Goal: Task Accomplishment & Management: Use online tool/utility

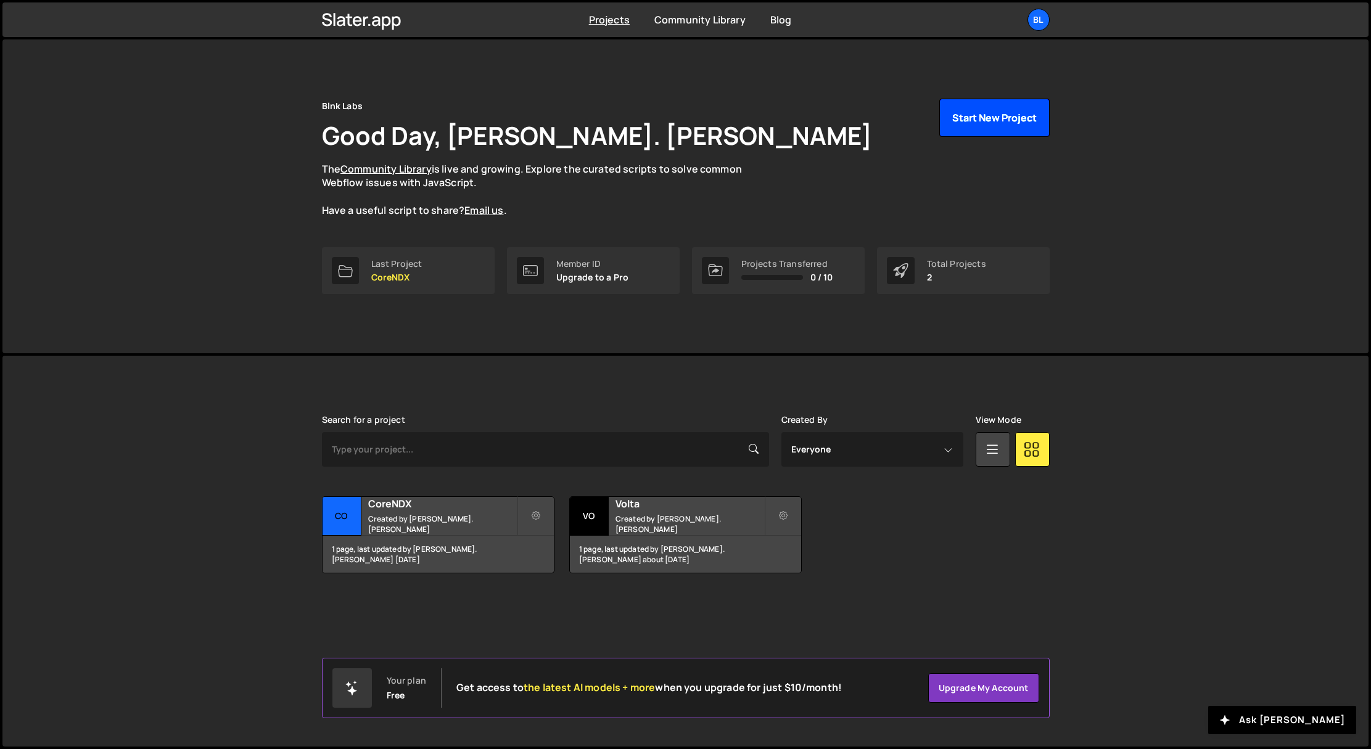
click at [982, 111] on button "Start New Project" at bounding box center [994, 118] width 110 height 38
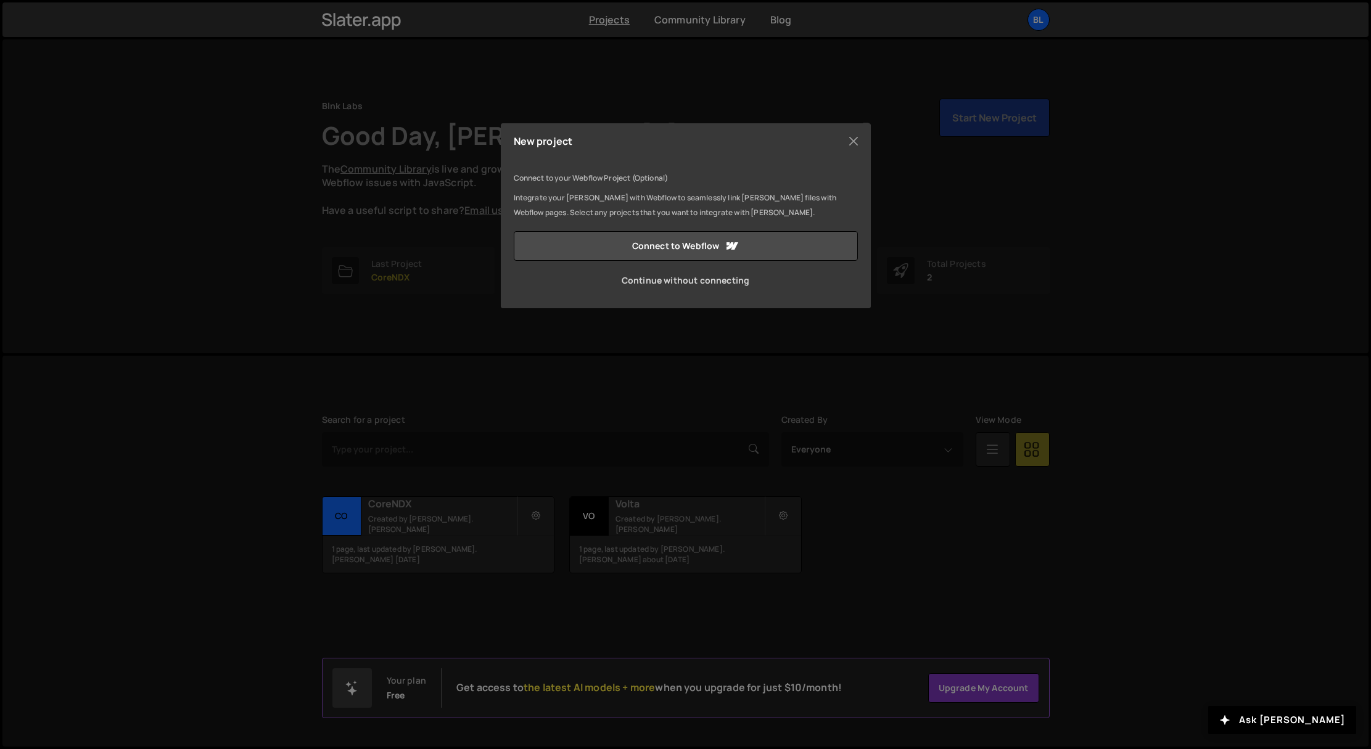
click at [654, 285] on link "Continue without connecting" at bounding box center [686, 281] width 344 height 30
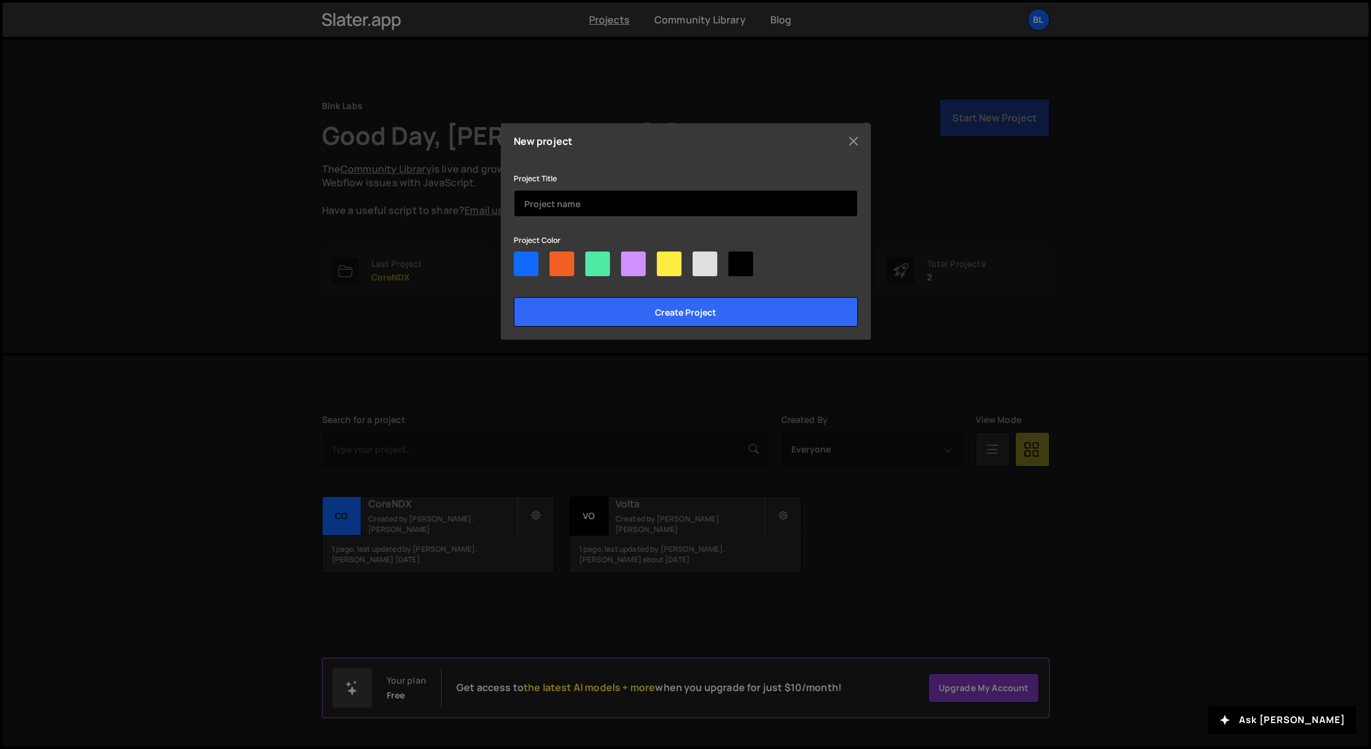
click at [593, 197] on input "text" at bounding box center [686, 203] width 344 height 27
type input "Clearticket"
click at [748, 262] on div at bounding box center [740, 264] width 25 height 25
click at [736, 260] on input"] "radio" at bounding box center [732, 256] width 8 height 8
radio input"] "true"
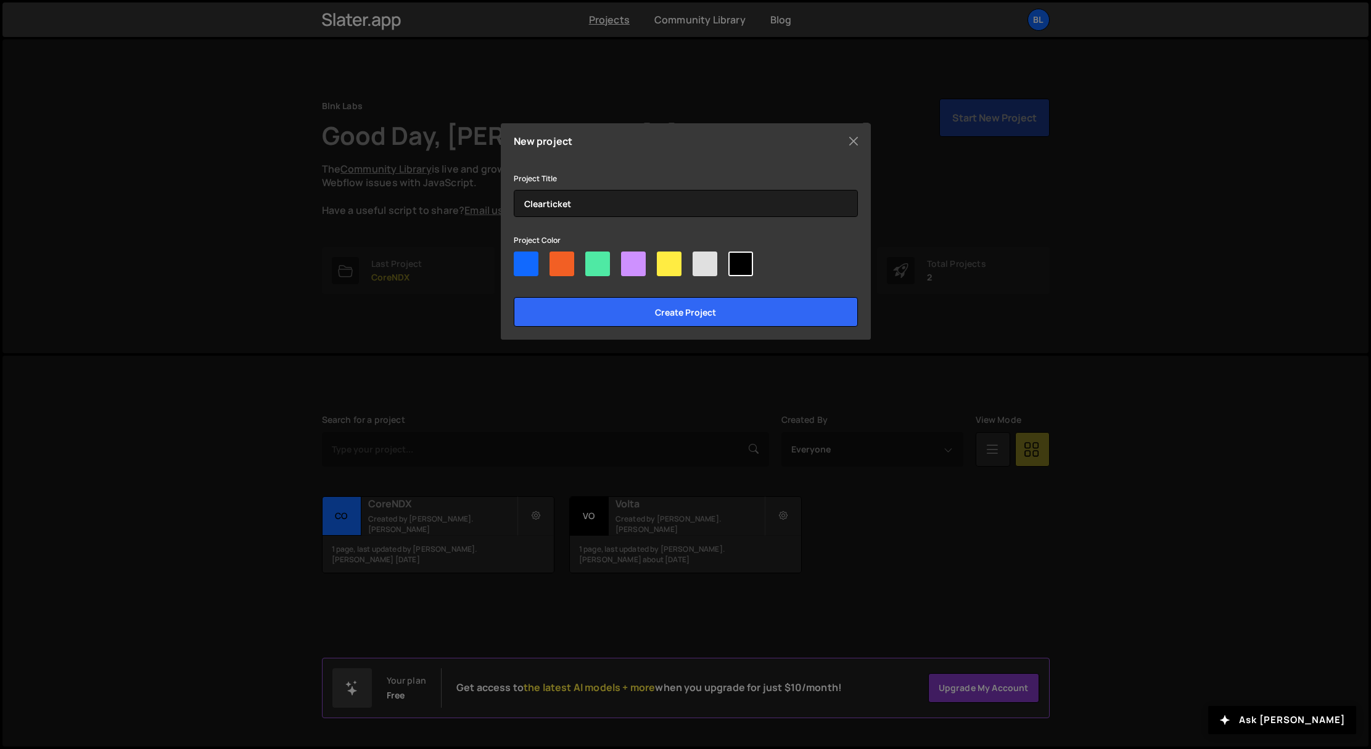
click at [520, 264] on div at bounding box center [526, 264] width 25 height 25
click at [520, 260] on input"] "radio" at bounding box center [518, 256] width 8 height 8
radio input"] "true"
click at [556, 265] on div at bounding box center [561, 264] width 25 height 25
click at [556, 260] on input"] "radio" at bounding box center [553, 256] width 8 height 8
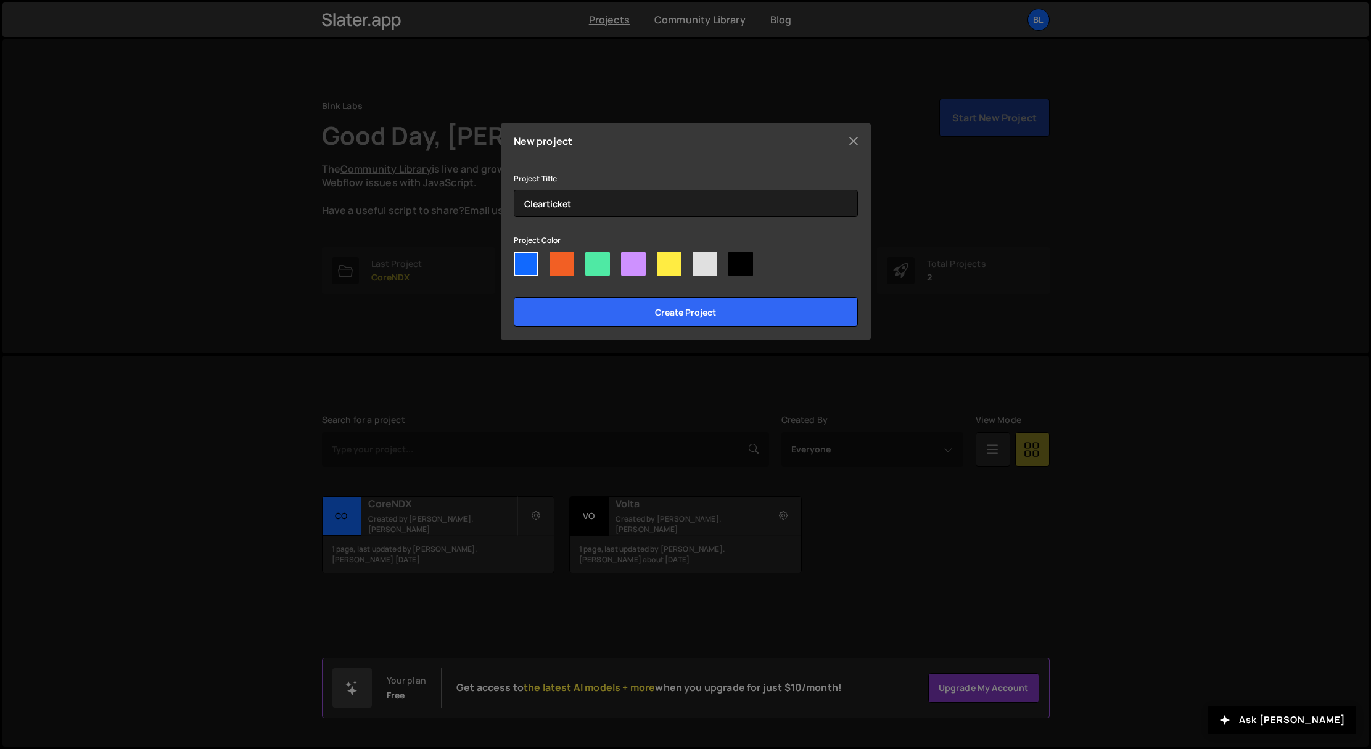
radio input"] "true"
click at [671, 268] on div at bounding box center [669, 264] width 25 height 25
click at [665, 260] on input"] "radio" at bounding box center [661, 256] width 8 height 8
radio input"] "true"
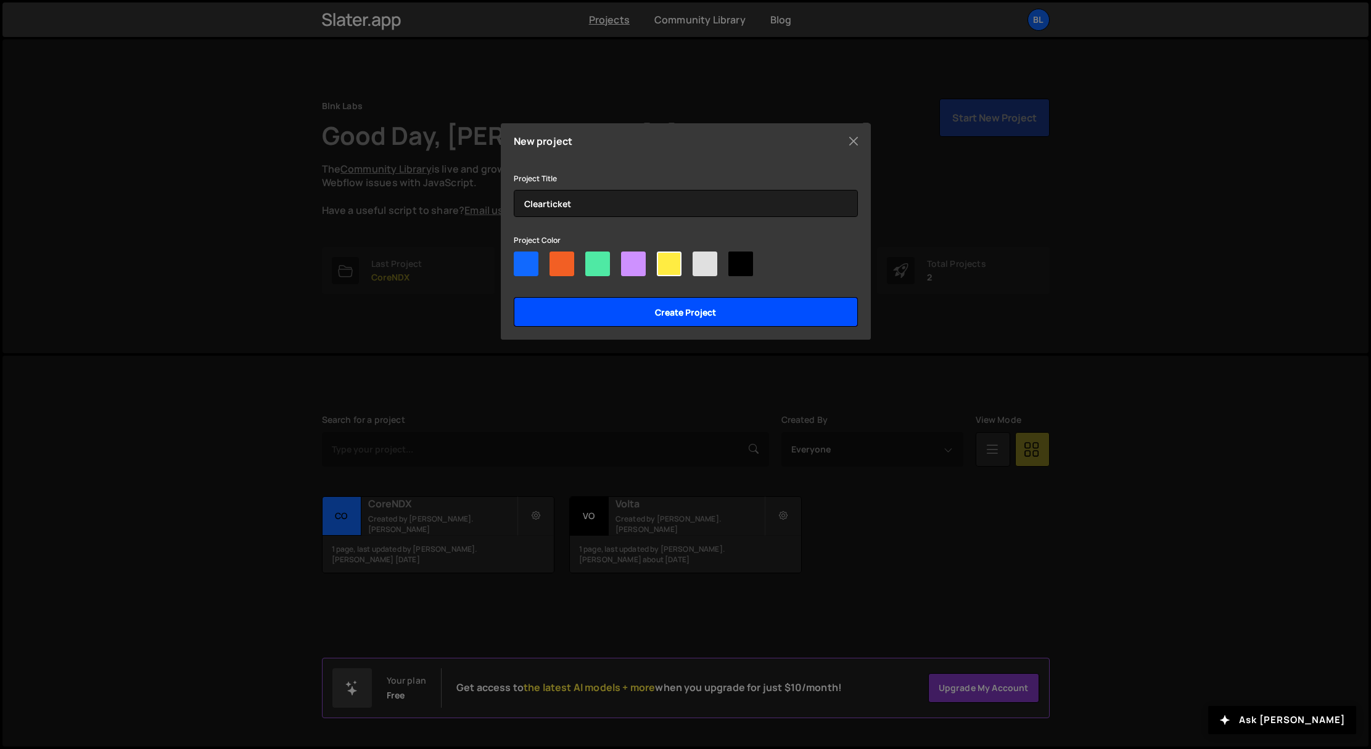
click at [666, 313] on input "Create project" at bounding box center [686, 312] width 344 height 30
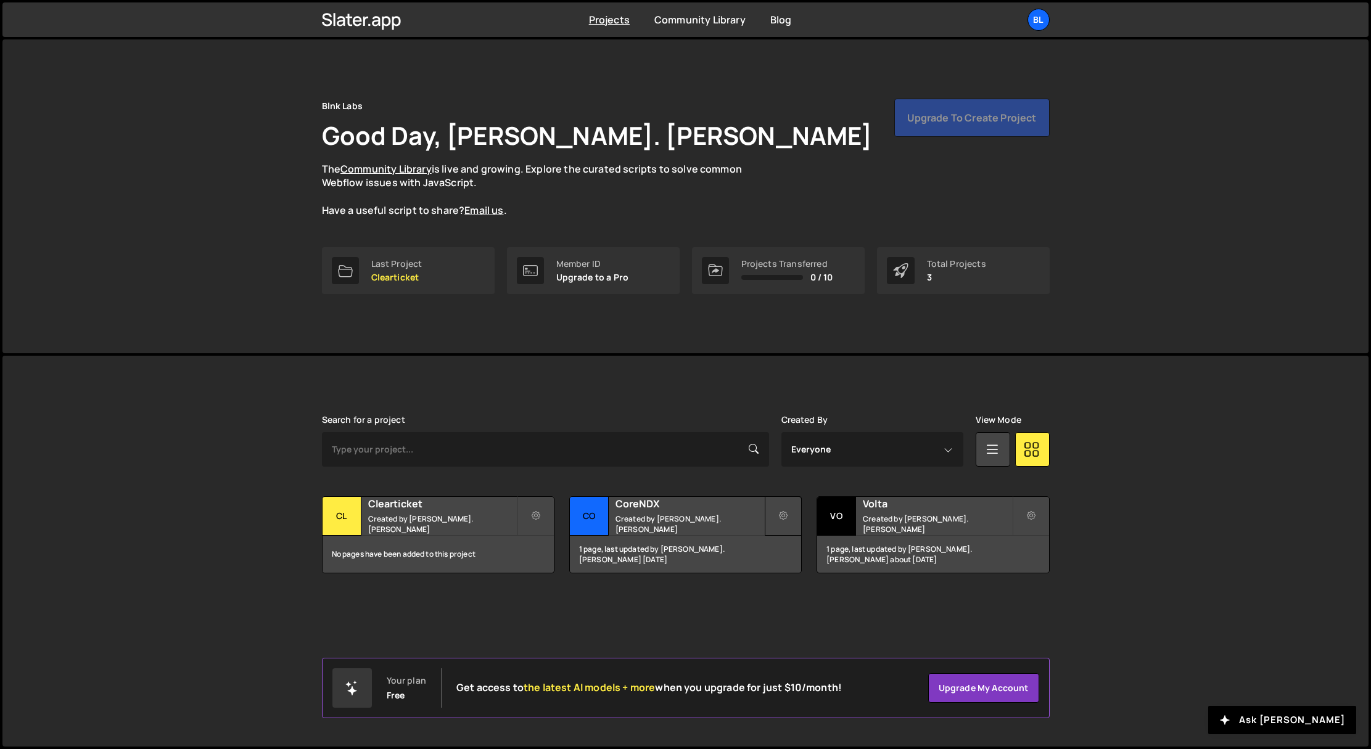
click at [779, 519] on icon at bounding box center [783, 516] width 9 height 12
click at [424, 541] on div "No pages have been added to this project" at bounding box center [437, 554] width 231 height 37
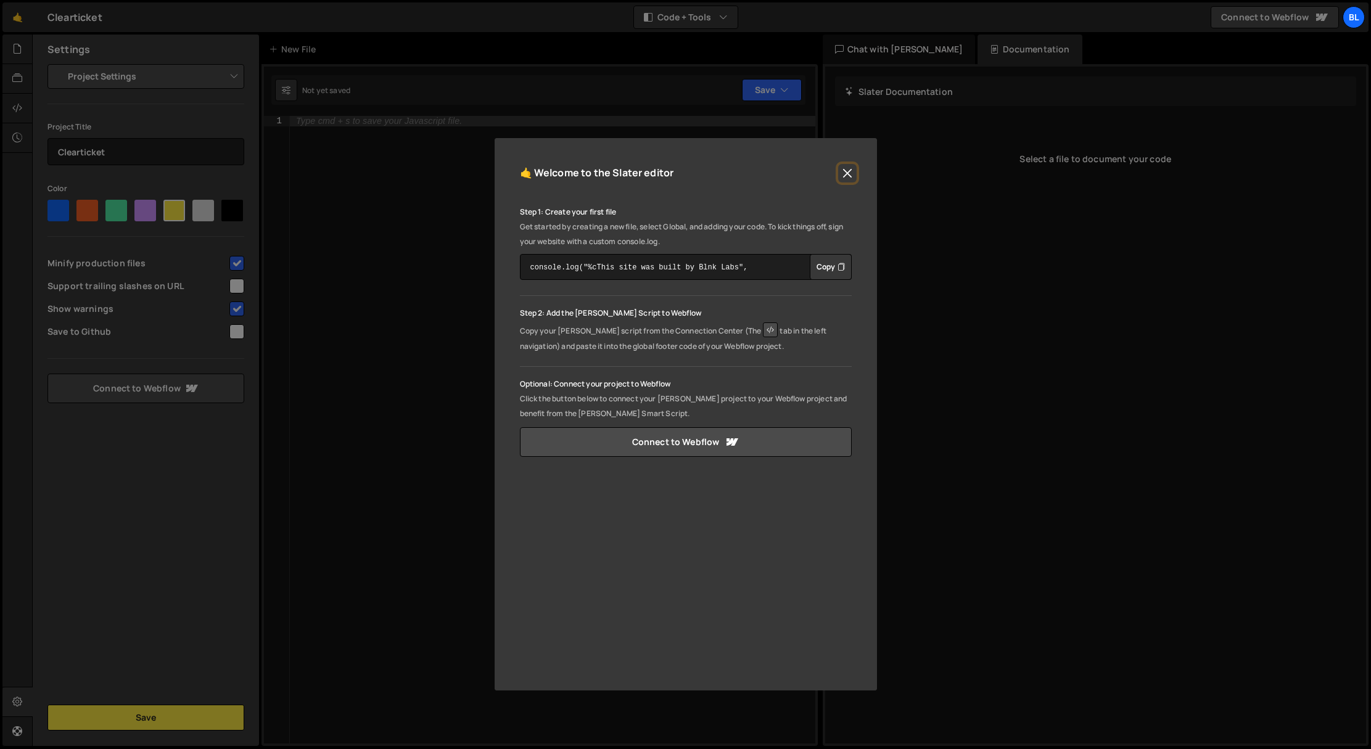
click at [843, 173] on button "Close" at bounding box center [847, 173] width 18 height 18
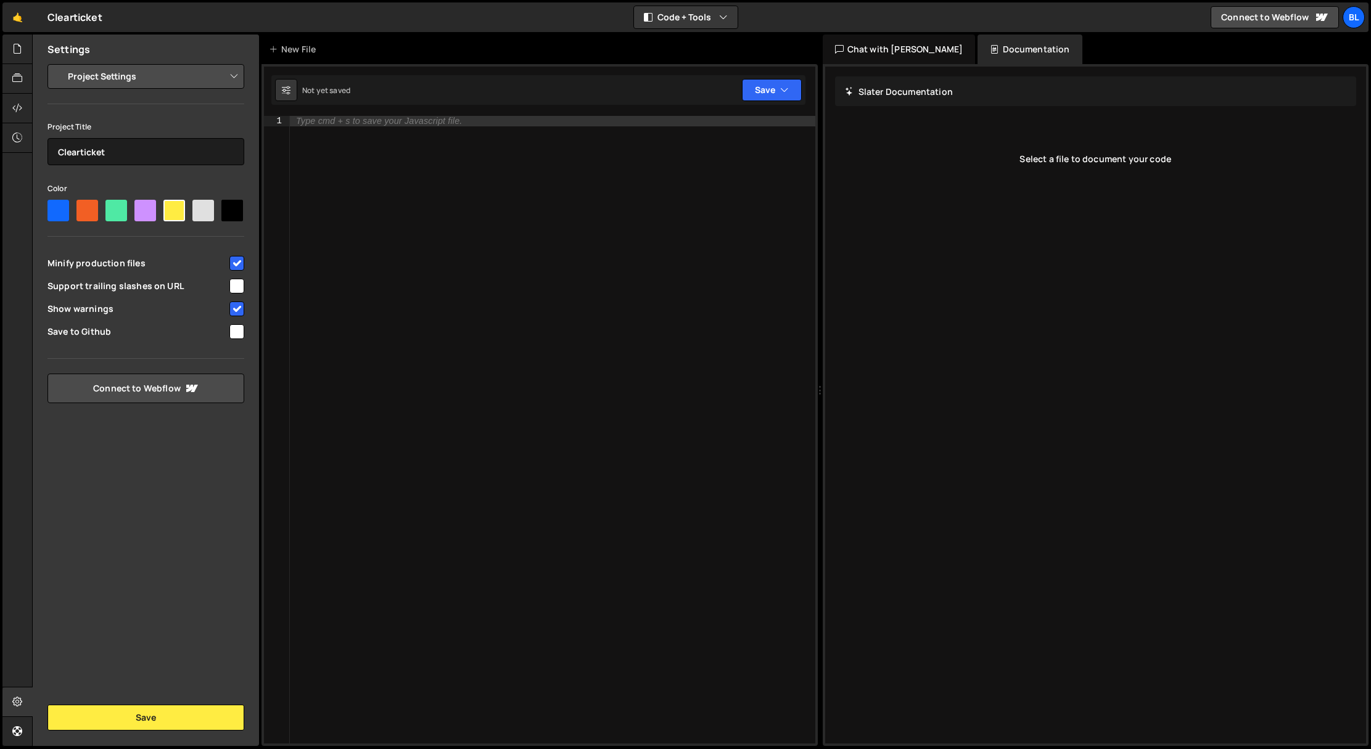
click at [392, 134] on div "Type cmd + s to save your Javascript file." at bounding box center [552, 440] width 525 height 648
paste textarea "}"
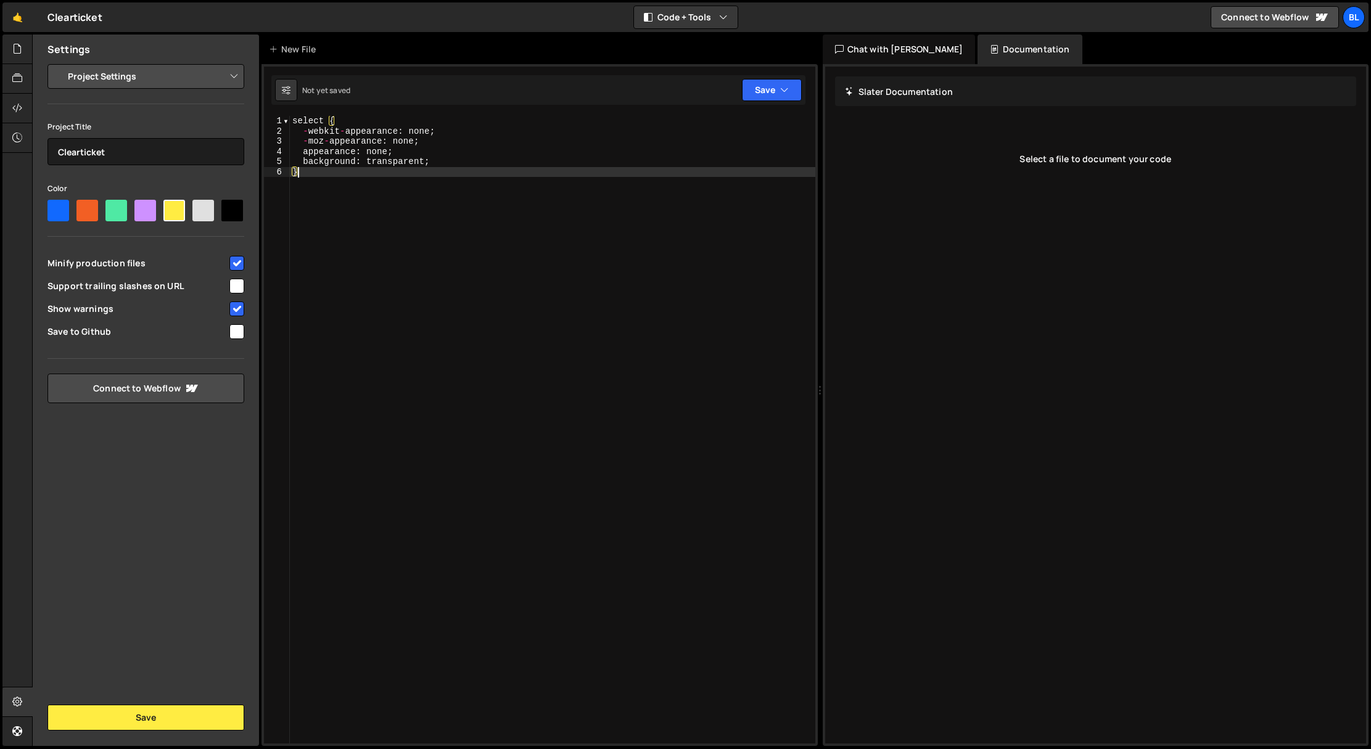
click at [295, 120] on div "select { - webkit - appearance : none ; - moz - appearance : none ; appearance …" at bounding box center [552, 440] width 525 height 648
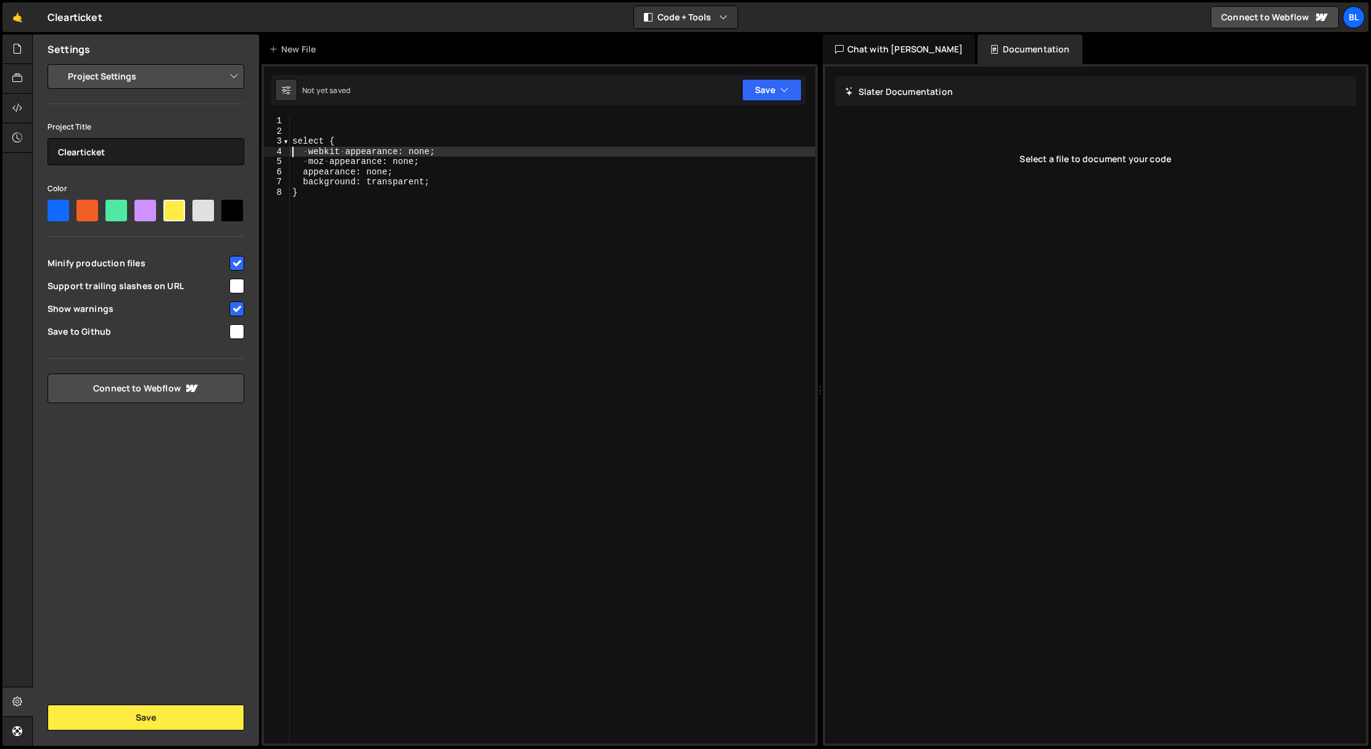
type textarea "select {"
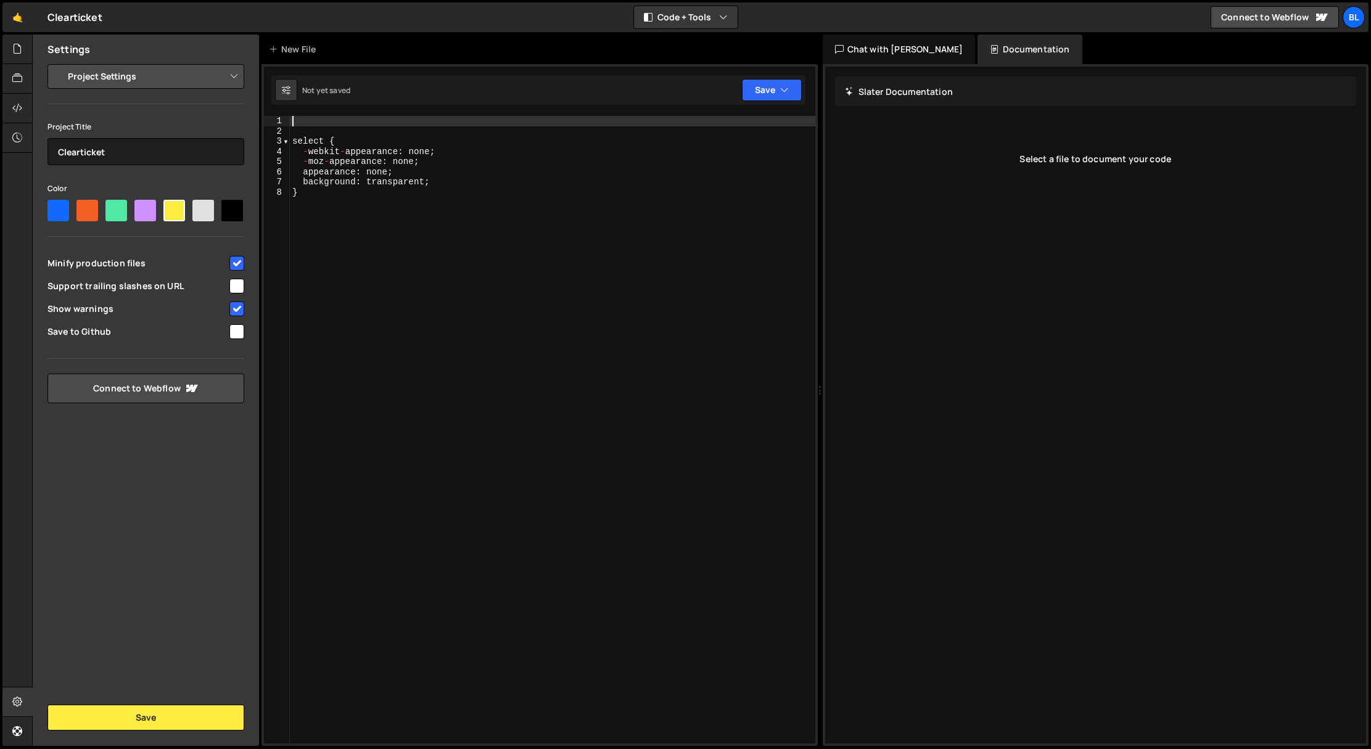
click at [411, 202] on div "select { - webkit - appearance : none ; - moz - appearance : none ; appearance …" at bounding box center [552, 440] width 525 height 648
type textarea "}"
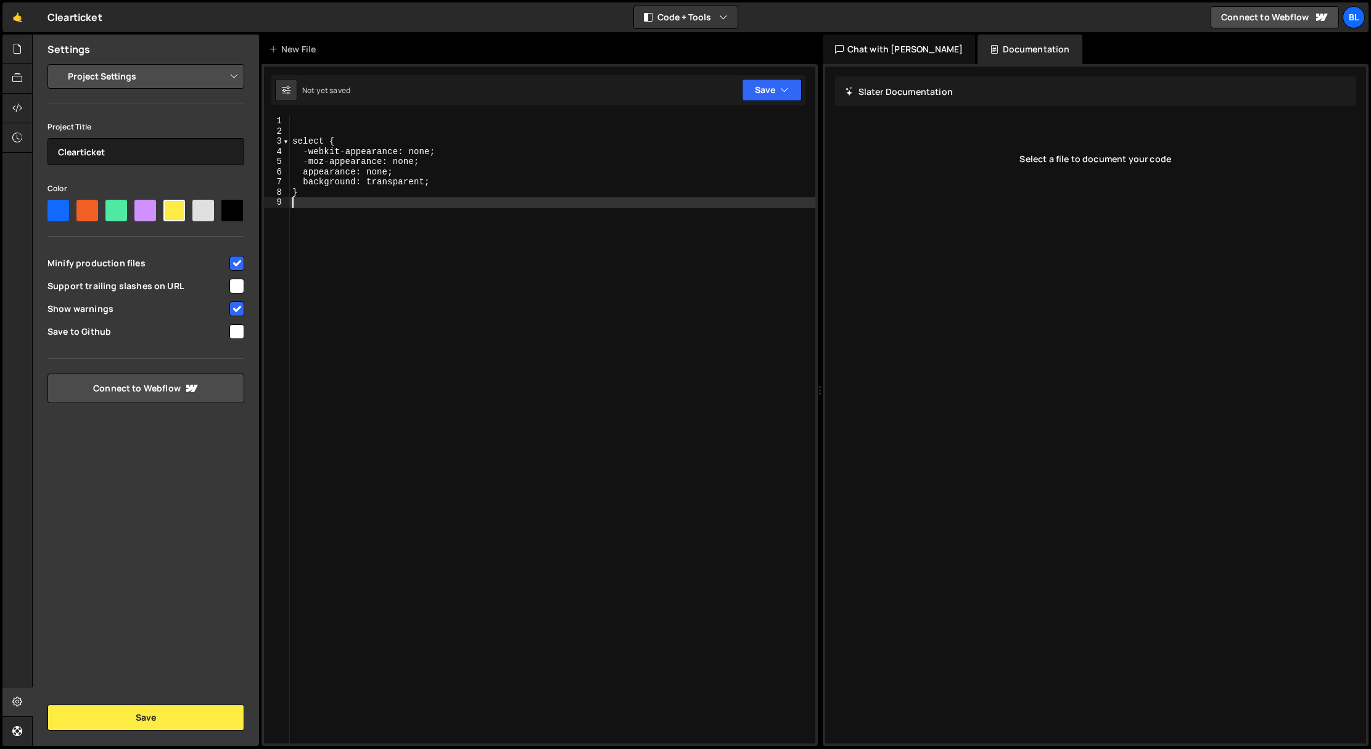
paste textarea "}"
type textarea "}"
click at [372, 190] on div "select { - webkit - appearance : none ; - moz - appearance : none ; appearance …" at bounding box center [555, 440] width 520 height 648
click at [347, 232] on div "select { - webkit - appearance : none ; - moz - appearance : none ; appearance …" at bounding box center [555, 440] width 520 height 648
type textarea "}"
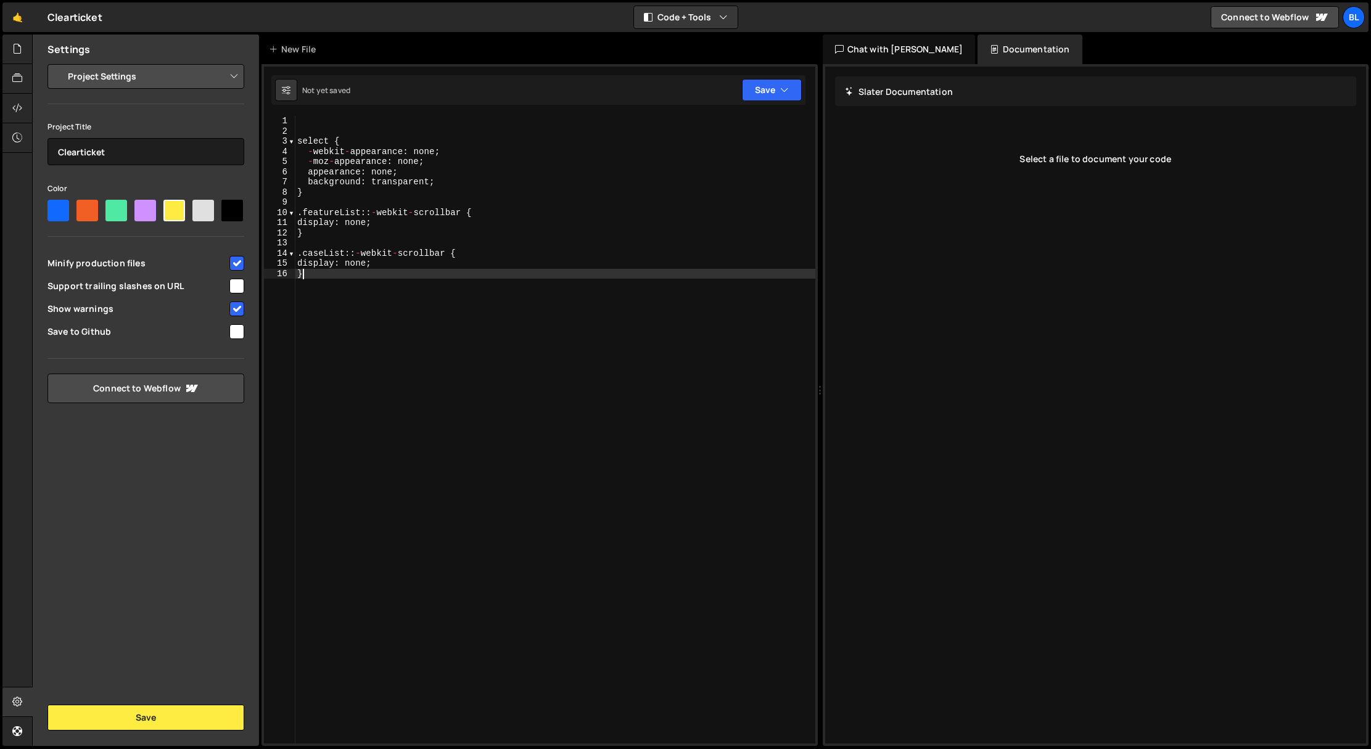
click at [480, 438] on div "select { - webkit - appearance : none ; - moz - appearance : none ; appearance …" at bounding box center [555, 440] width 520 height 648
type textarea "}"
click at [769, 91] on button "Save" at bounding box center [772, 90] width 60 height 22
click at [721, 142] on button "Save to Staging S Not saved" at bounding box center [730, 128] width 148 height 40
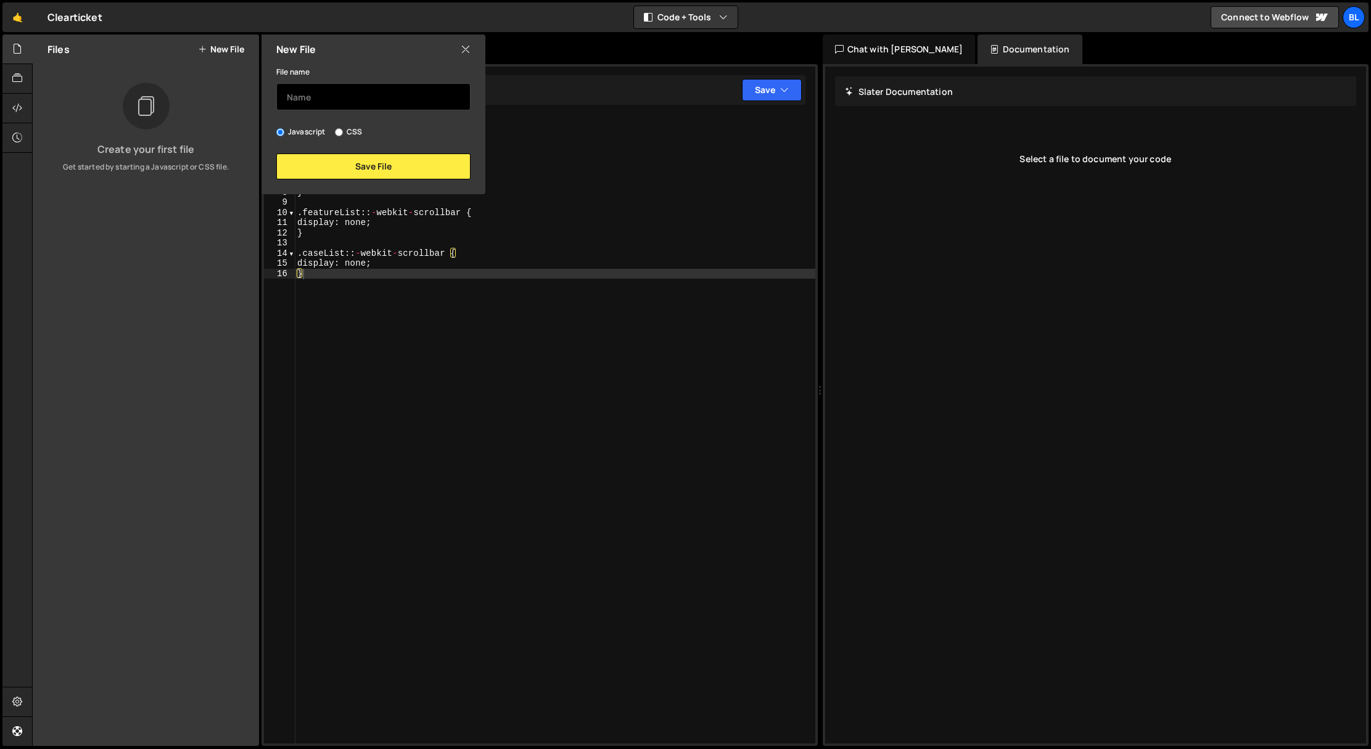
click at [325, 102] on input "text" at bounding box center [373, 96] width 194 height 27
type input "global"
click at [337, 131] on input "CSS" at bounding box center [339, 132] width 8 height 8
radio input "true"
click at [350, 165] on button "Save File" at bounding box center [373, 167] width 194 height 26
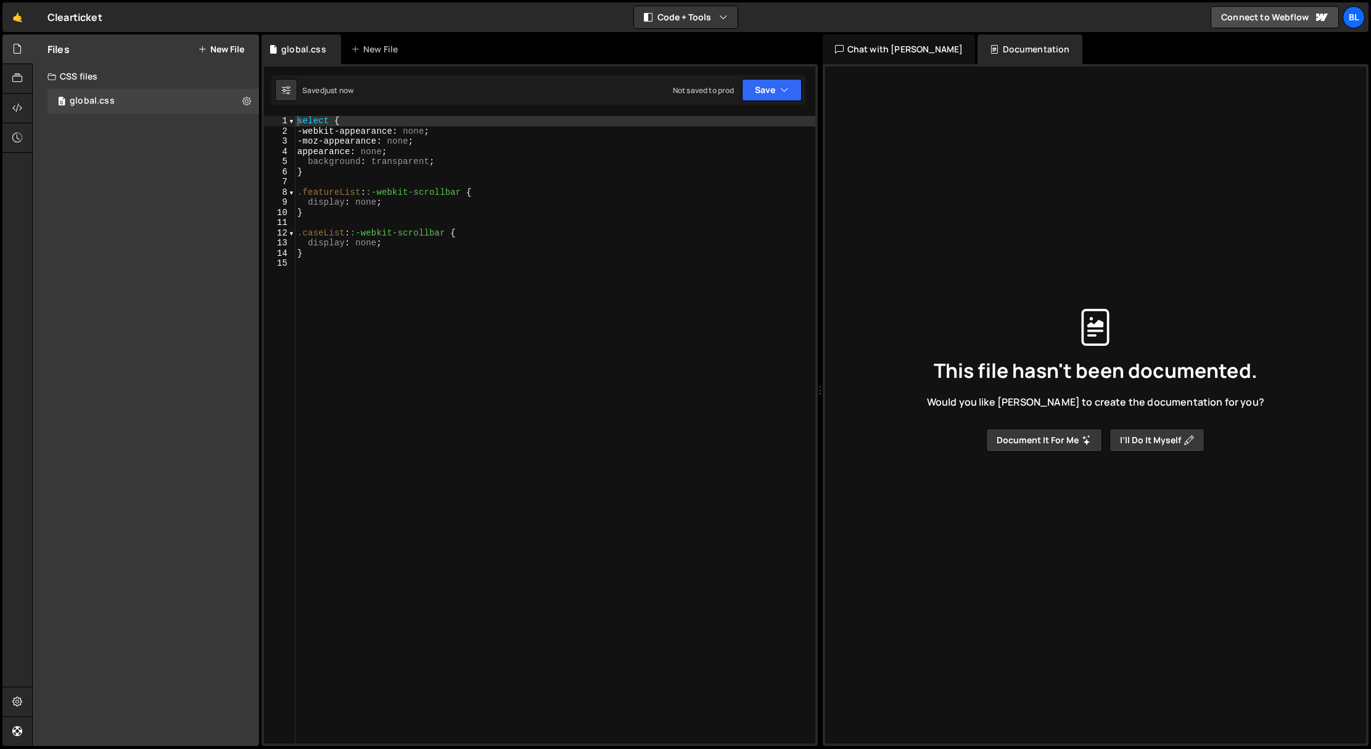
click at [413, 329] on div "select { -webkit-appearance : none ; -moz-appearance : none ; appearance : none…" at bounding box center [555, 440] width 520 height 648
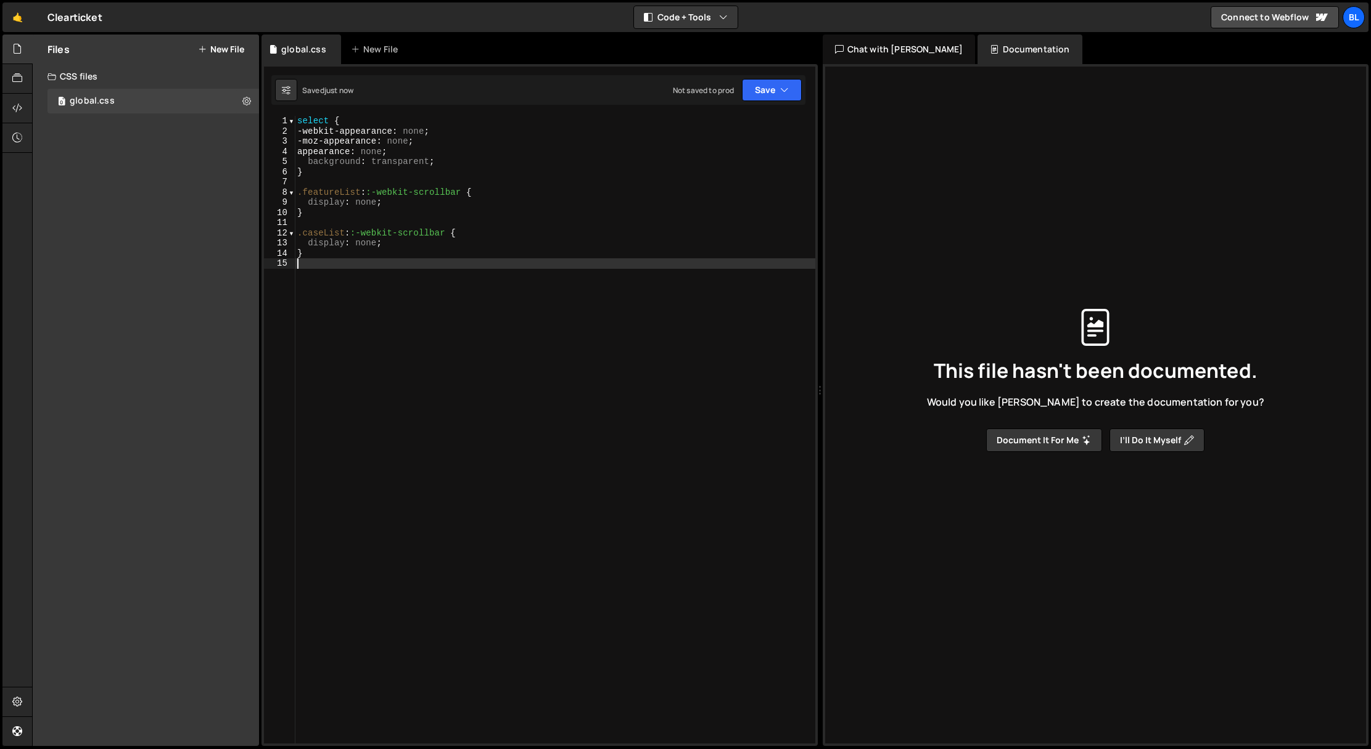
click at [466, 298] on div "select { -webkit-appearance : none ; -moz-appearance : none ; appearance : none…" at bounding box center [555, 440] width 520 height 648
click at [348, 269] on div "select { -webkit-appearance : none ; -moz-appearance : none ; appearance : none…" at bounding box center [555, 440] width 520 height 648
paste textarea "}"
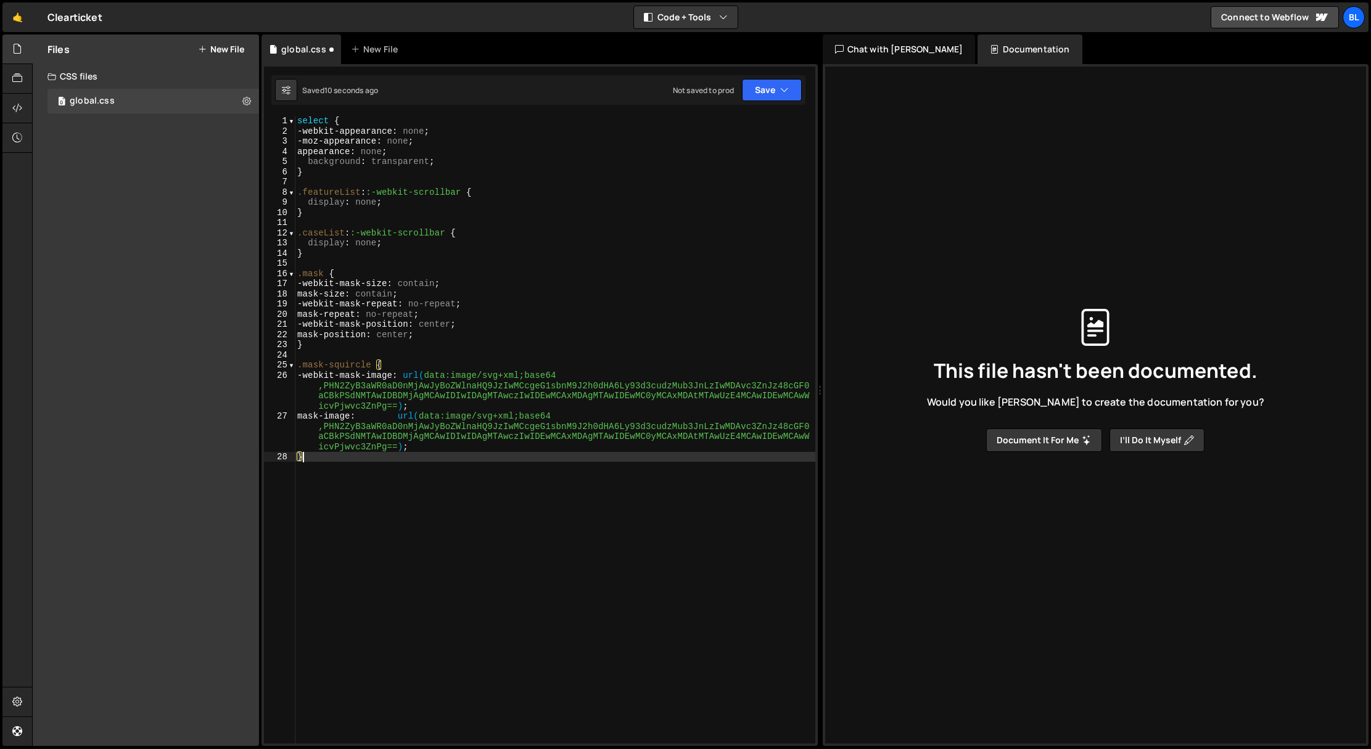
click at [421, 518] on div "select { -webkit-appearance : none ; -moz-appearance : none ; appearance : none…" at bounding box center [555, 440] width 520 height 648
click at [762, 93] on button "Save" at bounding box center [772, 90] width 60 height 22
click at [342, 528] on div "select { -webkit-appearance : none ; -moz-appearance : none ; appearance : none…" at bounding box center [555, 440] width 520 height 648
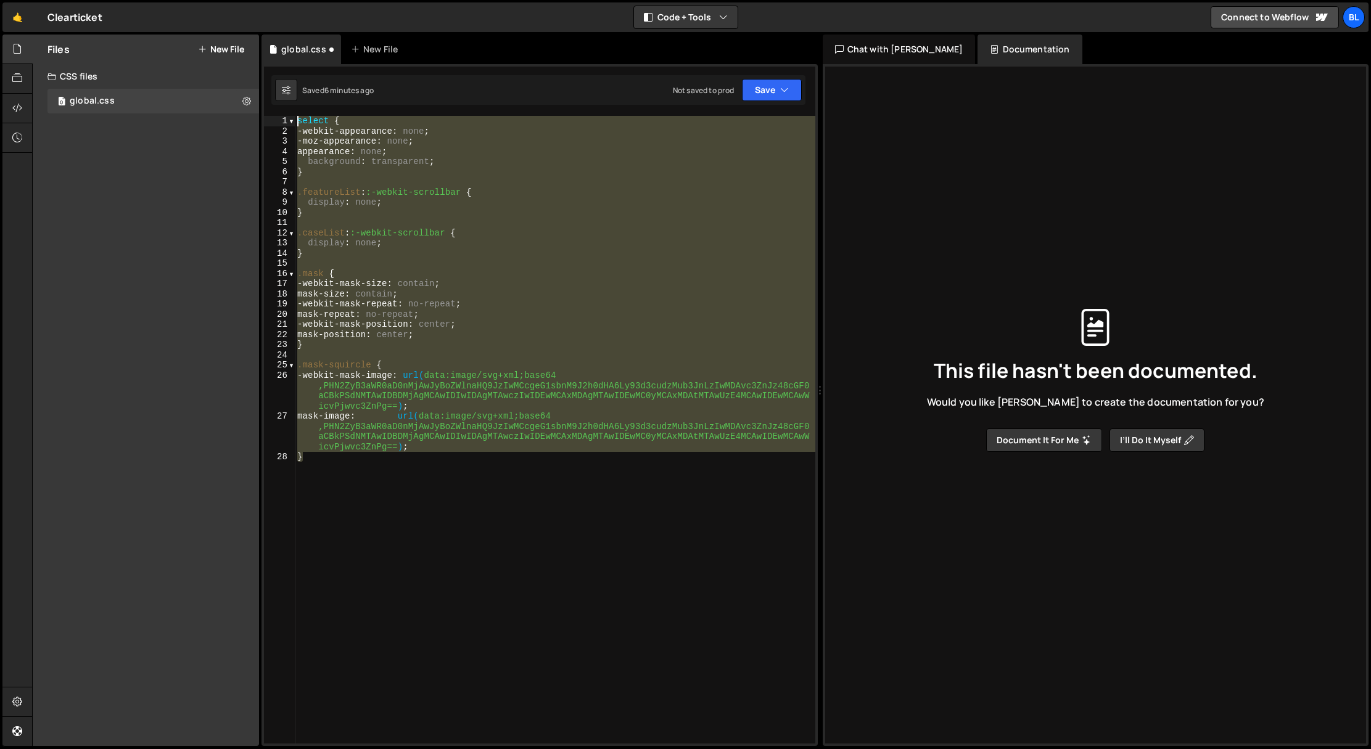
drag, startPoint x: 429, startPoint y: 506, endPoint x: 286, endPoint y: 104, distance: 426.7
click at [285, 104] on div "Debug Explain Copy global.css New File Saved 6 minutes ago Not saved to prod Up…" at bounding box center [539, 391] width 556 height 712
type textarea "select { -webkit-appearance: none;"
click at [765, 89] on button "Save" at bounding box center [772, 90] width 60 height 22
click at [750, 118] on div "Save to Staging S" at bounding box center [730, 120] width 128 height 12
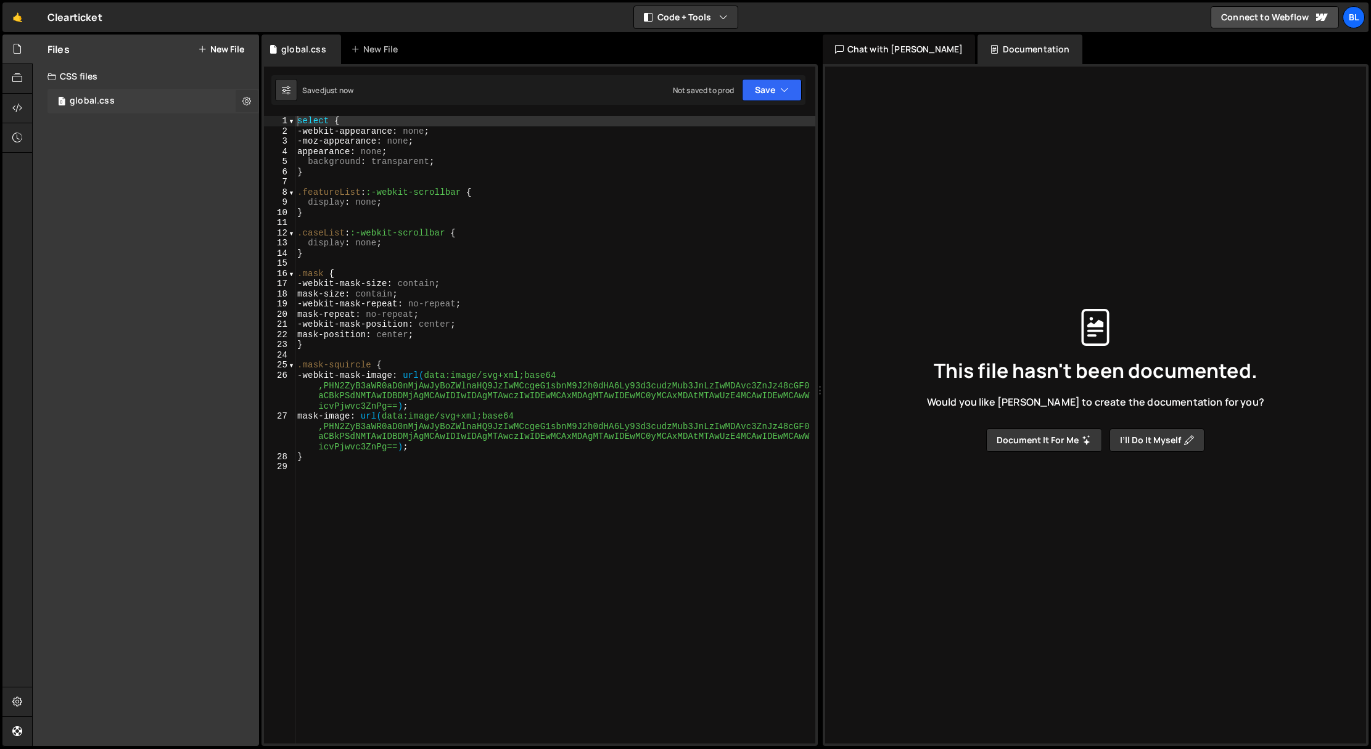
click at [242, 100] on button at bounding box center [247, 101] width 22 height 22
click at [14, 107] on icon at bounding box center [17, 108] width 10 height 14
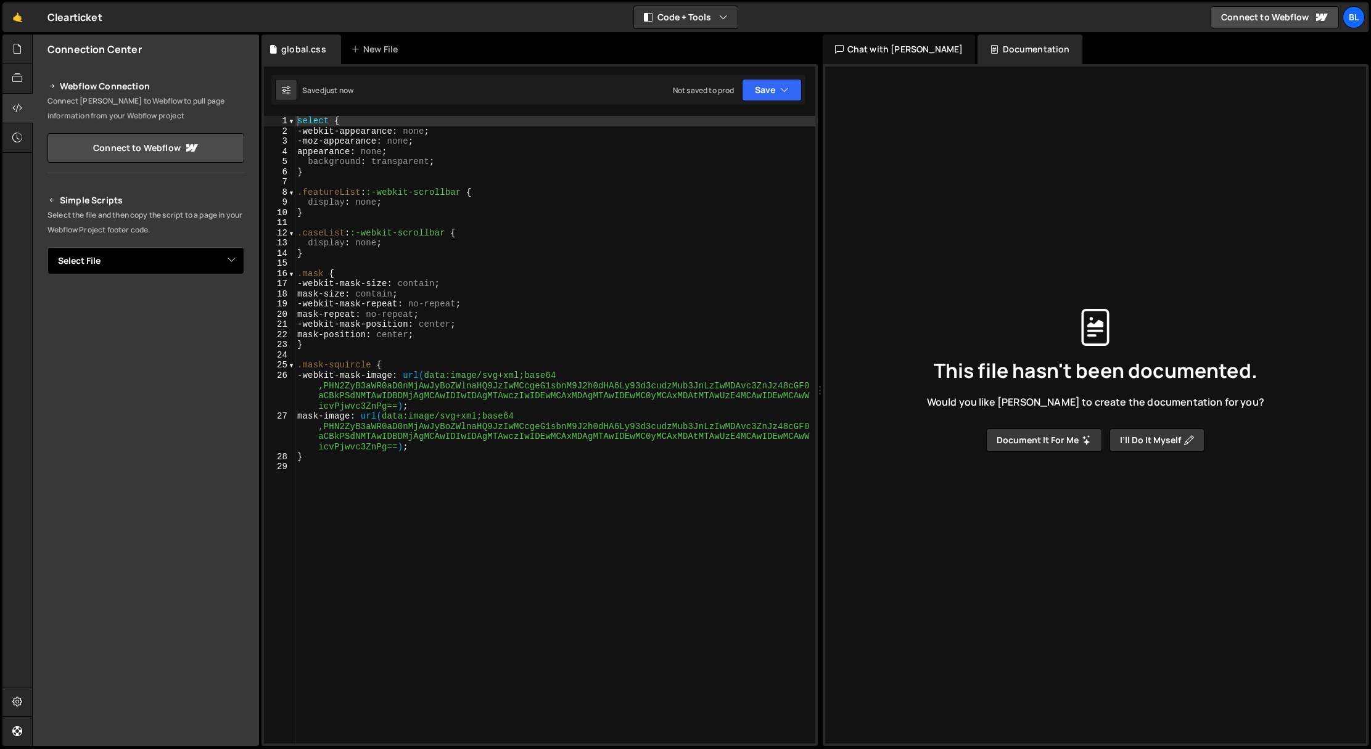
click at [126, 262] on select "Select File global.css" at bounding box center [145, 260] width 197 height 27
select select "46309"
click at [47, 247] on select "Select File global.css" at bounding box center [145, 260] width 197 height 27
click at [211, 310] on button "Copy" at bounding box center [207, 303] width 42 height 26
click at [303, 121] on div "select { -webkit-appearance : none ; -moz-appearance : none ; appearance : none…" at bounding box center [555, 440] width 520 height 648
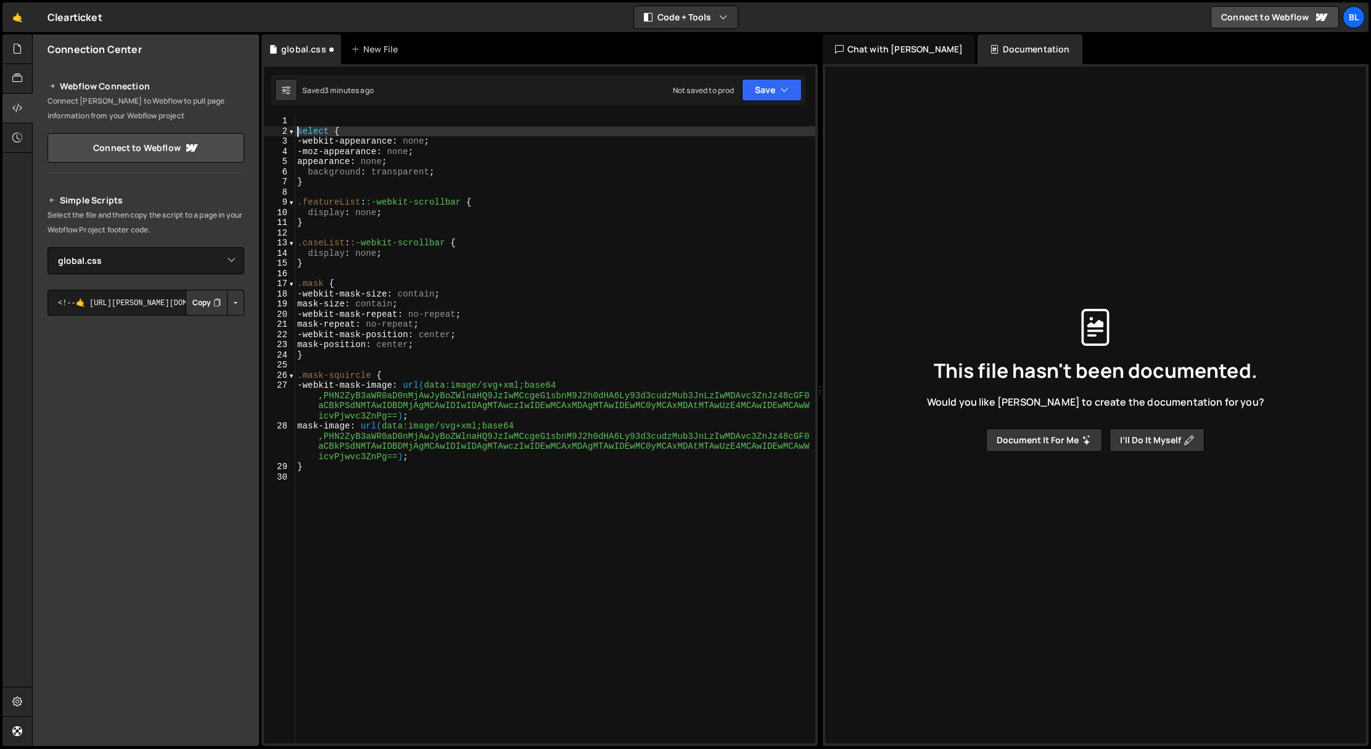
type textarea "select {"
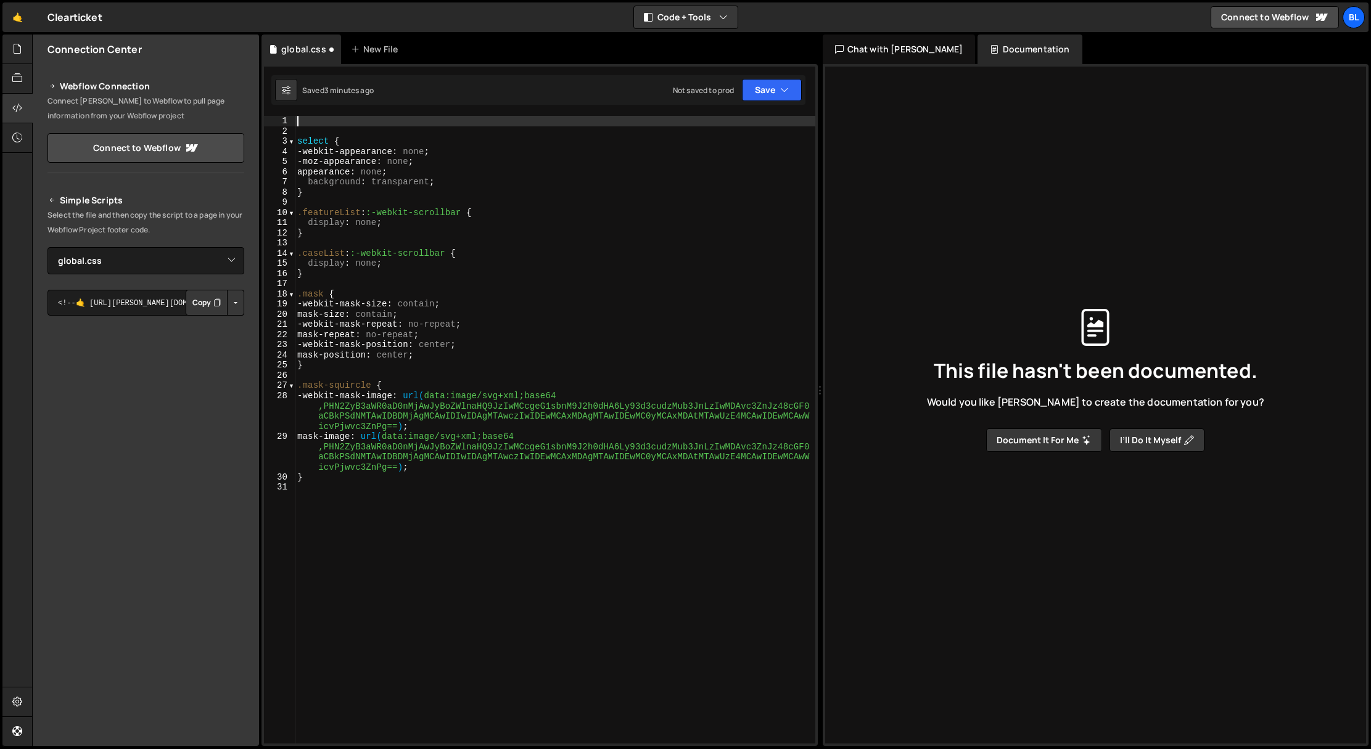
paste textarea "body {background-color: var(--dark-card-background) !important;}"
click at [396, 114] on div "} 1 2 3 4 5 6 7 8 9 10 11 12 13 14 15 16 select { - webkit - appearance : none …" at bounding box center [539, 405] width 556 height 682
click at [396, 123] on div "body { background-color : var(--dark-card-background) !important ; } select { -…" at bounding box center [555, 440] width 520 height 648
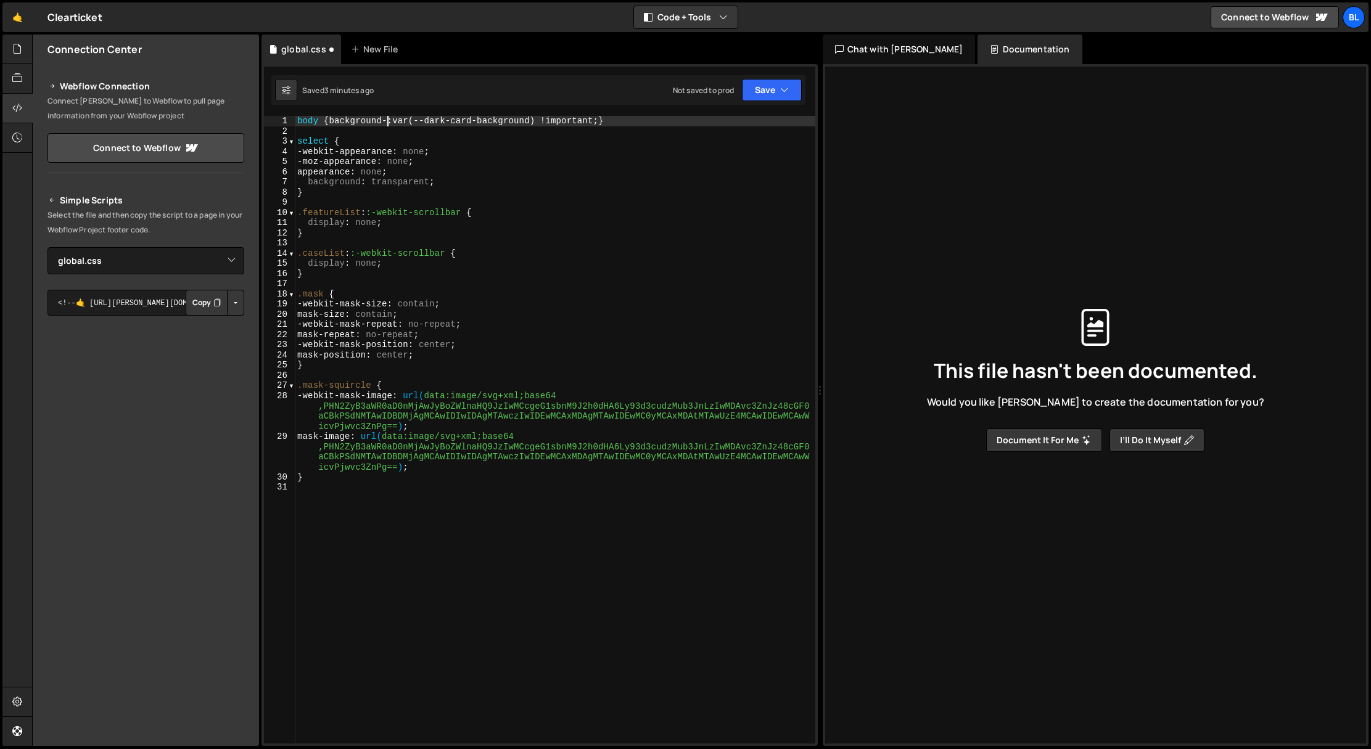
type textarea "body {background: var(--dark-card-background) !important;}"
click at [363, 200] on div "body { background : var(--dark-card-background) !important ; } select { -webkit…" at bounding box center [555, 440] width 520 height 648
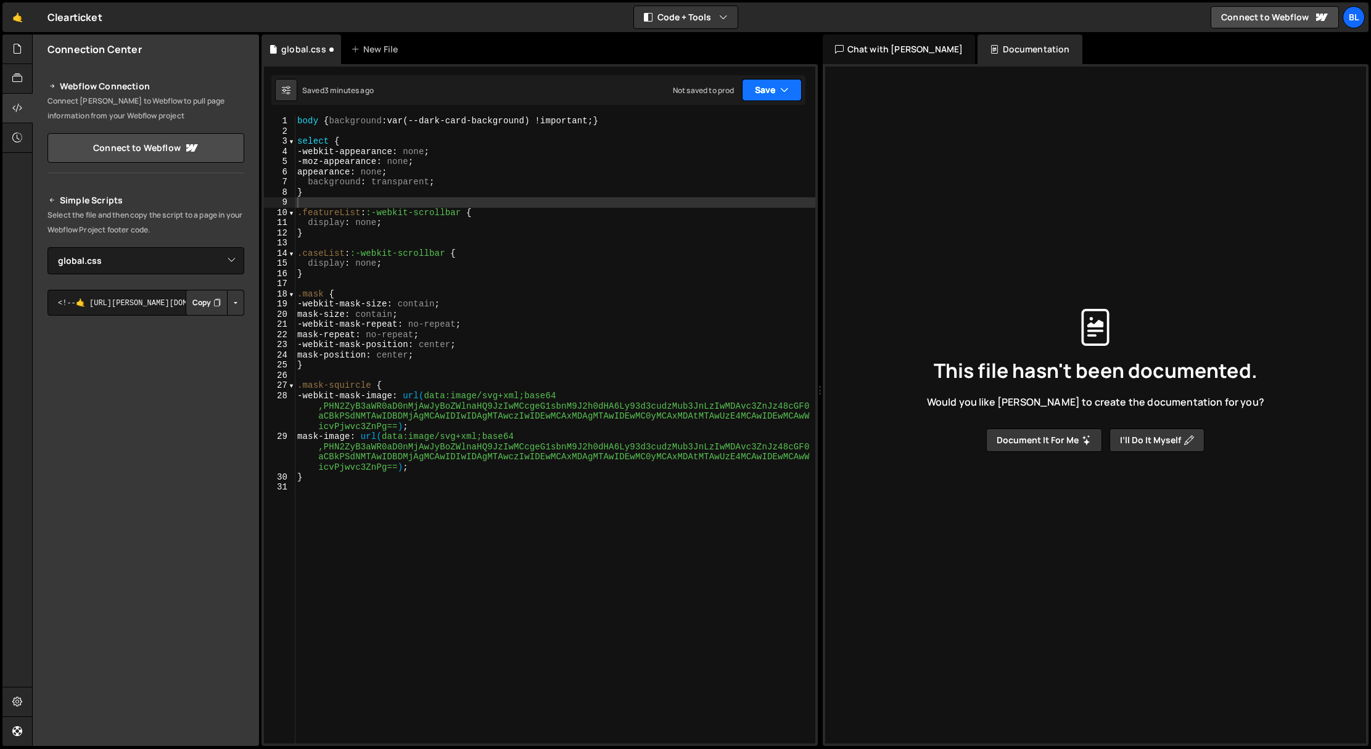
click at [772, 89] on button "Save" at bounding box center [772, 90] width 60 height 22
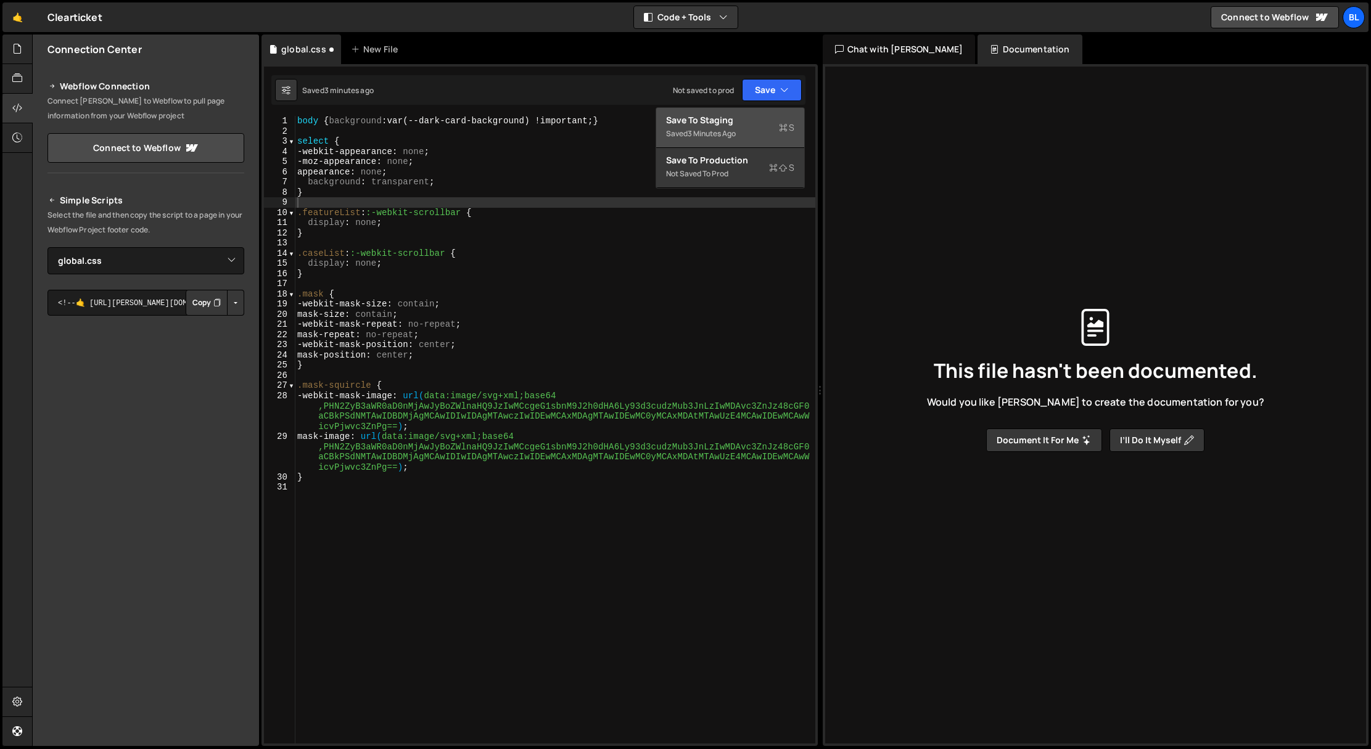
click at [747, 121] on div "Save to Staging S" at bounding box center [730, 120] width 128 height 12
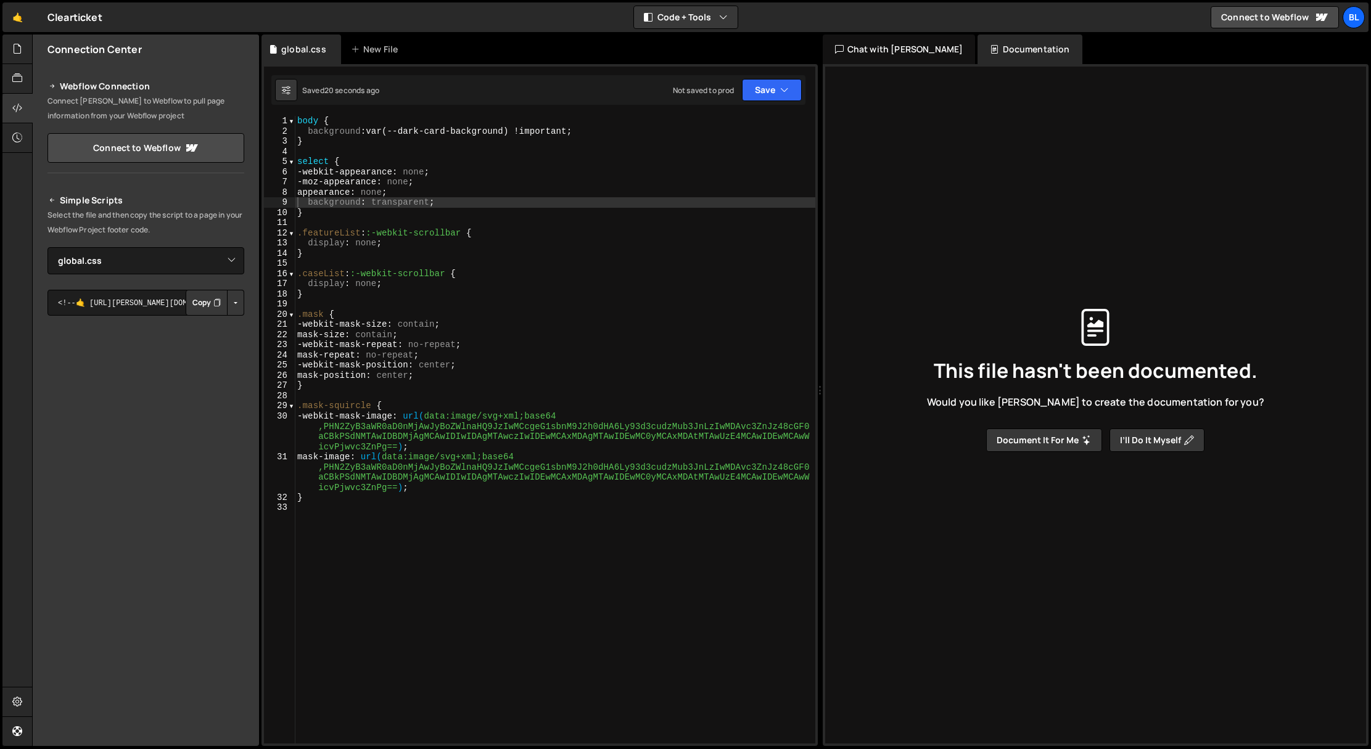
click at [366, 150] on div "body { background : var(--dark-card-background) !important ; } select { -webkit…" at bounding box center [555, 440] width 520 height 648
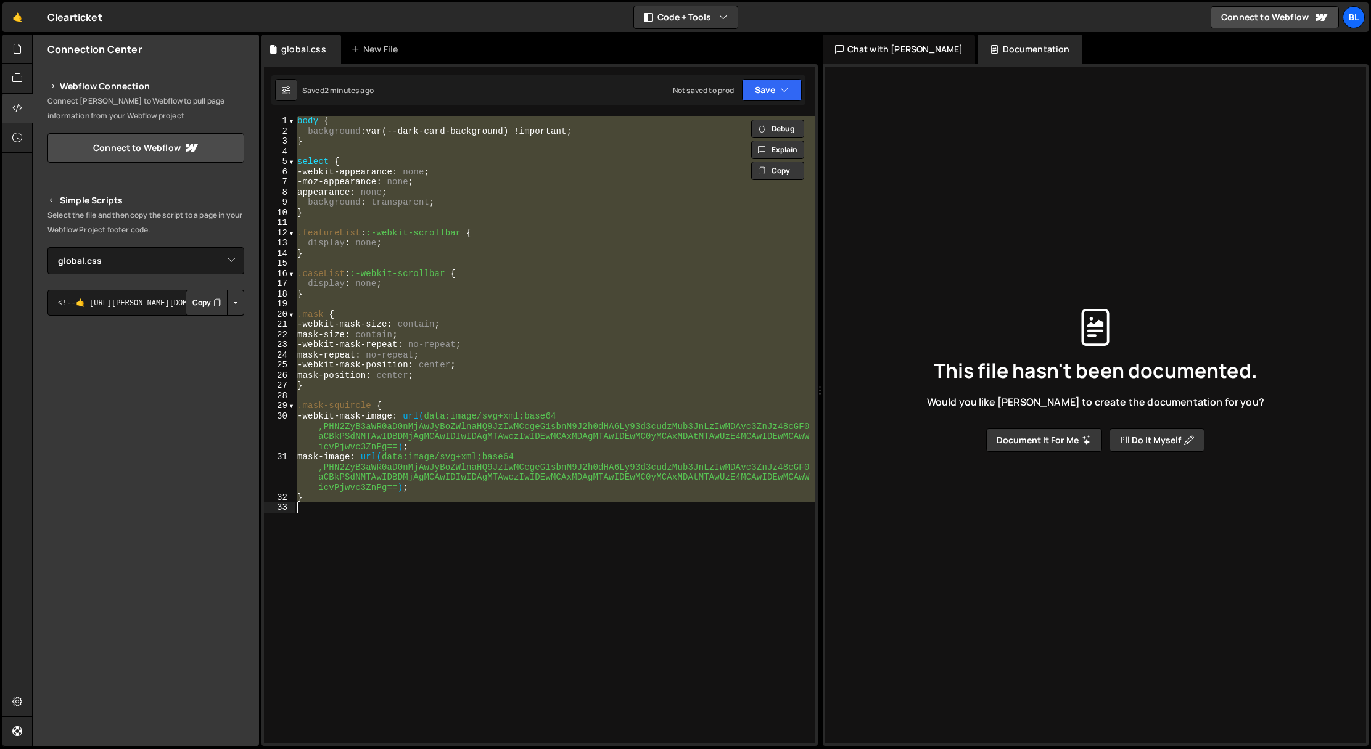
click at [423, 130] on div "body { background : var(--dark-card-background) !important ; } select { -webkit…" at bounding box center [555, 430] width 520 height 628
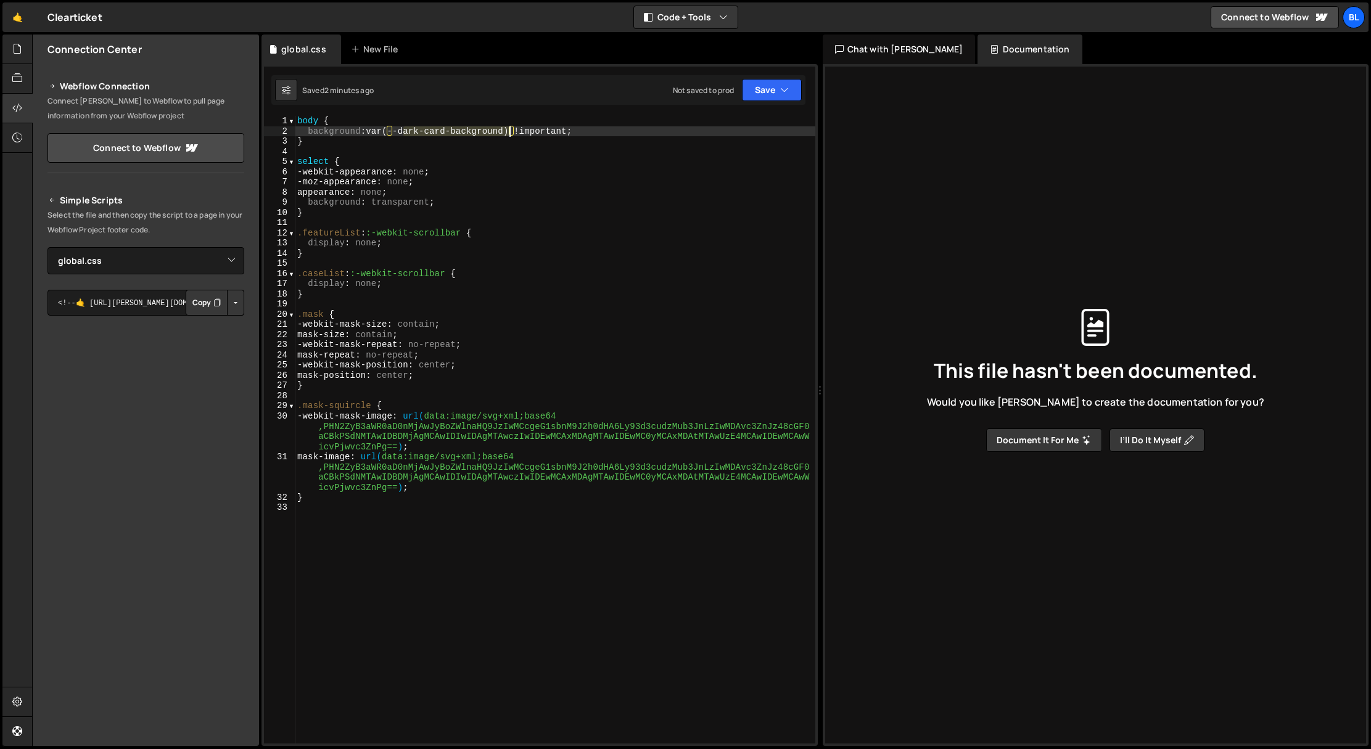
drag, startPoint x: 403, startPoint y: 130, endPoint x: 510, endPoint y: 131, distance: 106.7
click at [510, 131] on div "body { background : var(--dark-card-background) !important ; } select { -webkit…" at bounding box center [555, 440] width 520 height 648
click at [506, 134] on div "body { background : var(--dark-card-background) !important ; } select { -webkit…" at bounding box center [555, 430] width 520 height 628
drag, startPoint x: 508, startPoint y: 130, endPoint x: 405, endPoint y: 132, distance: 103.0
click at [405, 132] on div "body { background : var(--dark-card-background) !important ; } select { -webkit…" at bounding box center [555, 440] width 520 height 648
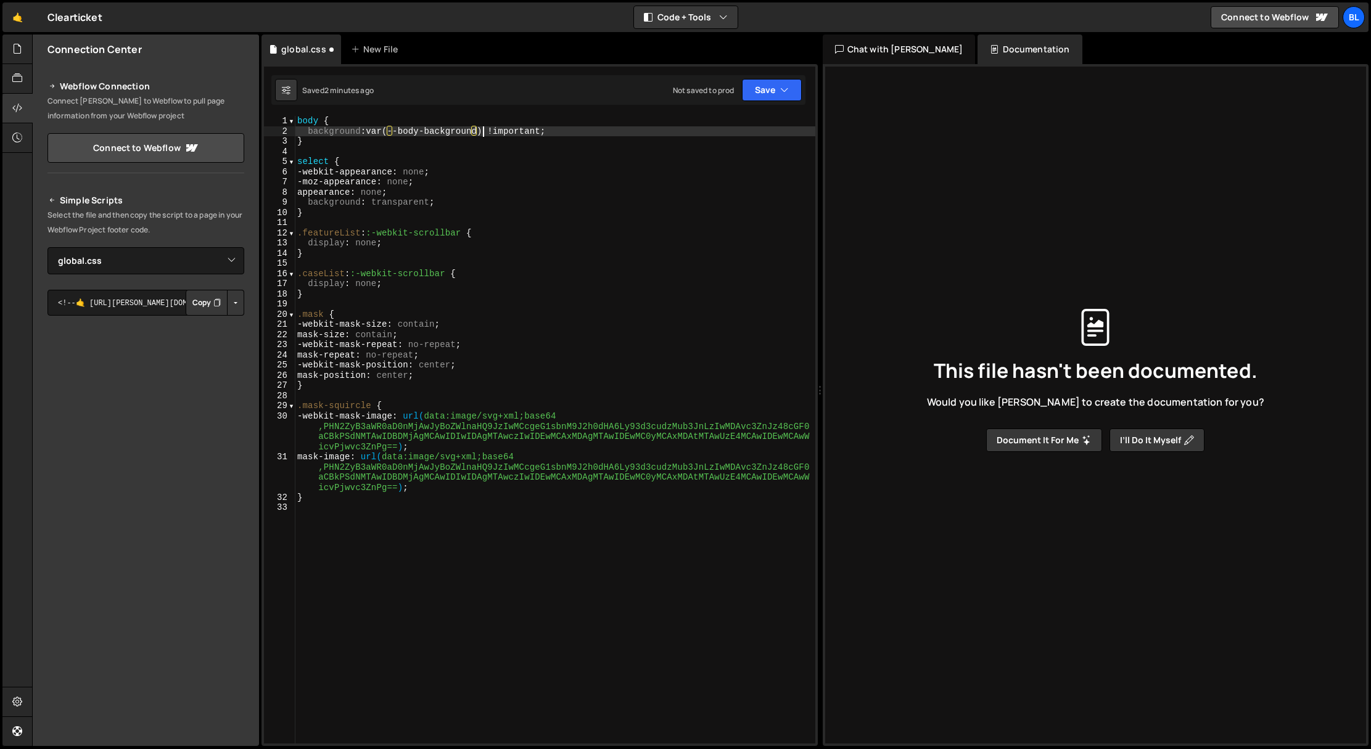
scroll to position [0, 12]
click at [416, 207] on div "body { background : var(--body-background) !important ; } select { -webkit-appe…" at bounding box center [555, 440] width 520 height 648
click at [299, 123] on div "body { background : var(--body-background) !important ; } select { -webkit-appe…" at bounding box center [555, 440] width 520 height 648
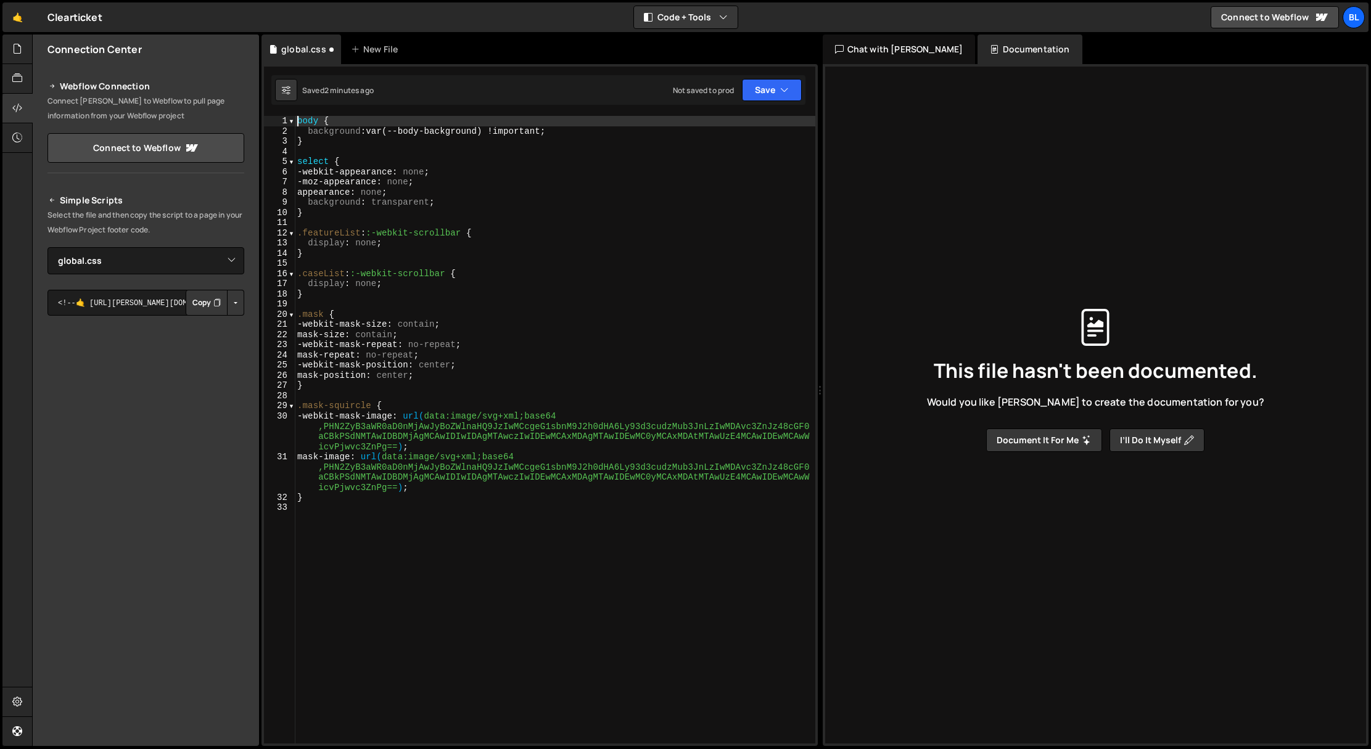
click at [300, 121] on div "body { background : var(--body-background) !important ; } select { -webkit-appe…" at bounding box center [555, 440] width 520 height 648
type textarea "body {"
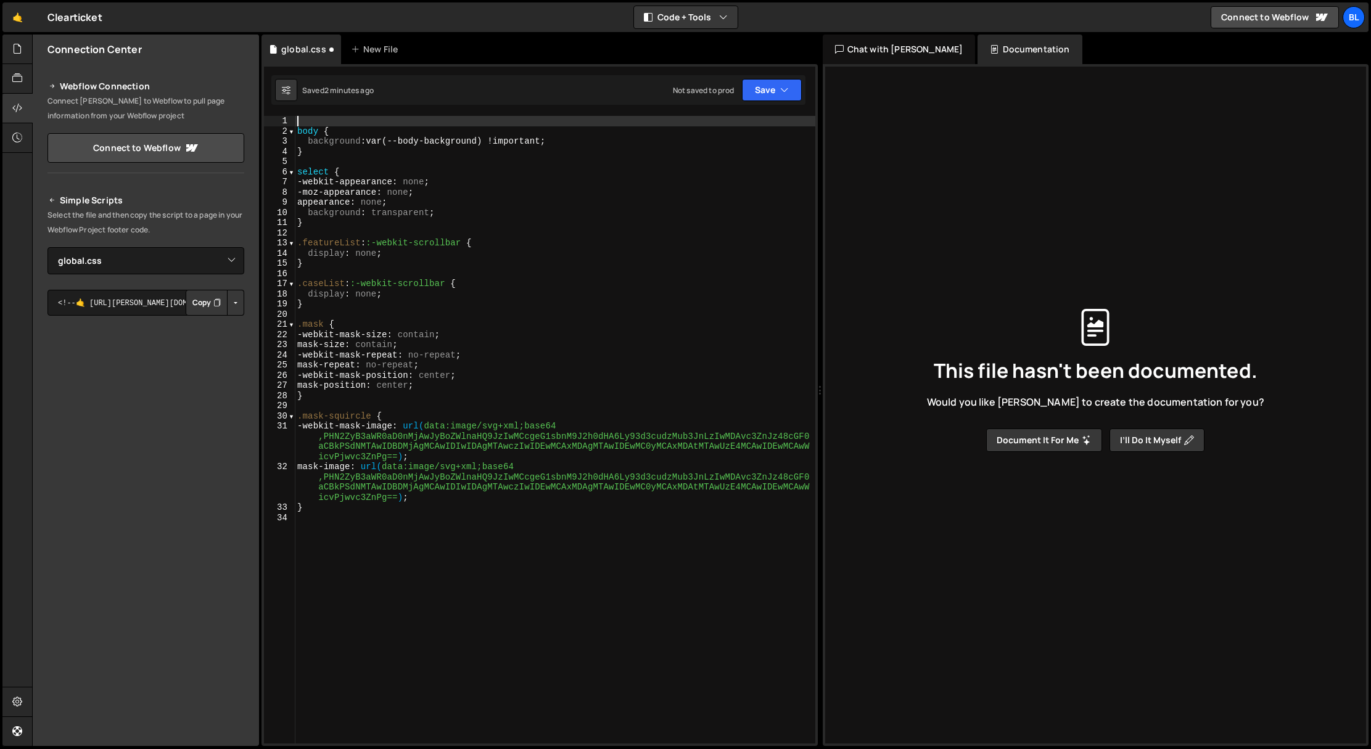
scroll to position [0, 0]
paste textarea "}"
type textarea "}"
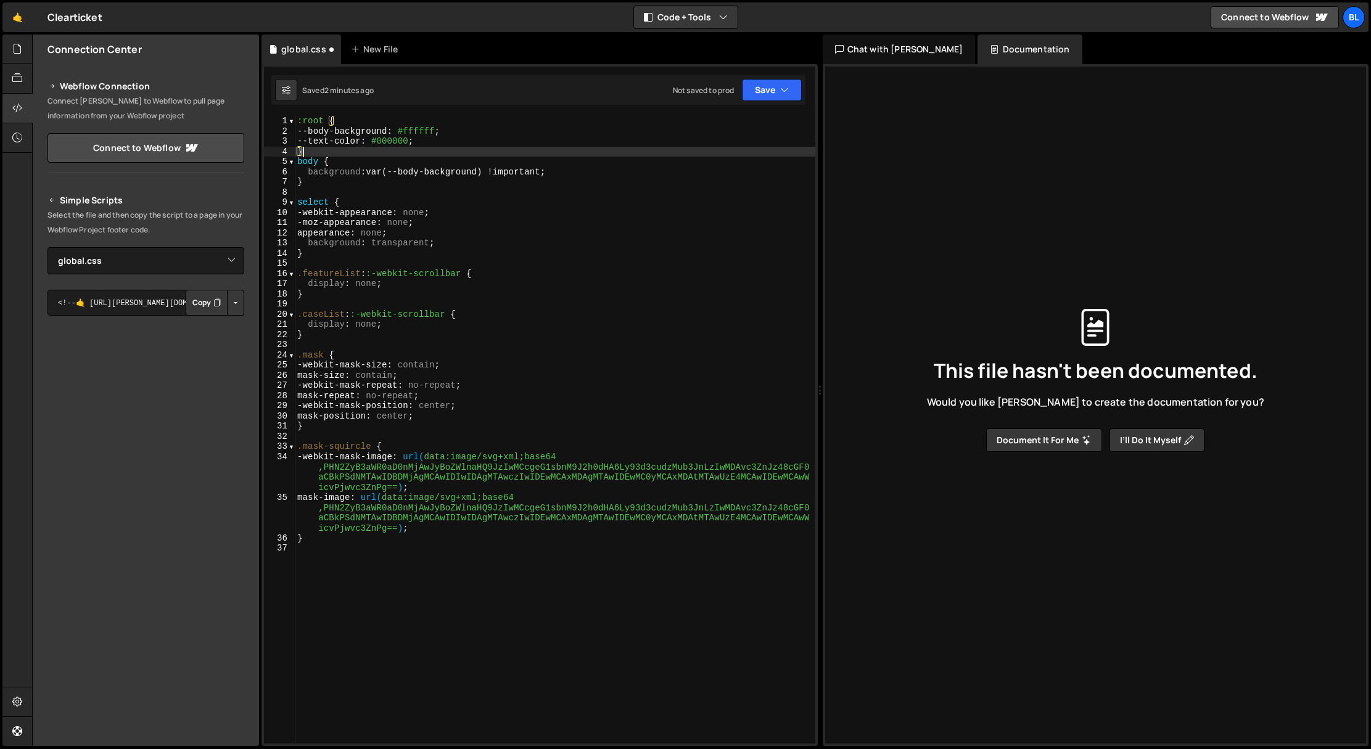
click at [337, 153] on div ":root { --body-background : #ffffff ; --text-color : #000000 ; } body { backgro…" at bounding box center [555, 440] width 520 height 648
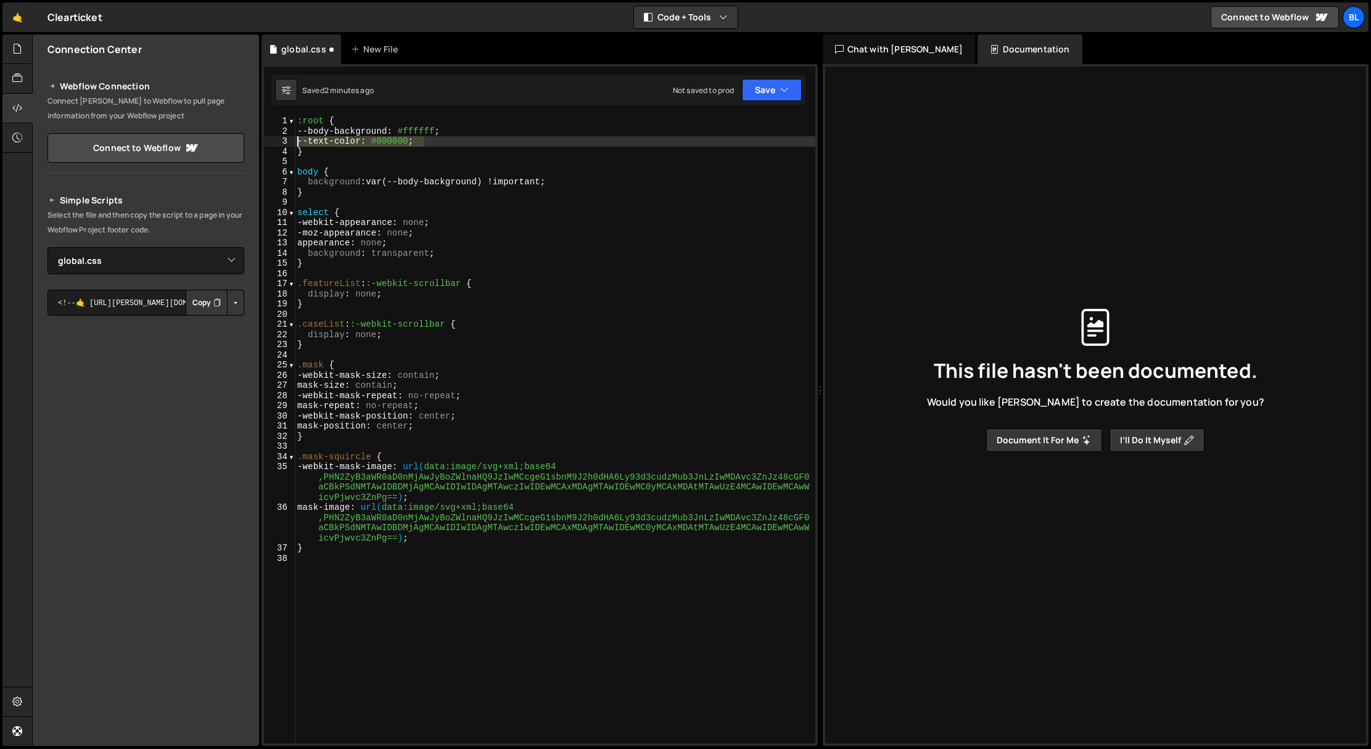
drag, startPoint x: 435, startPoint y: 141, endPoint x: 276, endPoint y: 142, distance: 159.1
click at [276, 142] on div "1 2 3 4 5 6 7 8 9 10 11 12 13 14 15 16 17 18 19 20 21 22 23 24 25 26 27 28 29 3…" at bounding box center [539, 430] width 551 height 628
type textarea "--text-color: #000000;"
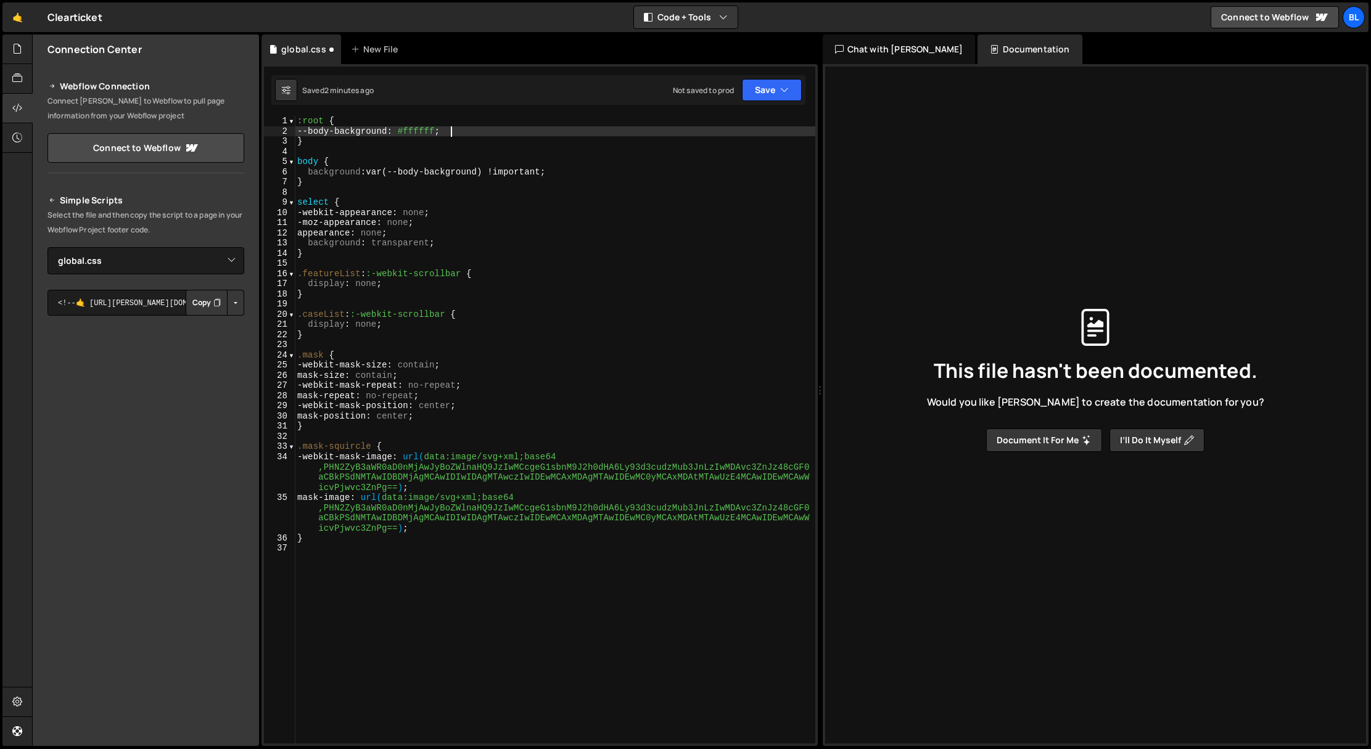
click at [425, 132] on div ":root { --body-background : #ffffff ; } body { background : var(--body-backgrou…" at bounding box center [555, 440] width 520 height 648
click at [425, 133] on div ":root { --body-background : #ffffff ; } body { background : var(--body-backgrou…" at bounding box center [555, 440] width 520 height 648
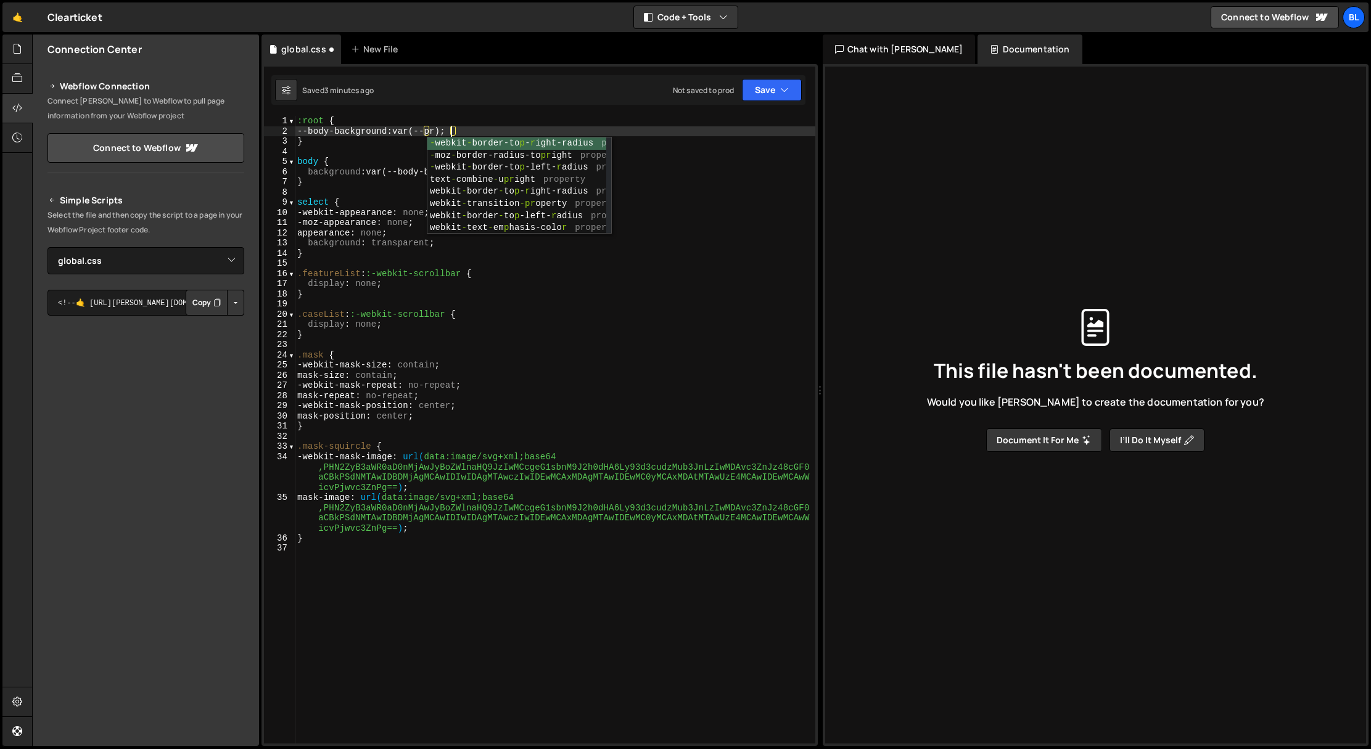
scroll to position [0, 10]
type textarea "--body-background: var(--);"
click at [359, 194] on div ":root { --body-background : var(--) ; } body { background : var(--body-backgrou…" at bounding box center [555, 440] width 520 height 648
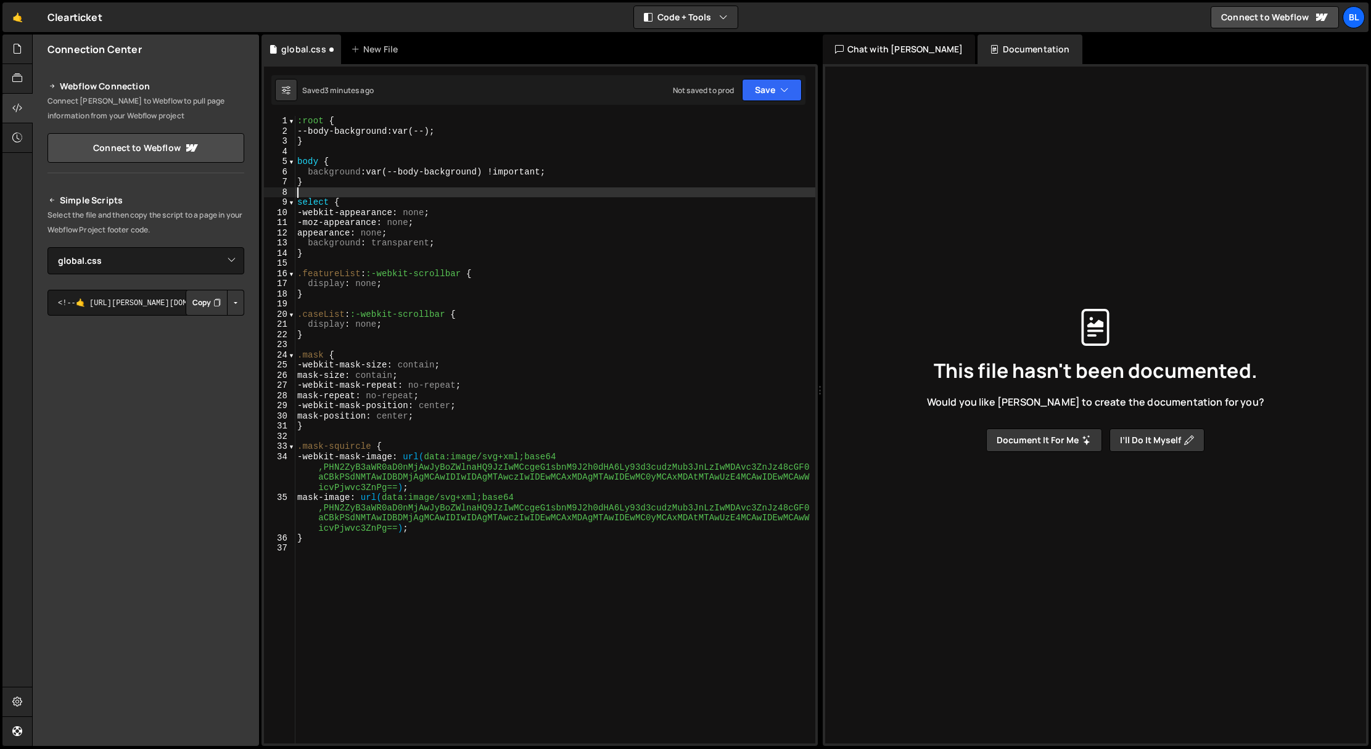
scroll to position [0, 0]
click at [439, 134] on div ":root { --body-background : var(--) ; } body { background : var(--body-backgrou…" at bounding box center [555, 440] width 520 height 648
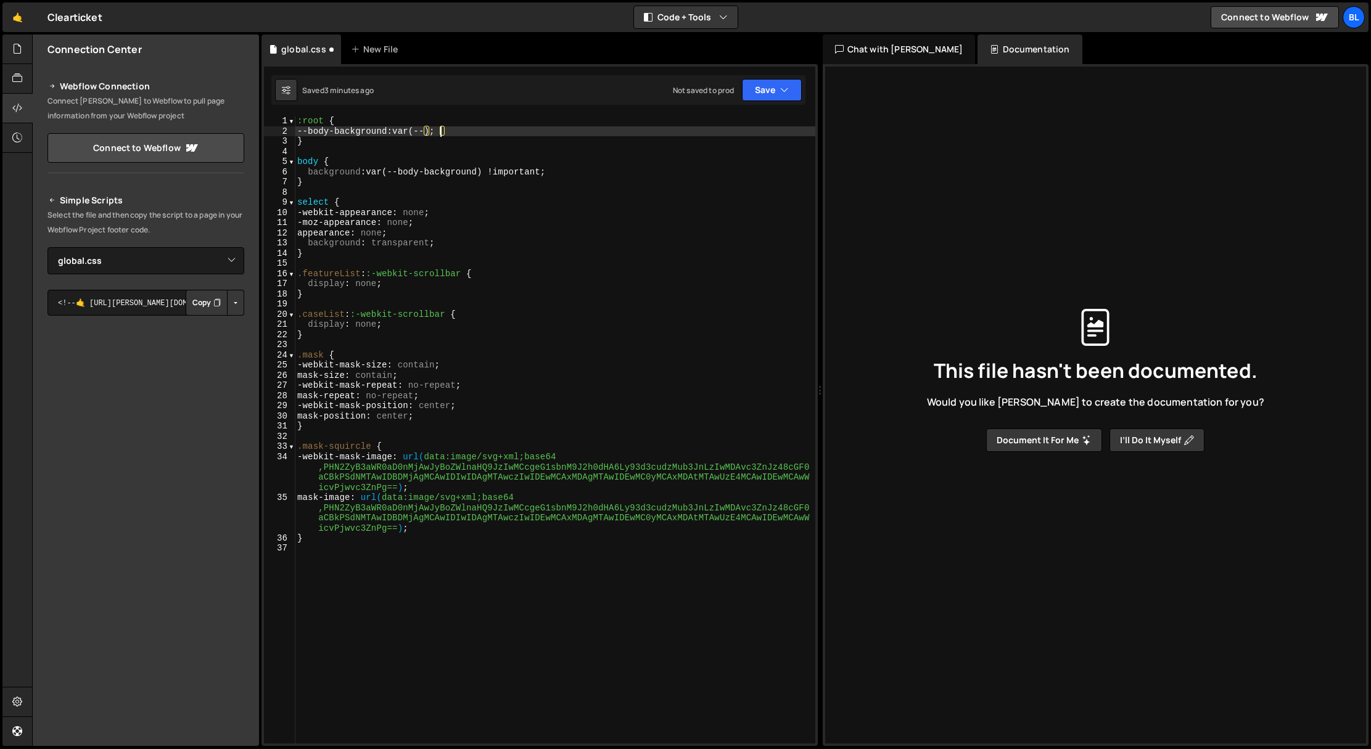
paste textarea "background-primary"
type textarea "--body-background: var(--background-primary);"
click at [762, 88] on button "Save" at bounding box center [772, 90] width 60 height 22
click at [712, 119] on div "Save to Staging S" at bounding box center [730, 120] width 128 height 12
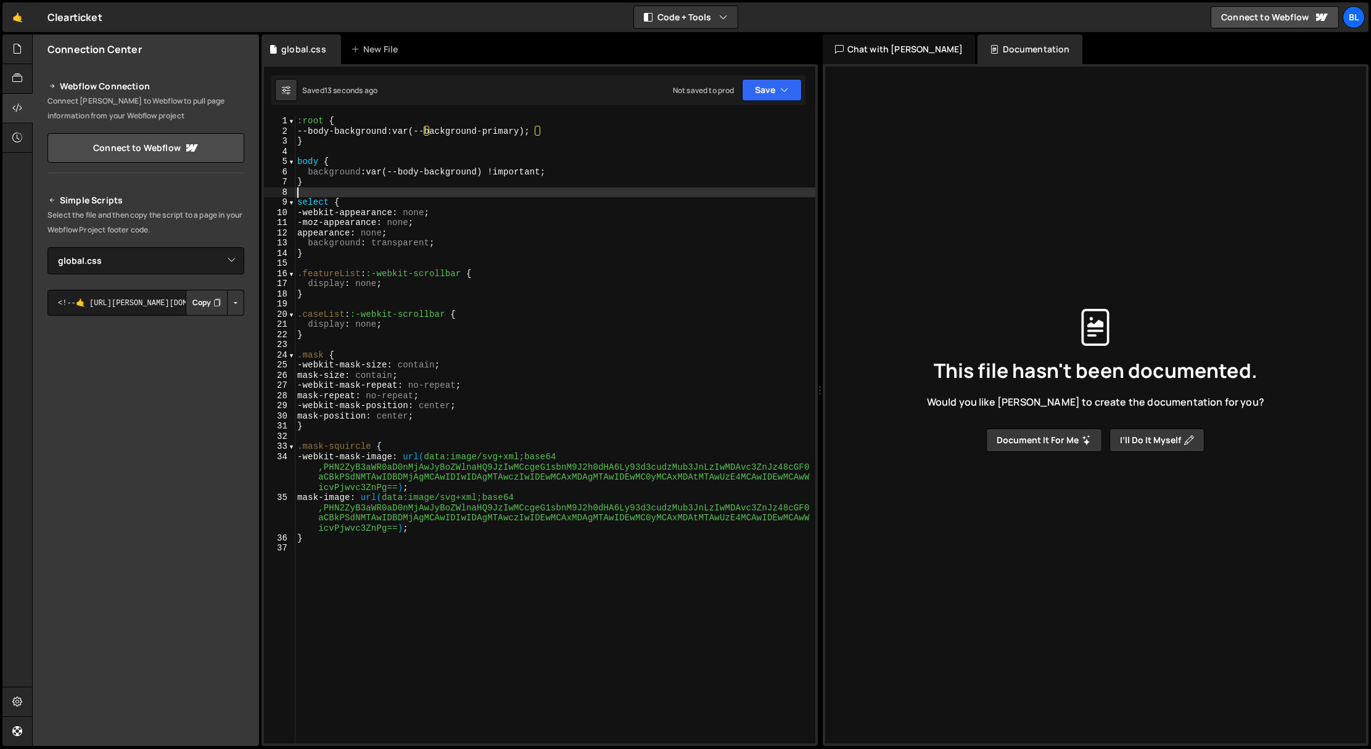
drag, startPoint x: 525, startPoint y: 189, endPoint x: 514, endPoint y: 213, distance: 26.2
click at [525, 189] on div ":root { --body-background : var(--background-primary) ; } body { background : v…" at bounding box center [555, 440] width 520 height 648
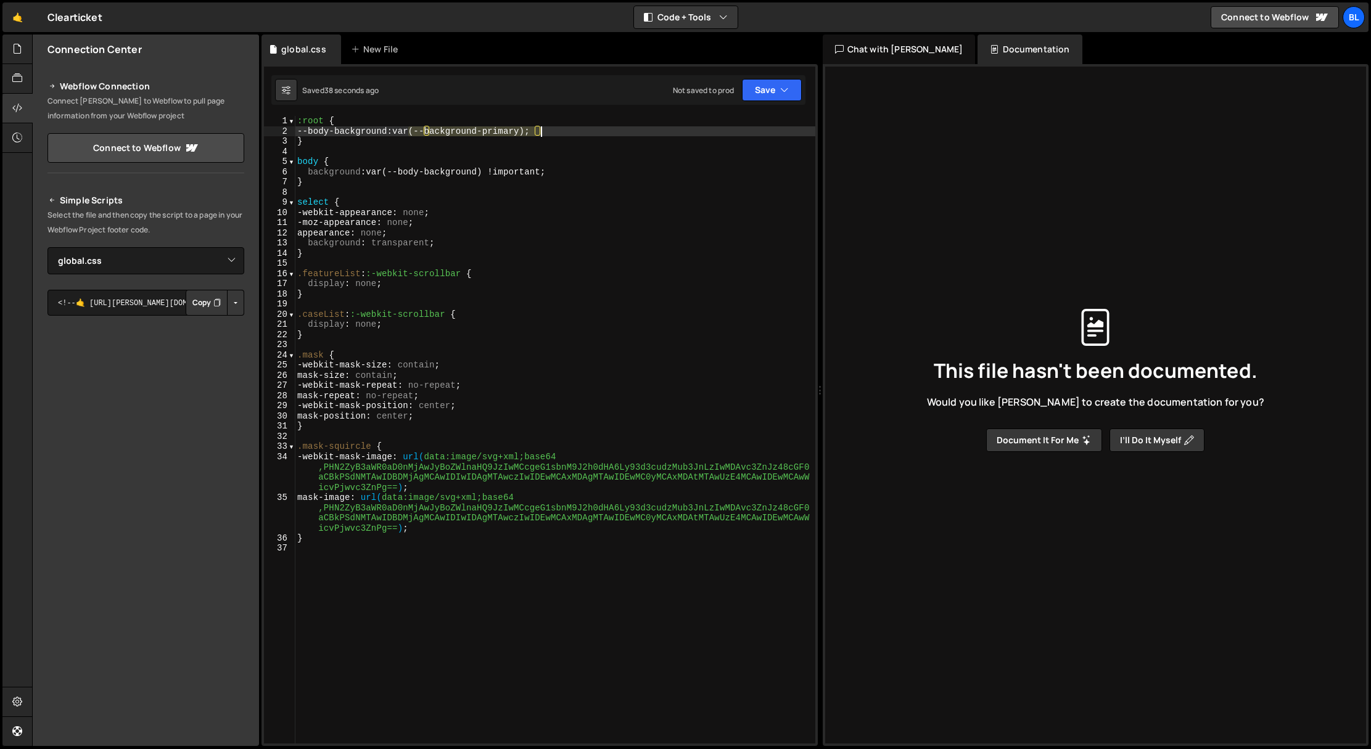
drag, startPoint x: 410, startPoint y: 130, endPoint x: 538, endPoint y: 133, distance: 128.3
click at [538, 133] on div ":root { --body-background : var(--background-primary) ; } body { background : v…" at bounding box center [555, 440] width 520 height 648
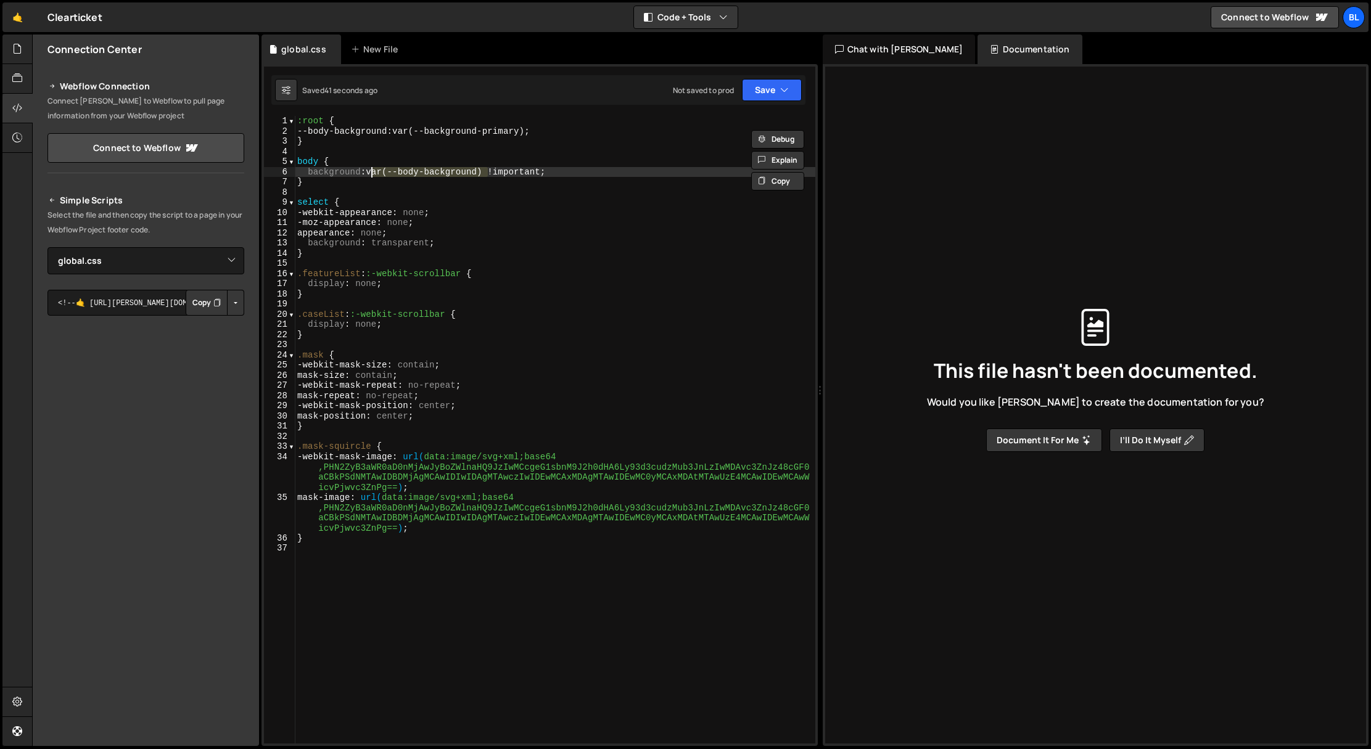
drag, startPoint x: 488, startPoint y: 173, endPoint x: 372, endPoint y: 173, distance: 115.9
click at [372, 173] on div ":root { --body-background : var(--background-primary) ; } body { background : v…" at bounding box center [555, 440] width 520 height 648
paste textarea "ackground-primary"
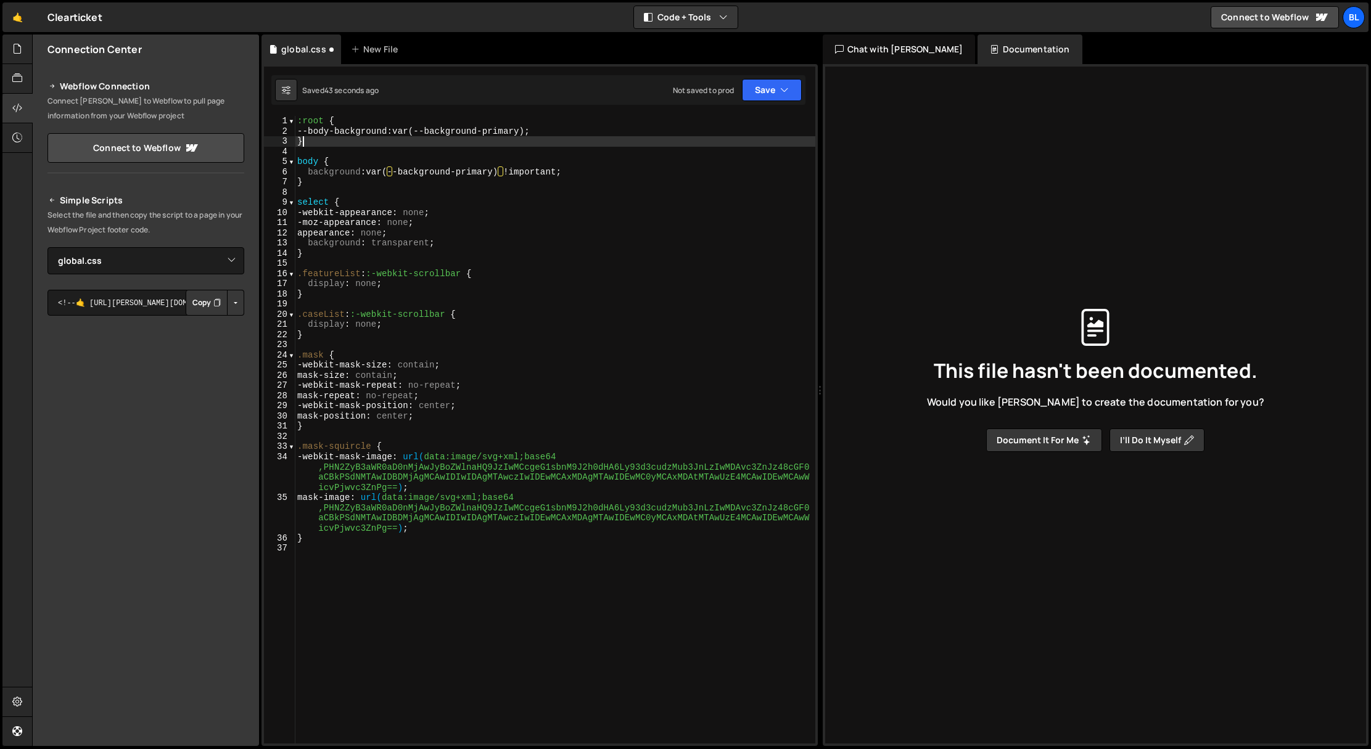
drag, startPoint x: 311, startPoint y: 142, endPoint x: 287, endPoint y: 114, distance: 37.2
click at [287, 114] on div "} 1 2 3 4 5 6 7 8 9 10 11 12 13 14 15 16 select { - webkit - appearance : none …" at bounding box center [539, 405] width 556 height 682
type textarea ":root { --body-background: var(--background-primary);"
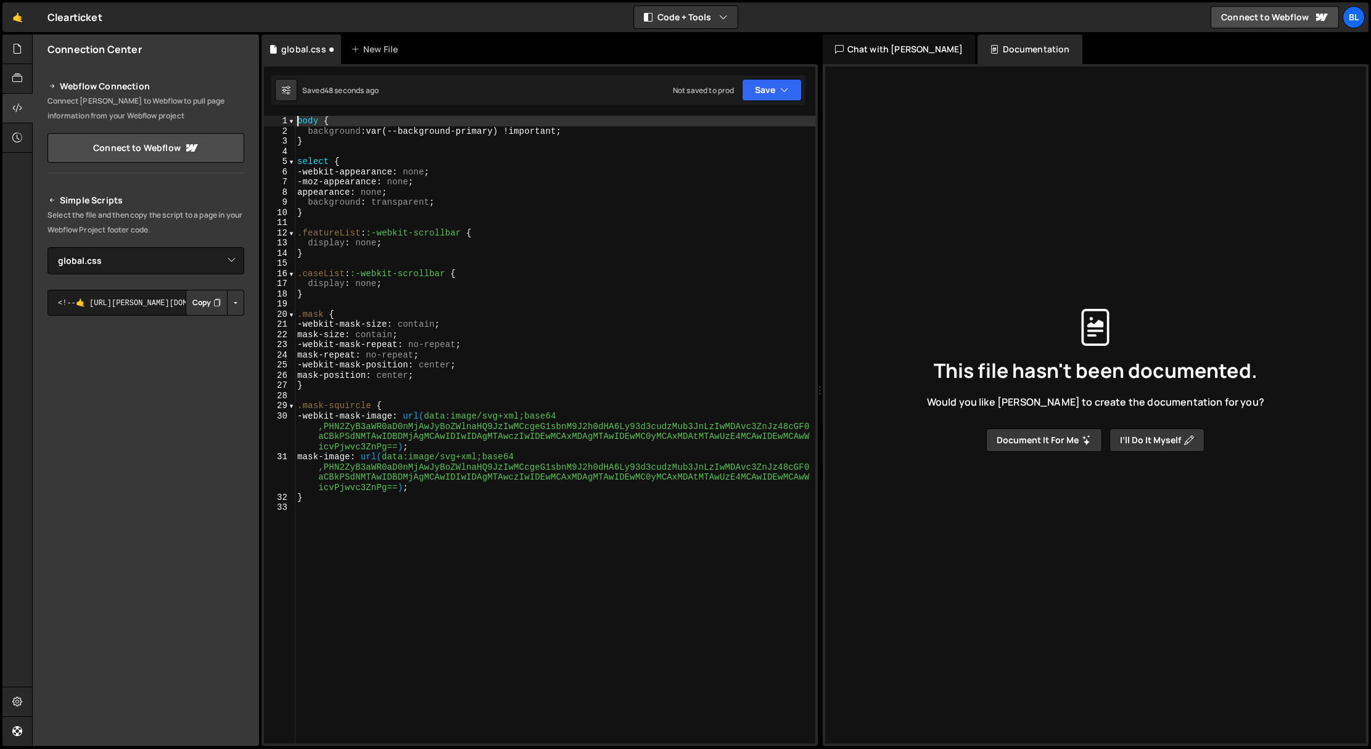
click at [222, 80] on h2 "Webflow Connection" at bounding box center [145, 86] width 197 height 15
click at [756, 91] on button "Save" at bounding box center [772, 90] width 60 height 22
click at [750, 118] on div "Save to Staging S" at bounding box center [730, 120] width 128 height 12
click at [761, 91] on button "Save" at bounding box center [772, 90] width 60 height 22
click at [746, 128] on div "Saved just now" at bounding box center [730, 133] width 128 height 15
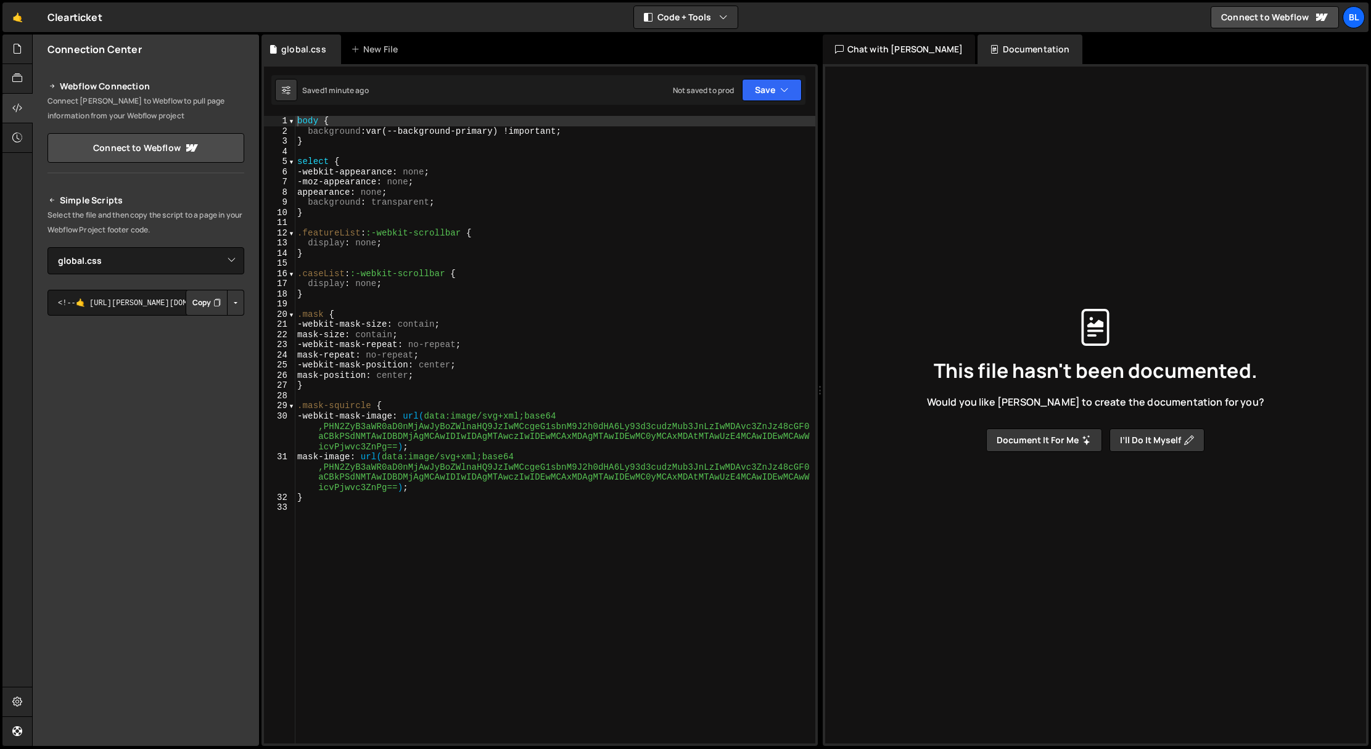
click at [430, 134] on div "body { background : var(--background-primary) !important ; } select { -webkit-a…" at bounding box center [555, 440] width 520 height 648
drag, startPoint x: 404, startPoint y: 130, endPoint x: 517, endPoint y: 140, distance: 113.9
click at [496, 128] on div "body { background : var(--background-primary) !important ; } select { -webkit-a…" at bounding box center [555, 440] width 520 height 648
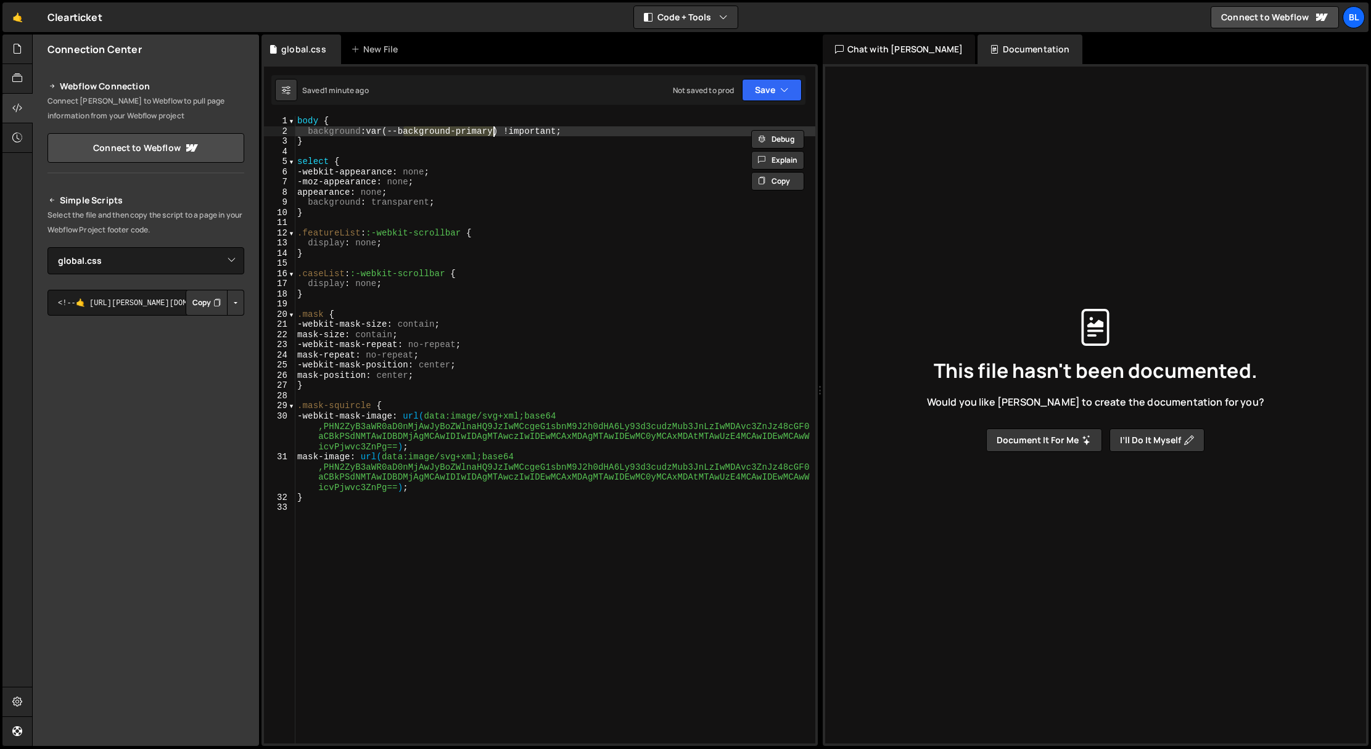
paste textarea "dark-background-primary"
click at [569, 295] on div "body { background : var(--dark-background-primaryy) !important ; } select { -we…" at bounding box center [555, 440] width 520 height 648
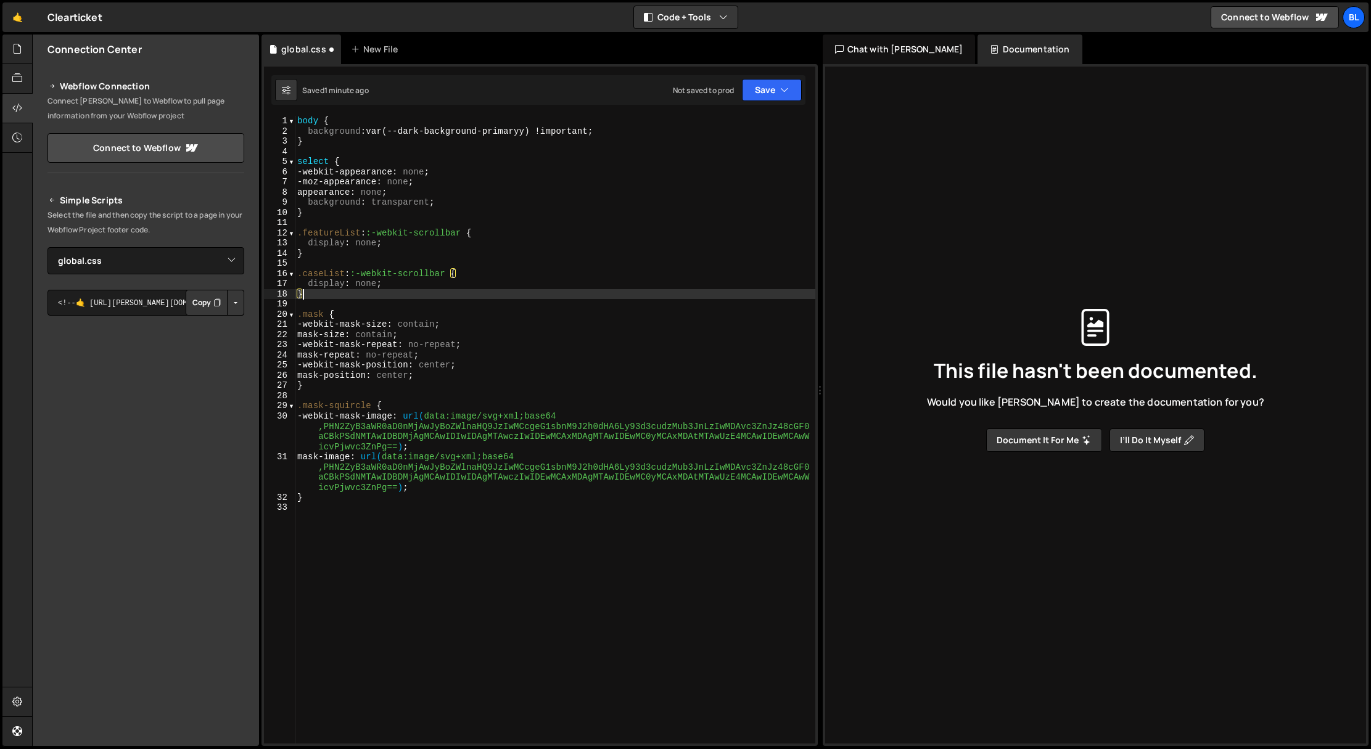
drag, startPoint x: 525, startPoint y: 129, endPoint x: 530, endPoint y: 134, distance: 6.6
click at [525, 130] on div "body { background : var(--dark-background-primaryy) !important ; } select { -we…" at bounding box center [555, 440] width 520 height 648
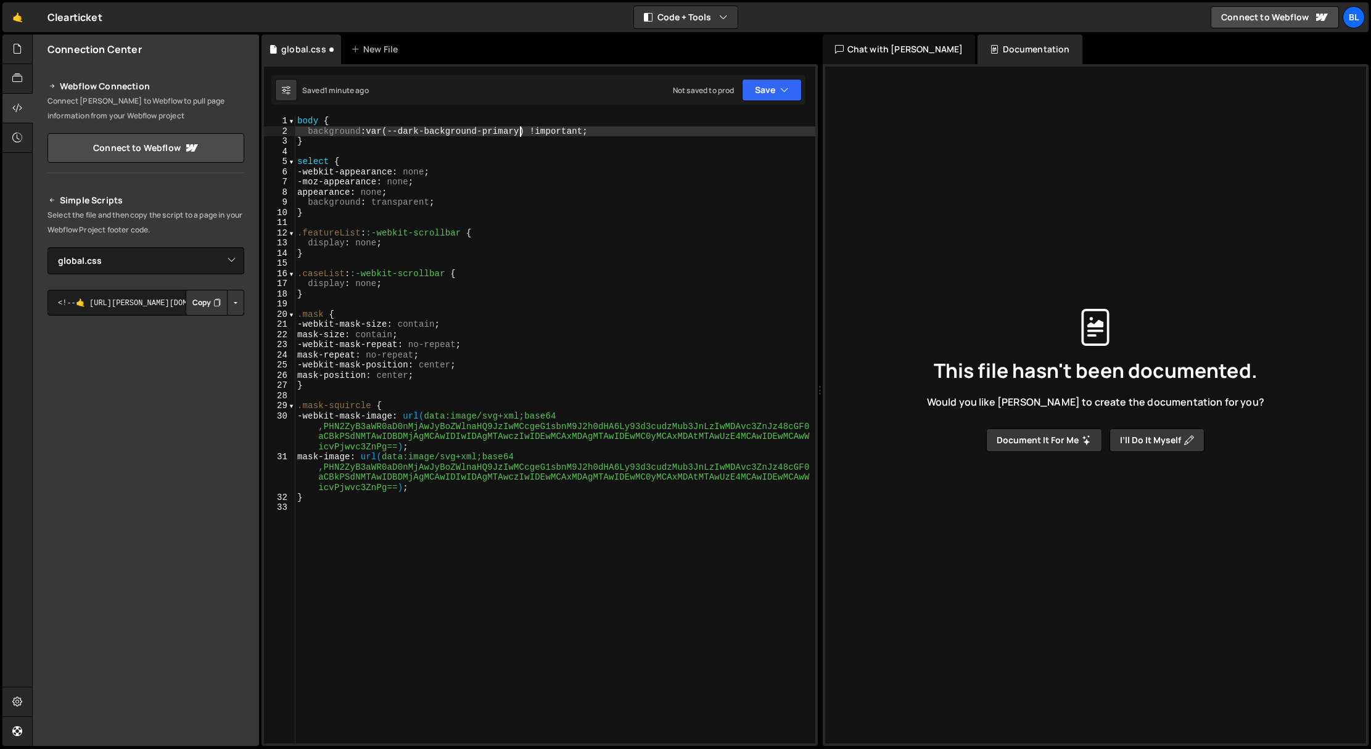
click at [246, 73] on div "Webflow Connection Connect Slater to Webflow to pull page information from your…" at bounding box center [146, 118] width 226 height 109
click at [755, 86] on button "Save" at bounding box center [772, 90] width 60 height 22
click at [735, 123] on div "Save to Staging S" at bounding box center [730, 120] width 128 height 12
click at [339, 136] on div "body { background : var(--dark-background-primary) !important ; } select { -web…" at bounding box center [555, 440] width 520 height 648
drag, startPoint x: 331, startPoint y: 144, endPoint x: 295, endPoint y: 118, distance: 44.7
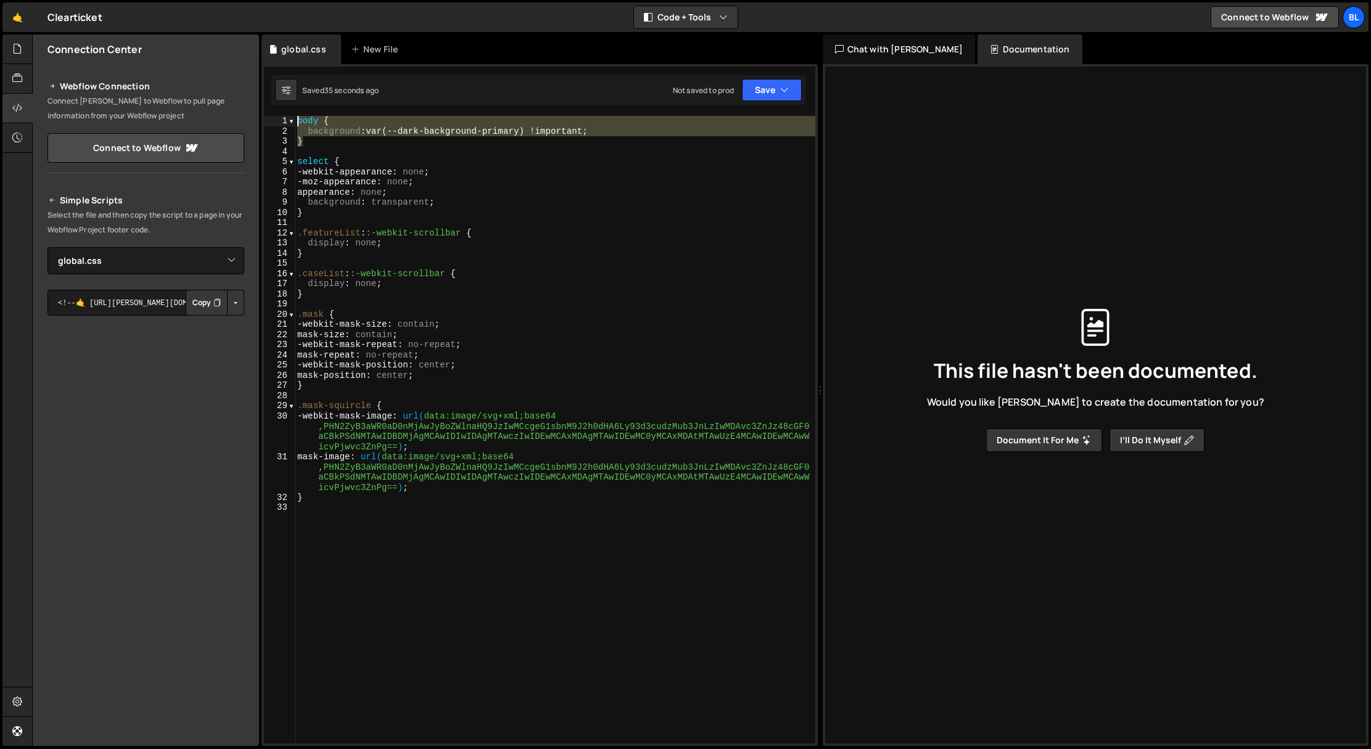
click at [295, 118] on div "} 1 2 3 4 5 6 7 8 9 10 11 12 13 14 15 16 17 18 19 20 21 22 23 24 25 26 27 28 29…" at bounding box center [539, 430] width 551 height 628
type textarea "body { background: var(--dark-background-primary) !important;"
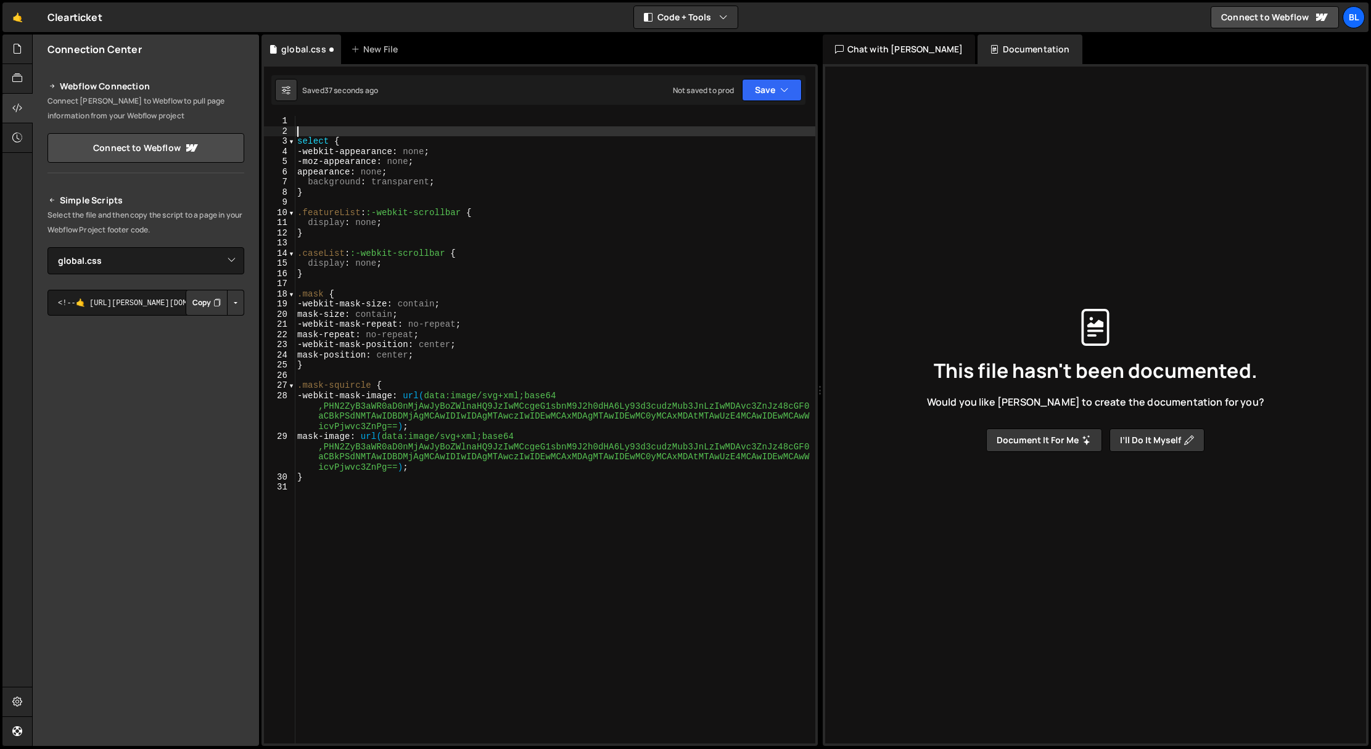
type textarea "select {"
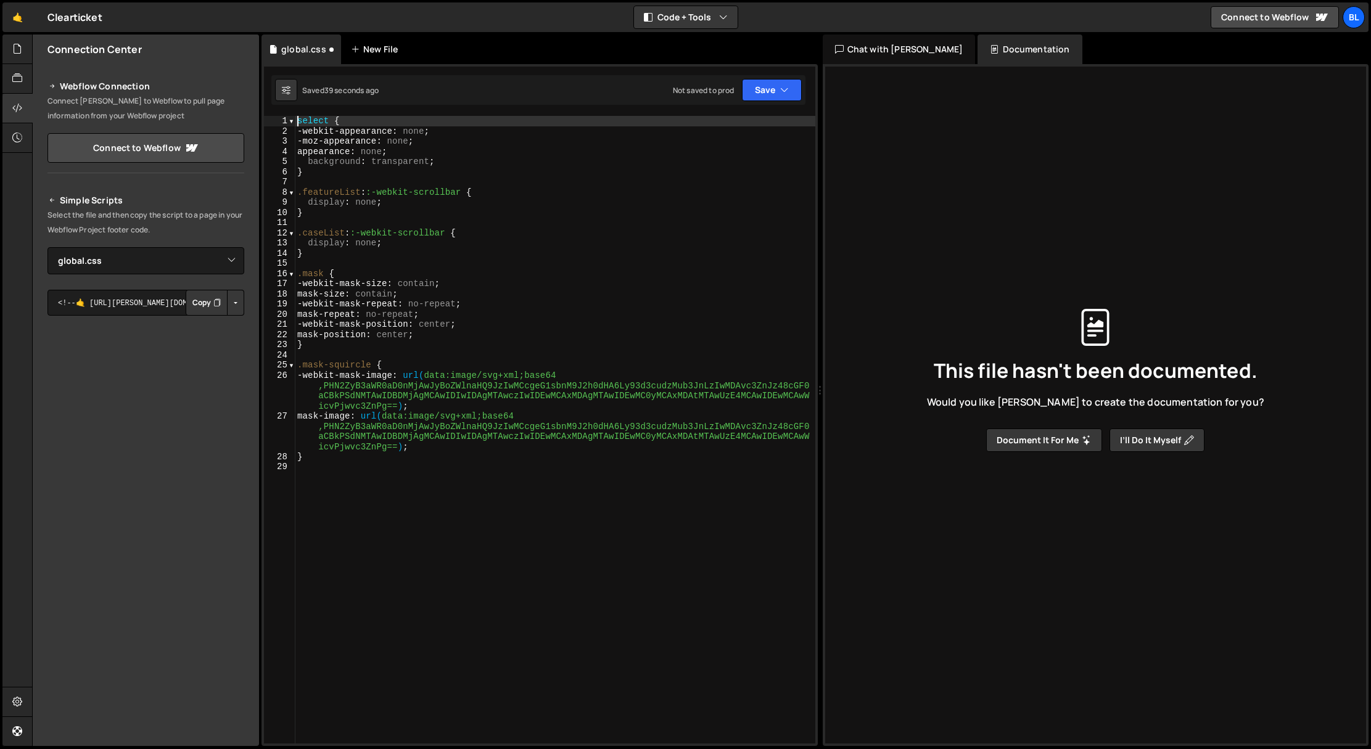
drag, startPoint x: 454, startPoint y: 44, endPoint x: 403, endPoint y: 49, distance: 52.0
click at [451, 45] on div "global.css New File" at bounding box center [539, 50] width 556 height 30
click at [382, 51] on div "New File" at bounding box center [377, 49] width 52 height 12
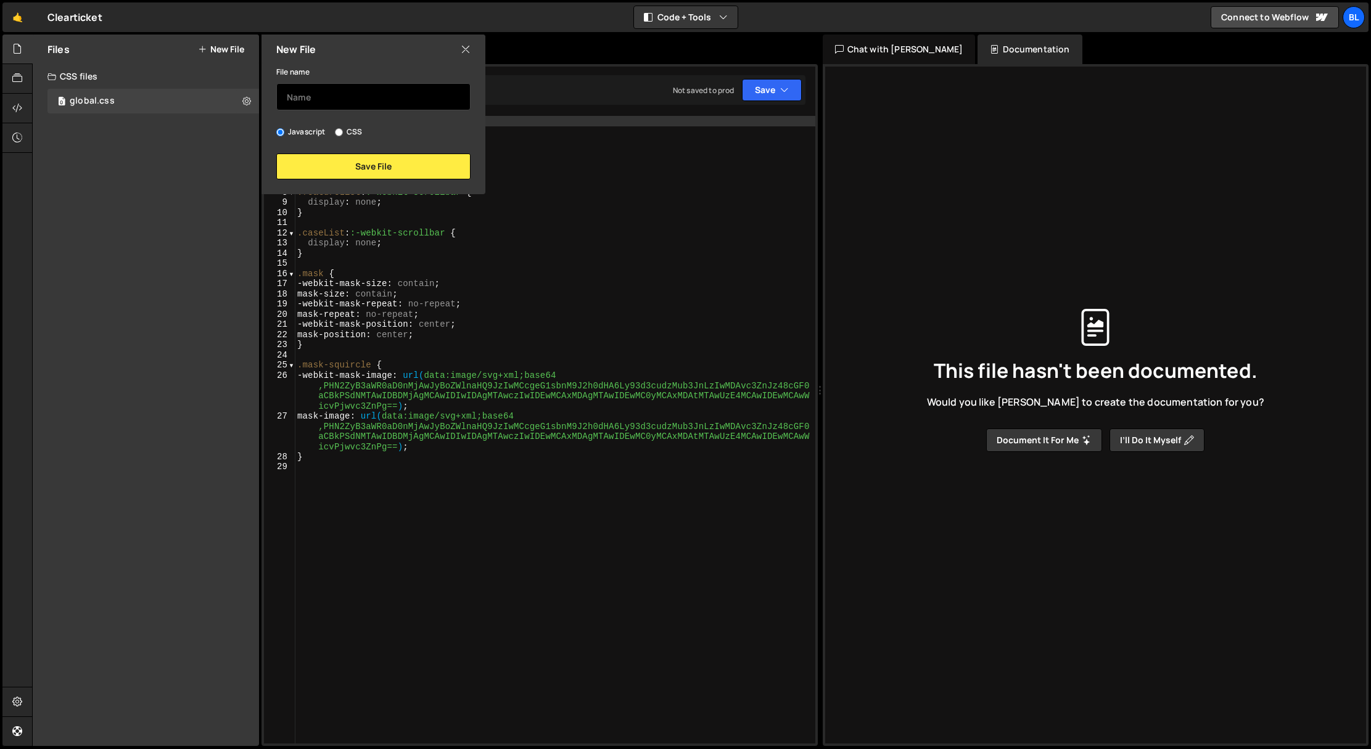
click at [347, 102] on input "text" at bounding box center [373, 96] width 194 height 27
type input "dark"
click at [339, 130] on input "CSS" at bounding box center [339, 132] width 8 height 8
radio input "true"
click at [324, 103] on input "dark" at bounding box center [373, 96] width 194 height 27
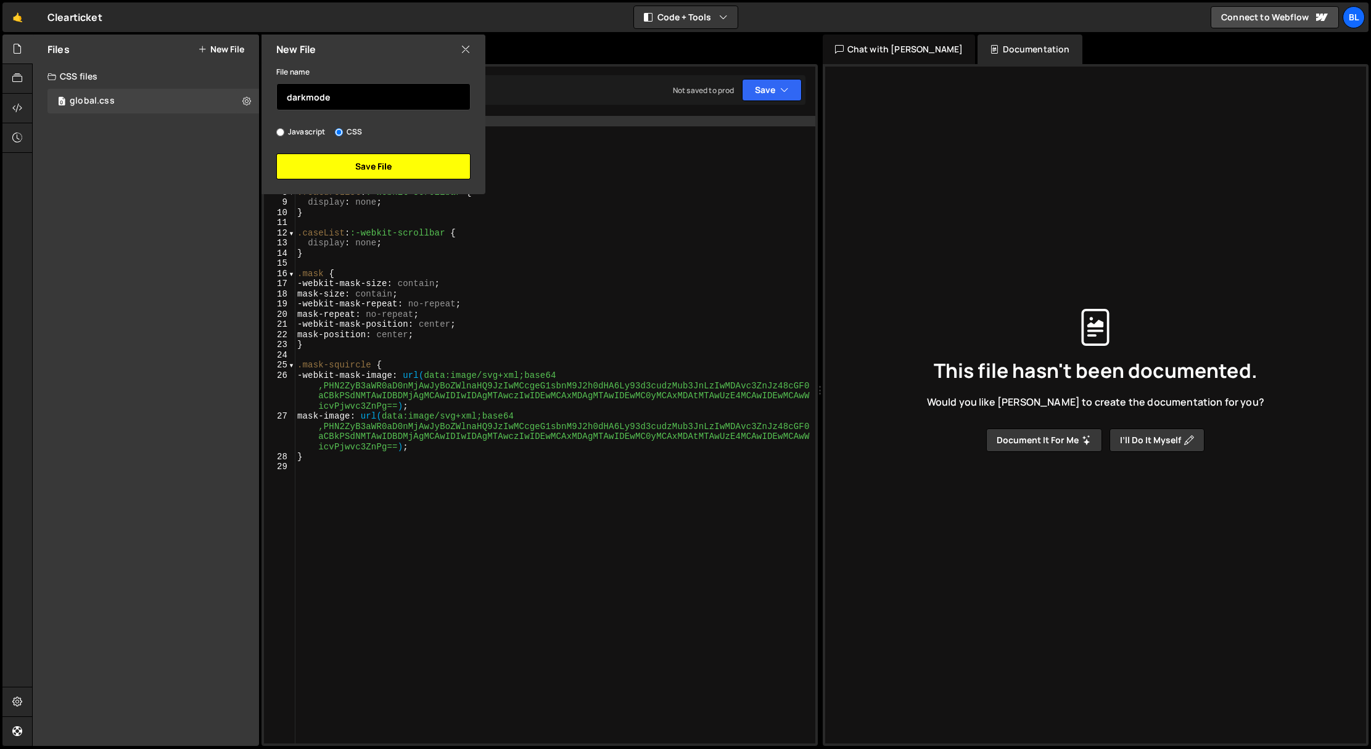
type input "darkmode"
click at [325, 159] on button "Save File" at bounding box center [373, 167] width 194 height 26
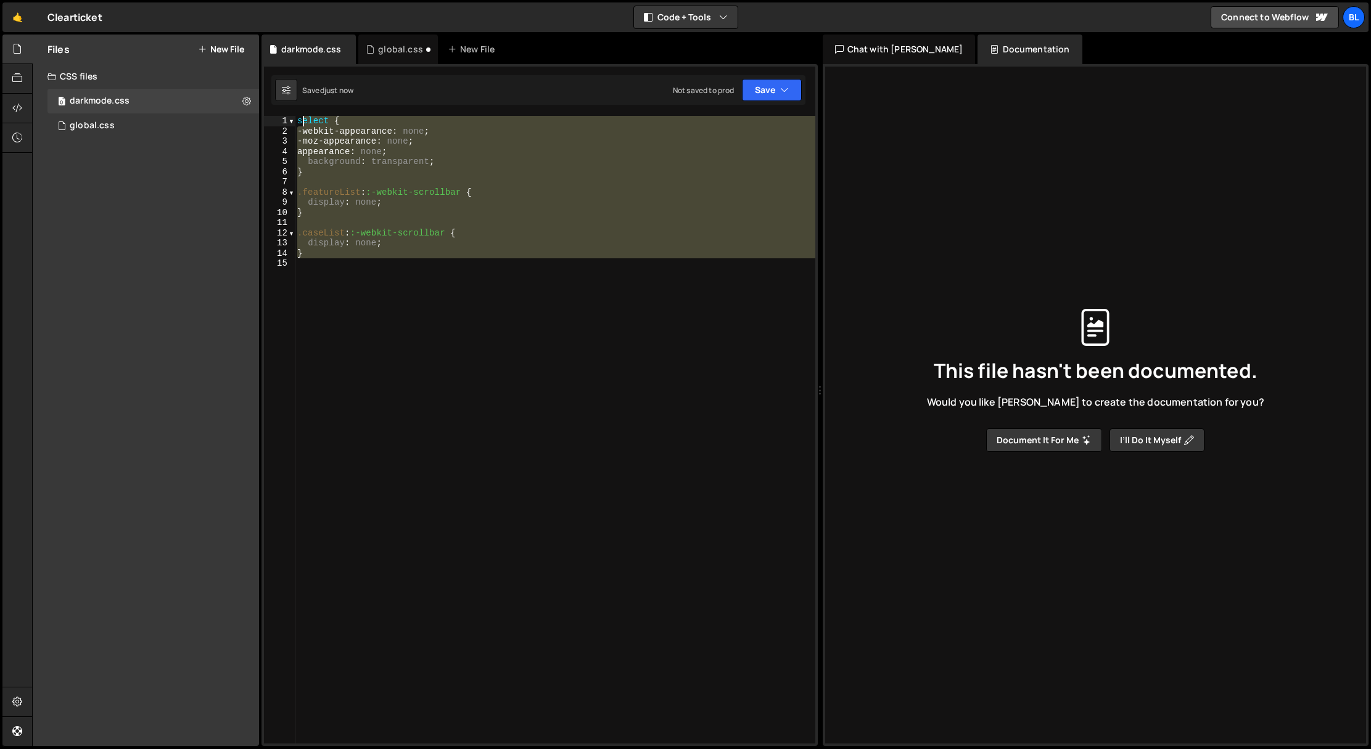
drag, startPoint x: 329, startPoint y: 266, endPoint x: 305, endPoint y: 117, distance: 151.1
click at [305, 117] on div "select { -webkit-appearance : none ; -moz-appearance : none ; appearance : none…" at bounding box center [555, 440] width 520 height 648
type textarea "select { -webkit-appearance: none;"
click at [380, 44] on div "global.css" at bounding box center [400, 49] width 45 height 12
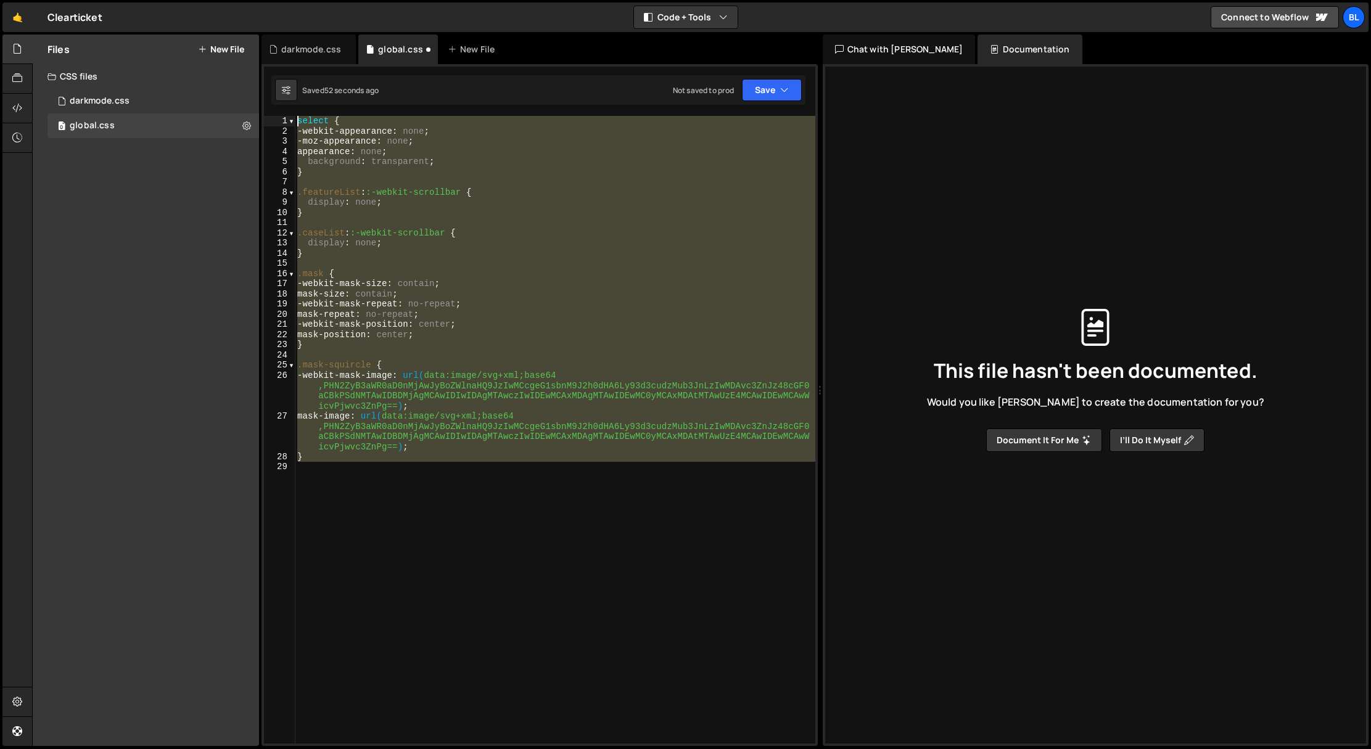
drag, startPoint x: 345, startPoint y: 496, endPoint x: 271, endPoint y: 88, distance: 414.7
click at [271, 88] on div "Debug Explain Copy darkmode.css global.css New File Saved 52 seconds ago Not sa…" at bounding box center [539, 391] width 556 height 712
paste textarea "}"
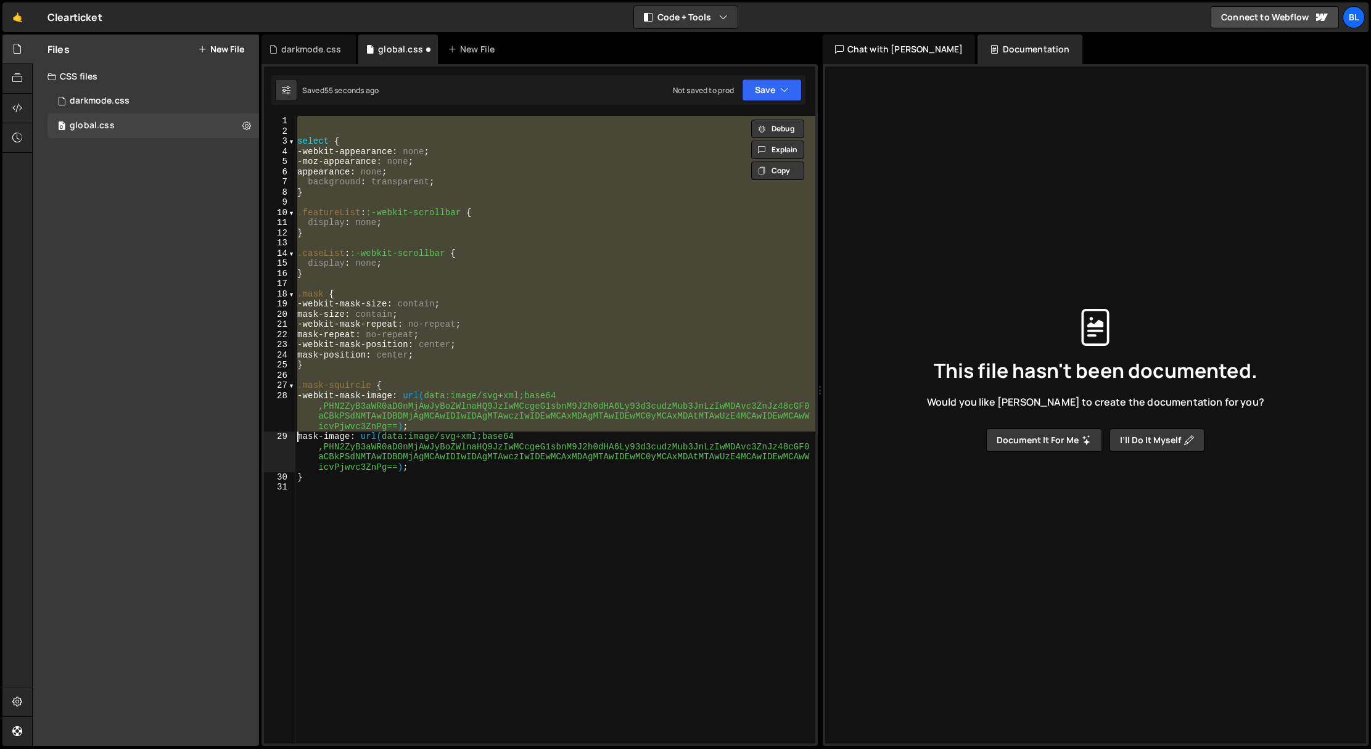
click at [343, 154] on div "select { -webkit-appearance : none ; -moz-appearance : none ; appearance : none…" at bounding box center [555, 430] width 520 height 628
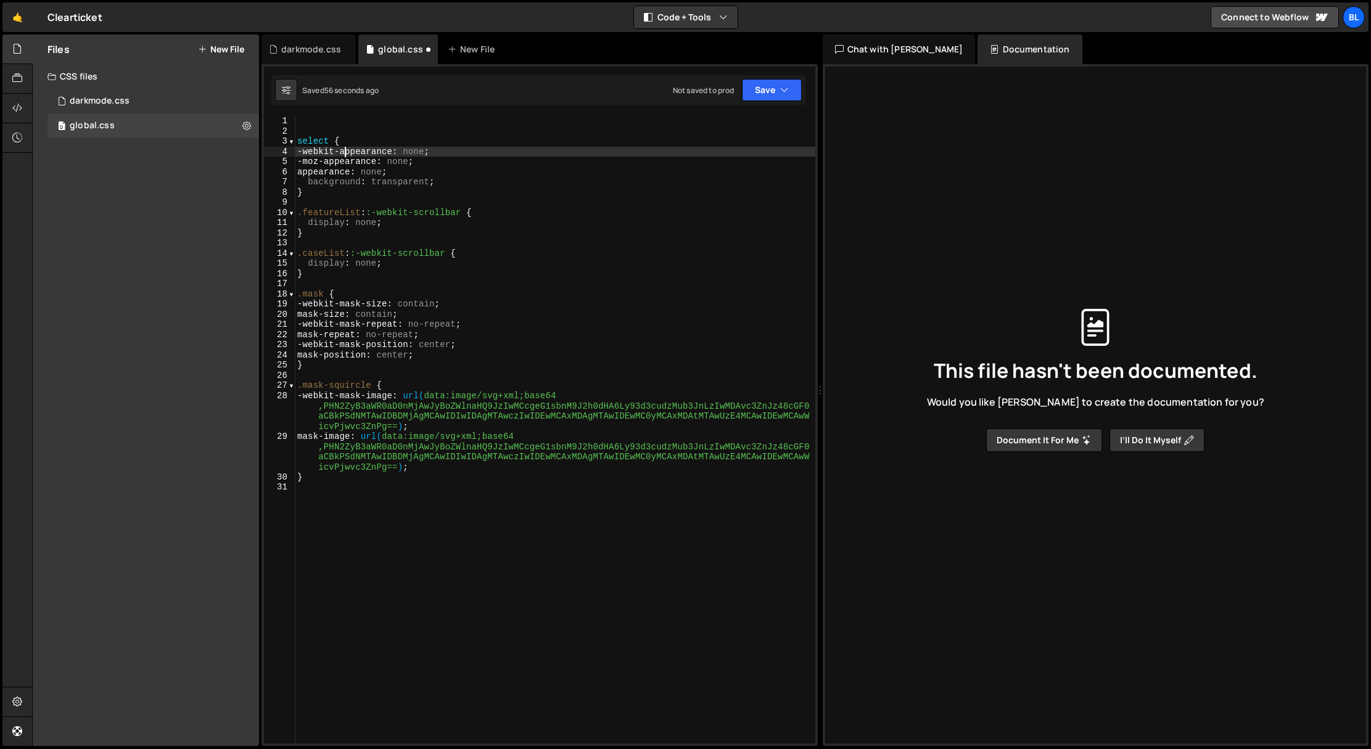
click at [302, 144] on div "select { -webkit-appearance : none ; -moz-appearance : none ; appearance : none…" at bounding box center [555, 440] width 520 height 648
type textarea "select {"
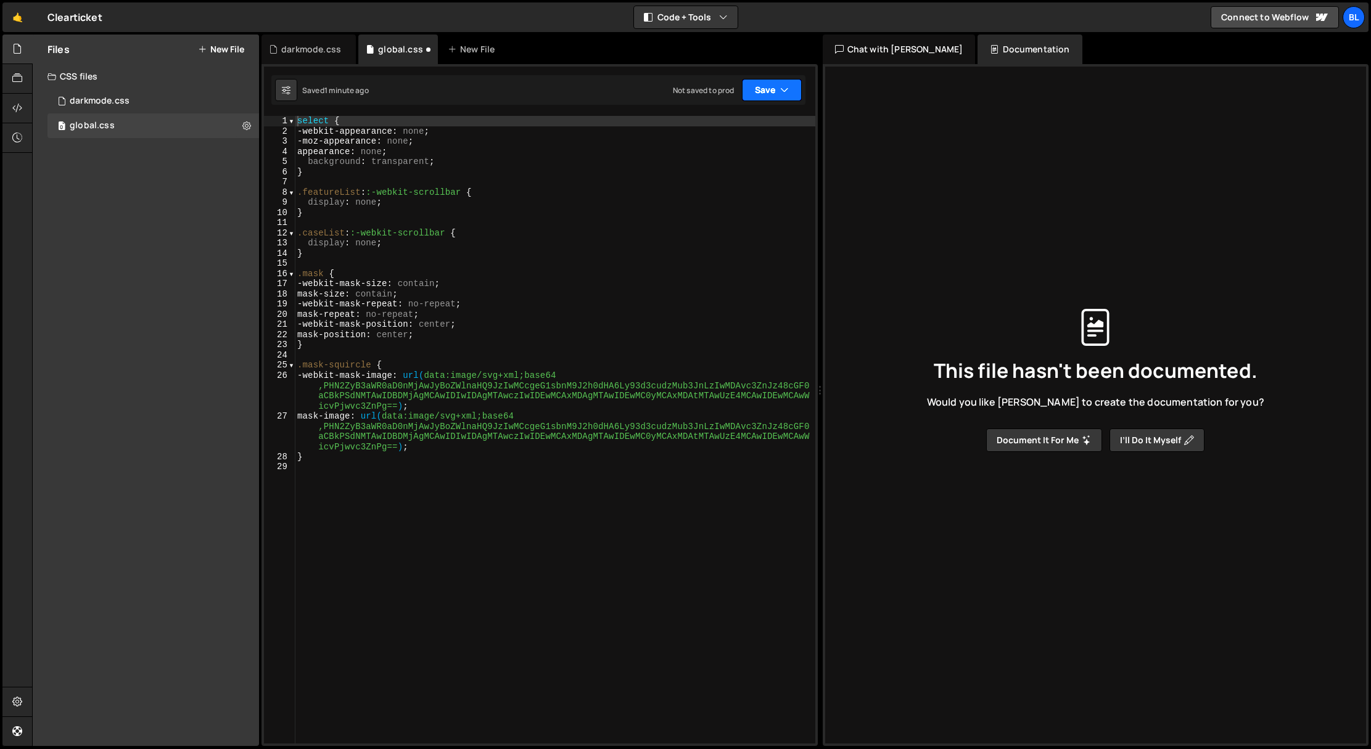
click at [776, 85] on button "Save" at bounding box center [772, 90] width 60 height 22
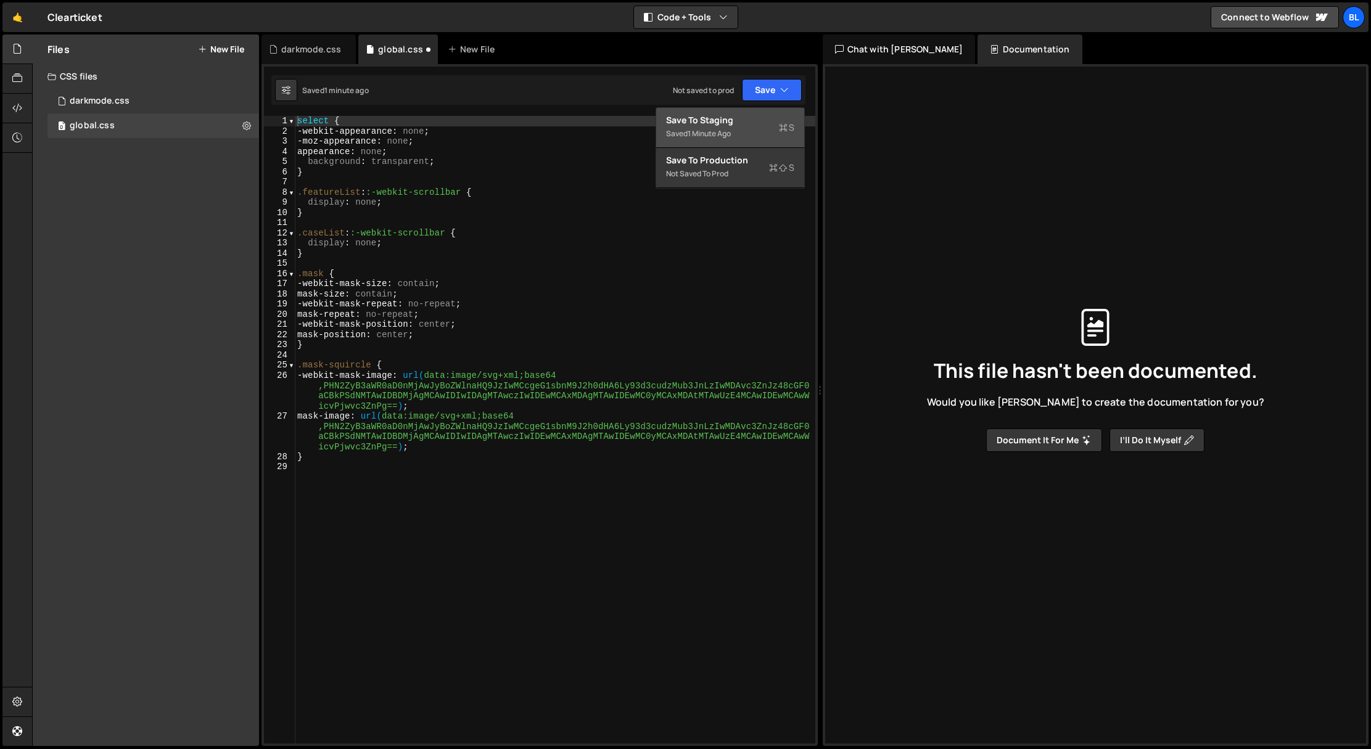
click at [708, 127] on div "Saved 1 minute ago" at bounding box center [730, 133] width 128 height 15
click at [300, 52] on div "darkmode.css" at bounding box center [311, 49] width 60 height 12
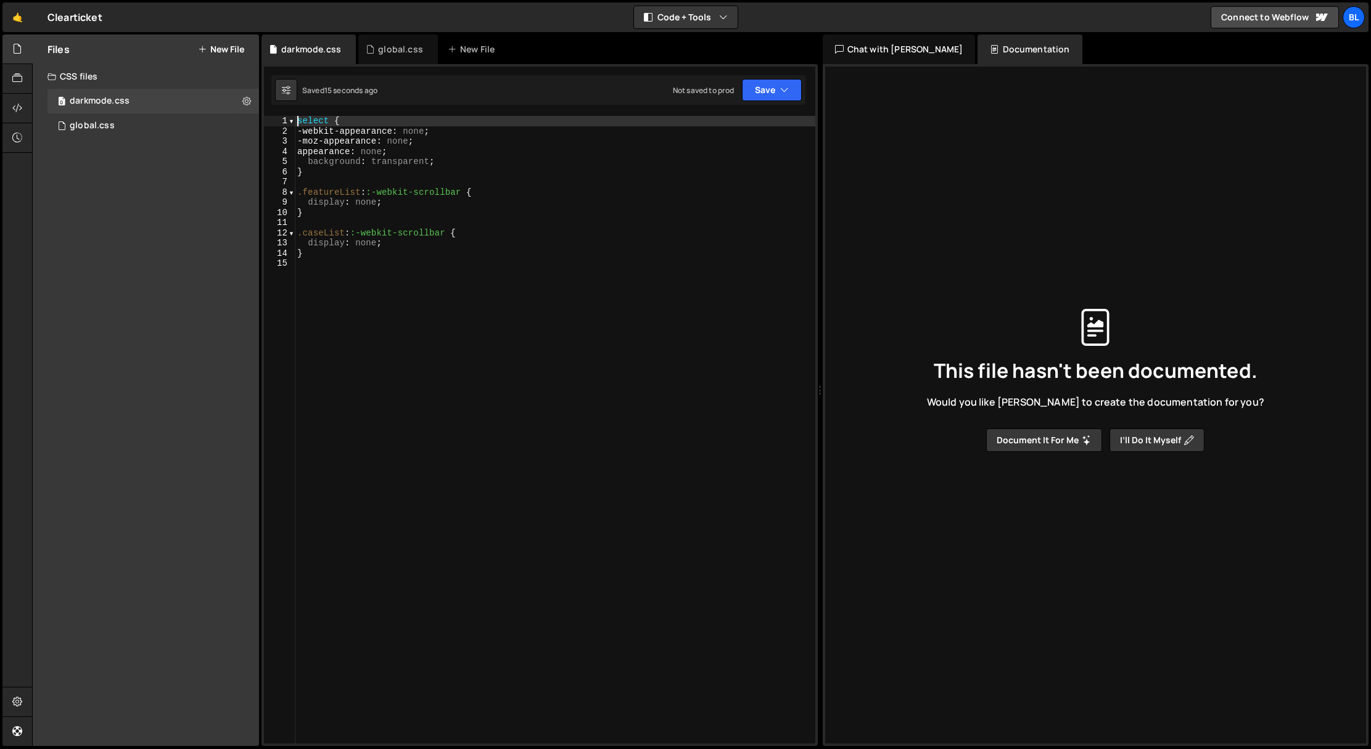
click at [298, 124] on div "select { -webkit-appearance : none ; -moz-appearance : none ; appearance : none…" at bounding box center [555, 440] width 520 height 648
type textarea "select {"
paste textarea "}"
type textarea "}"
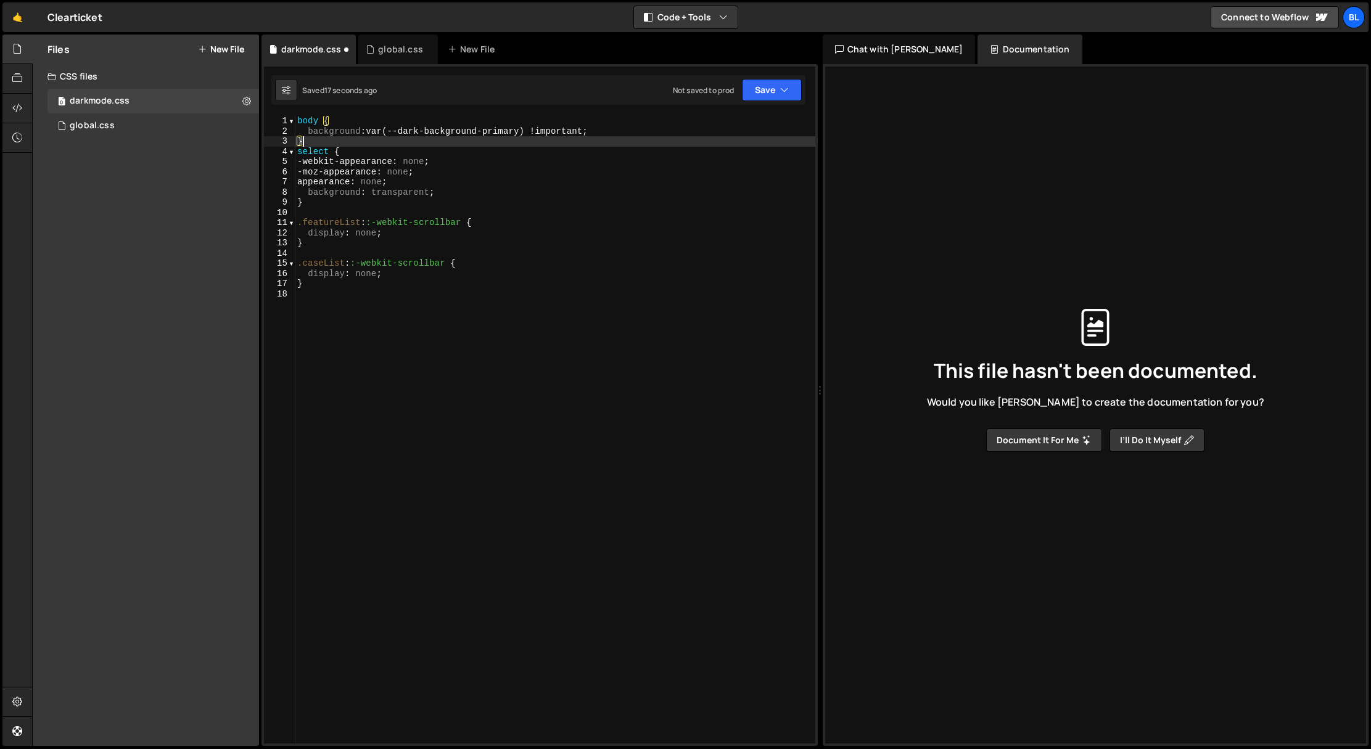
click at [385, 399] on div "body { background : var(--dark-background-primary) !important ; } select { -web…" at bounding box center [555, 440] width 520 height 648
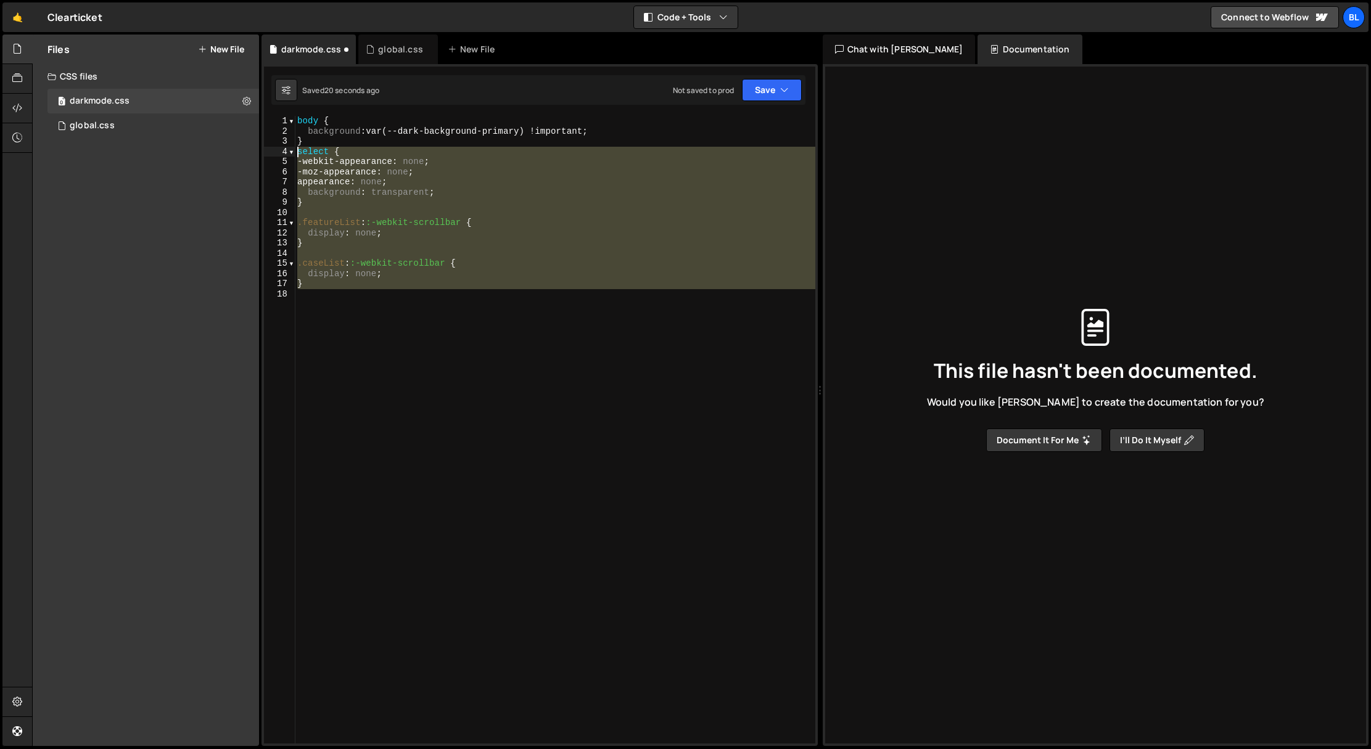
drag, startPoint x: 332, startPoint y: 308, endPoint x: 295, endPoint y: 155, distance: 157.3
click at [295, 155] on div "1 2 3 4 5 6 7 8 9 10 11 12 13 14 15 16 17 18 body { background : var(--dark-bac…" at bounding box center [539, 430] width 551 height 628
type textarea "select { -webkit-appearance: none;"
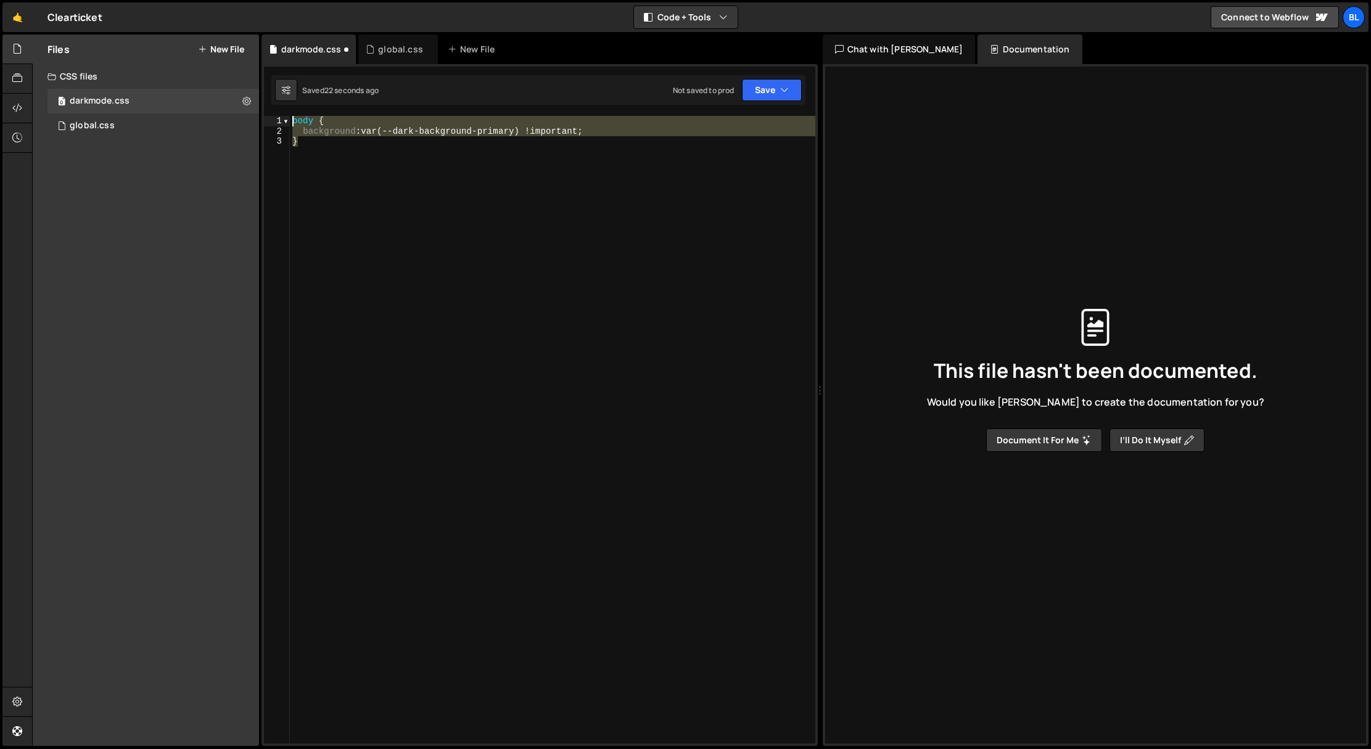
drag, startPoint x: 331, startPoint y: 151, endPoint x: 282, endPoint y: 108, distance: 65.1
click at [282, 109] on div "} 1 2 3 4 5 6 7 8 9 10 11 12 13 14 15 16 select { - webkit - appearance : none …" at bounding box center [539, 405] width 556 height 682
type textarea "body { background: var(--dark-background-primary) !important;"
click at [394, 50] on div "global.css" at bounding box center [400, 49] width 45 height 12
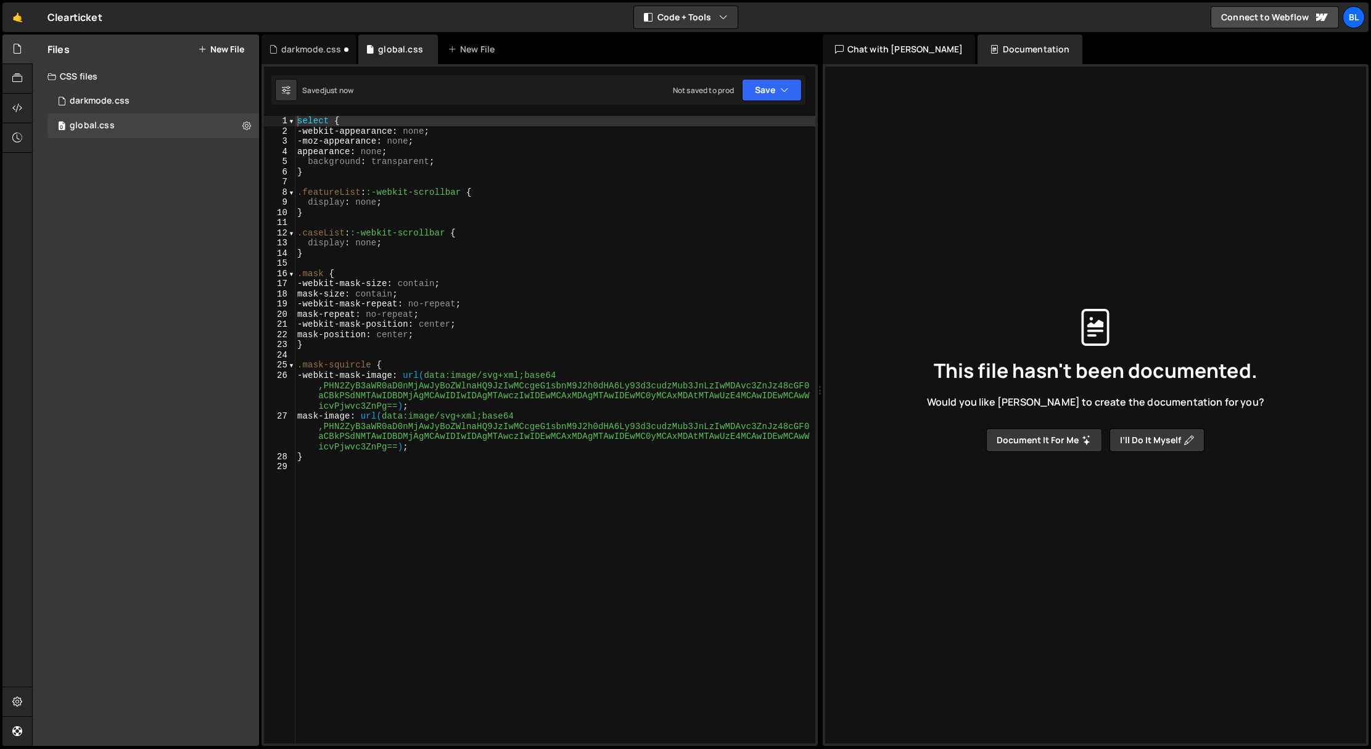
click at [301, 120] on div "select { -webkit-appearance : none ; -moz-appearance : none ; appearance : none…" at bounding box center [555, 440] width 520 height 648
type textarea "select {"
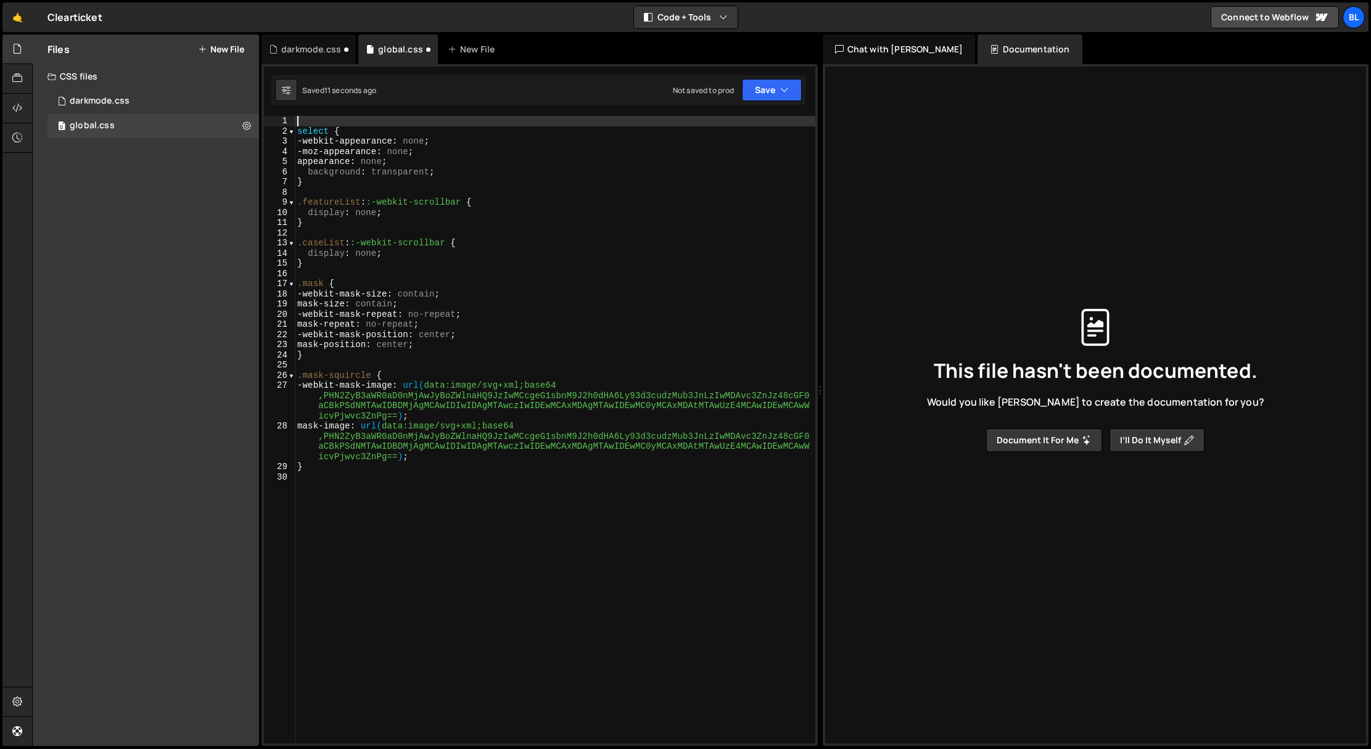
paste textarea "}"
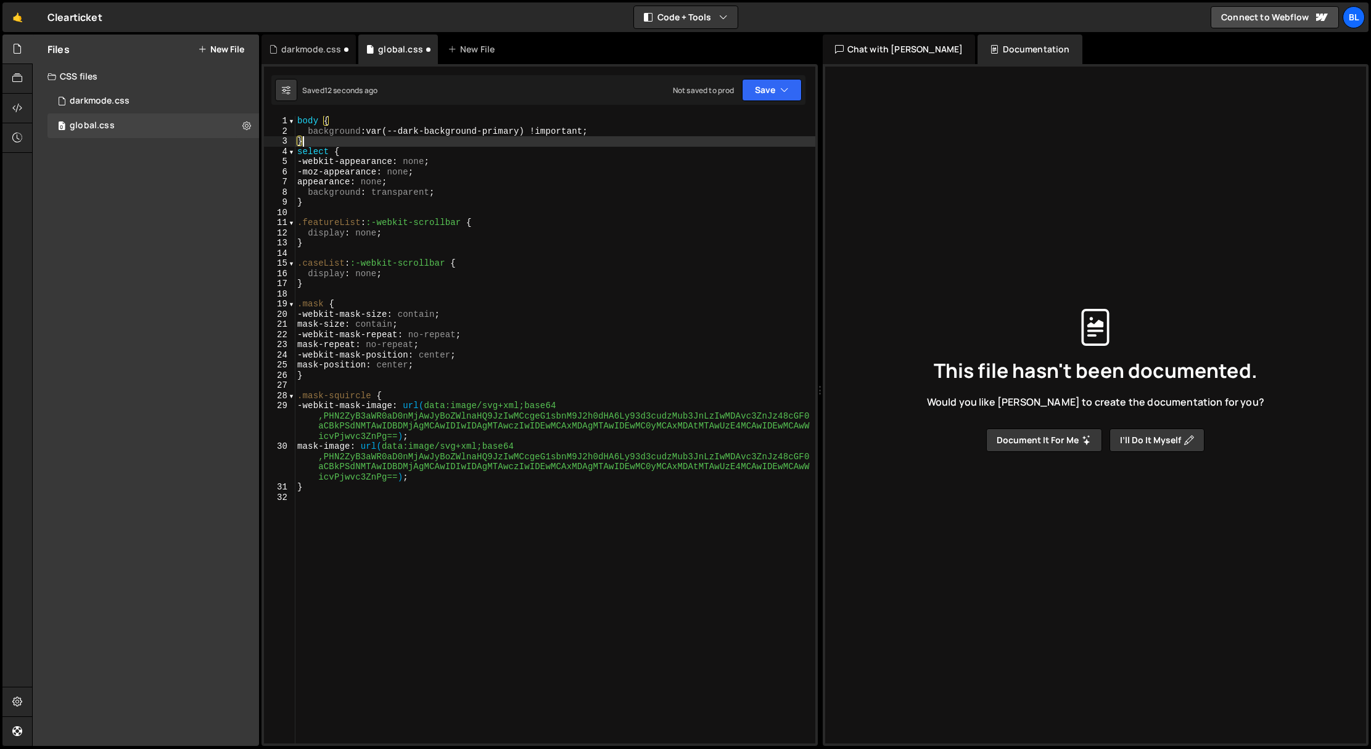
click at [415, 131] on div "body { background : var(--dark-background-primary) !important ; } select { -web…" at bounding box center [555, 440] width 520 height 648
drag, startPoint x: 409, startPoint y: 340, endPoint x: 413, endPoint y: 349, distance: 9.4
click at [409, 340] on div "body { background : var(--light-background-primary) !important ; } select { -we…" at bounding box center [555, 440] width 520 height 648
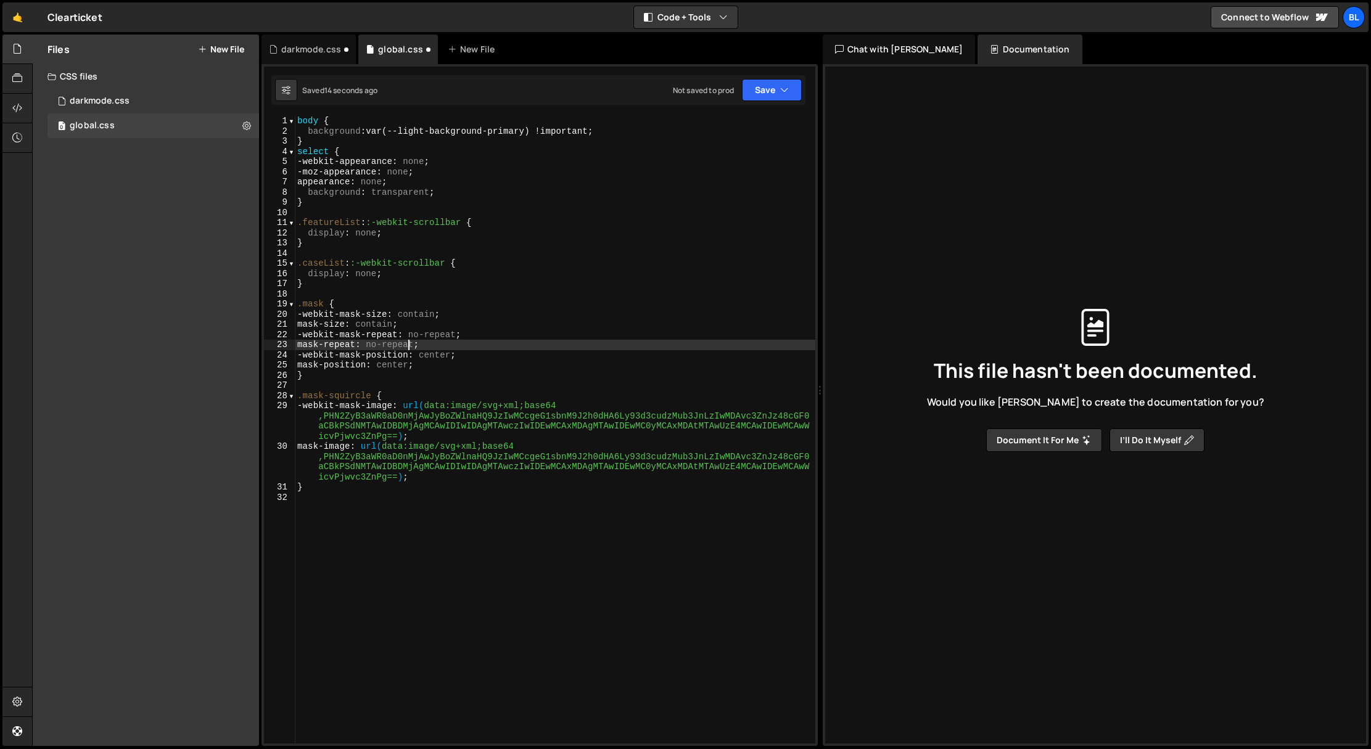
scroll to position [0, 9]
click at [313, 142] on div "body { background : var(--light-background-primary) !important ; } select { -we…" at bounding box center [555, 440] width 520 height 648
type textarea "}"
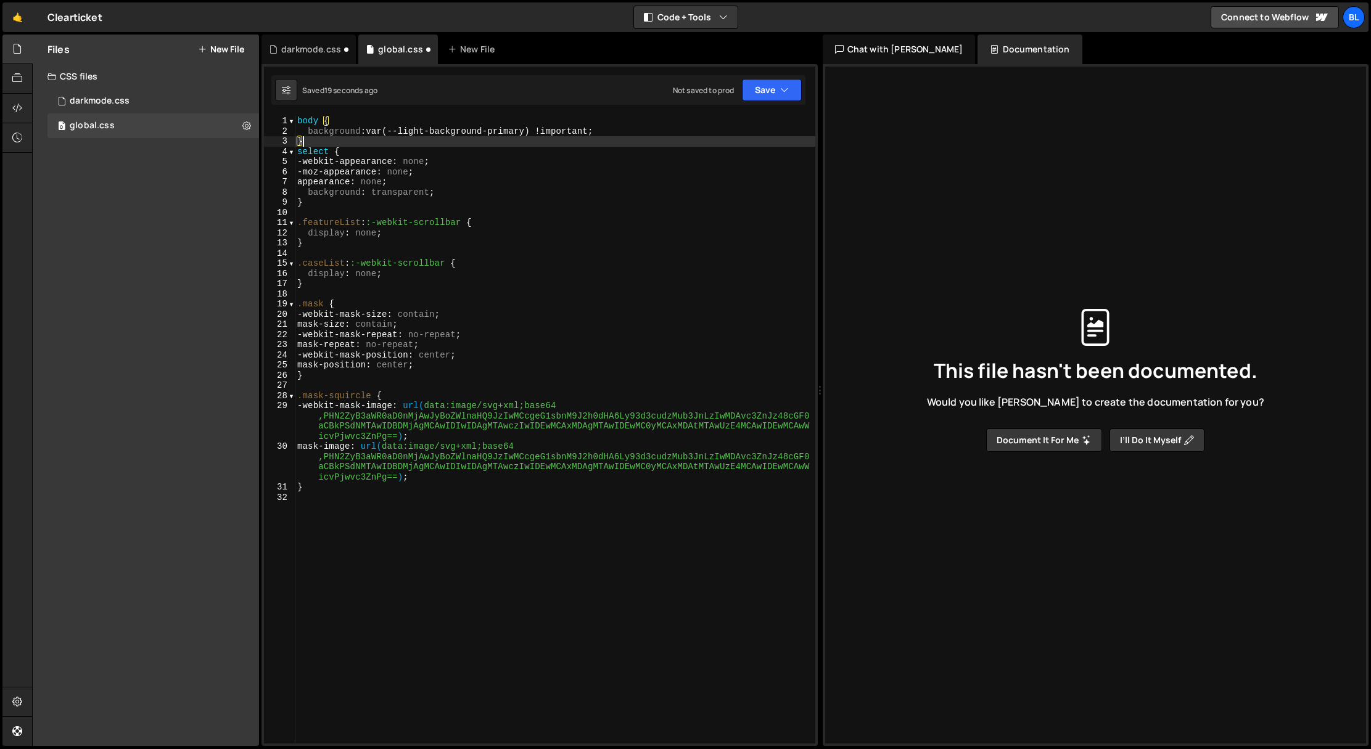
scroll to position [0, 0]
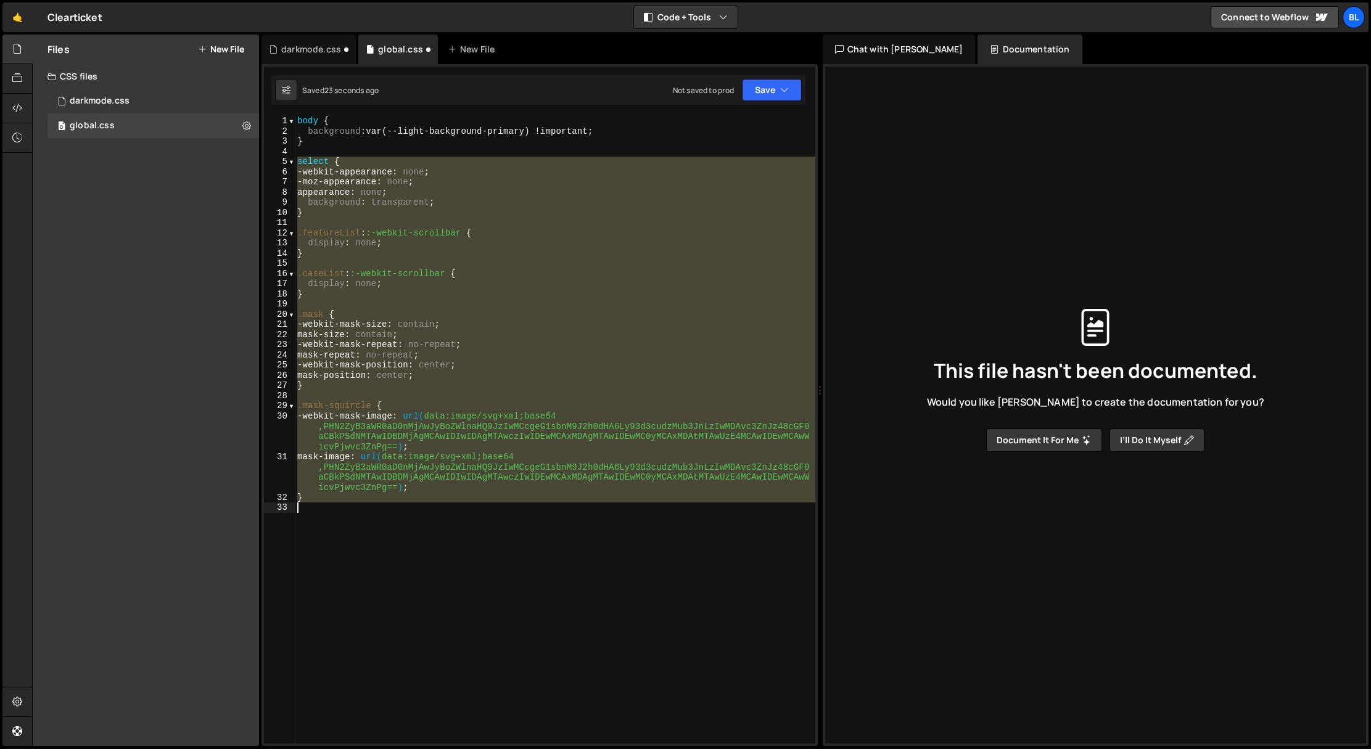
drag, startPoint x: 297, startPoint y: 162, endPoint x: 383, endPoint y: 740, distance: 584.2
click at [363, 749] on html "Projects Community Library Blog Bl Projects Your Teams Account Upgrade Logout" at bounding box center [685, 374] width 1371 height 749
type textarea "}"
drag, startPoint x: 298, startPoint y: 47, endPoint x: 305, endPoint y: 54, distance: 9.2
click at [298, 48] on div "darkmode.css" at bounding box center [311, 49] width 60 height 12
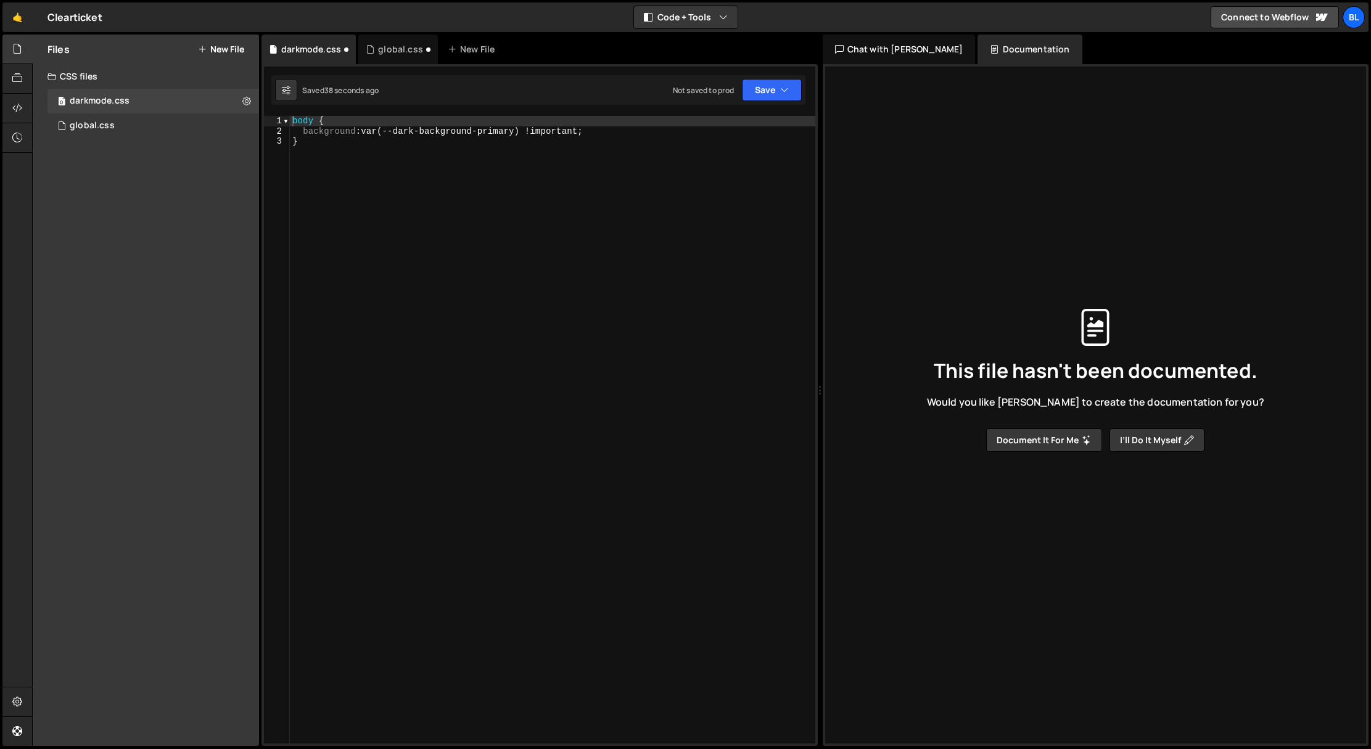
type textarea "}"
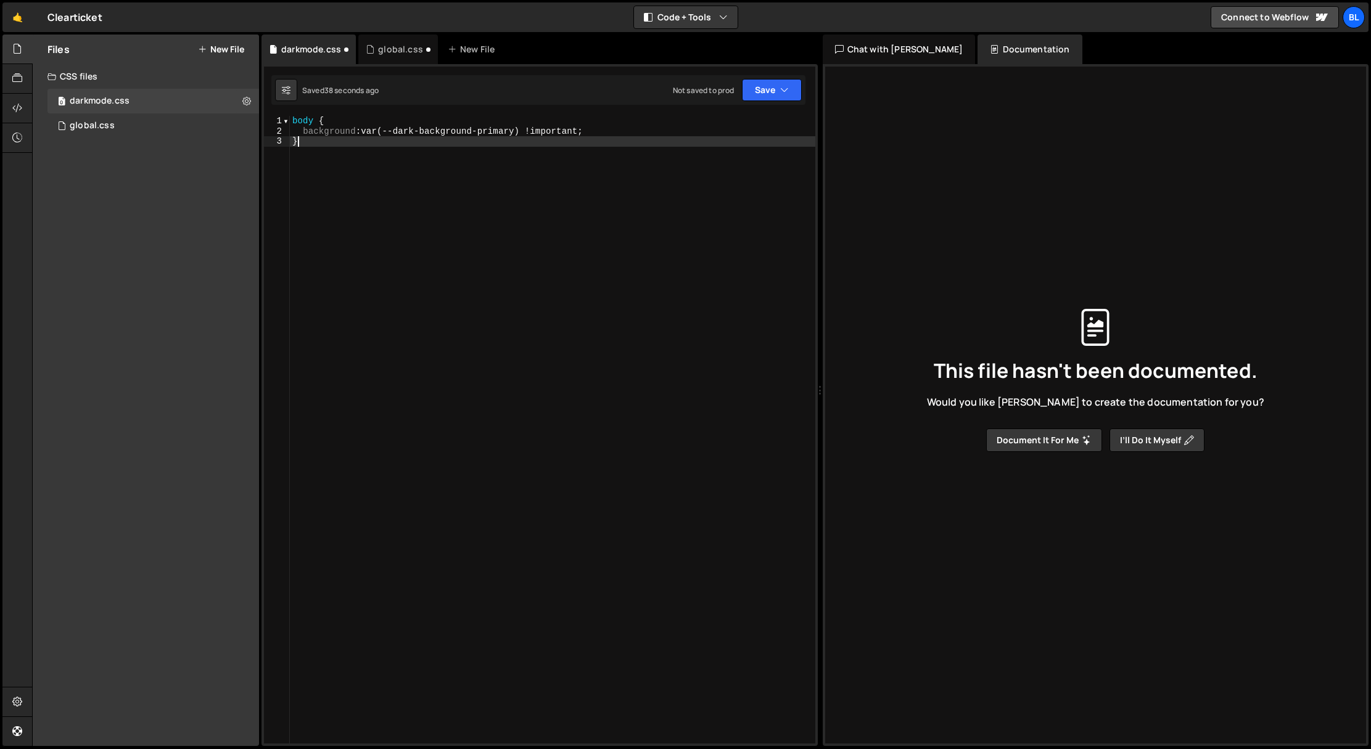
click at [330, 166] on div "body { background : var(--dark-background-primary) !important ; }" at bounding box center [552, 440] width 525 height 648
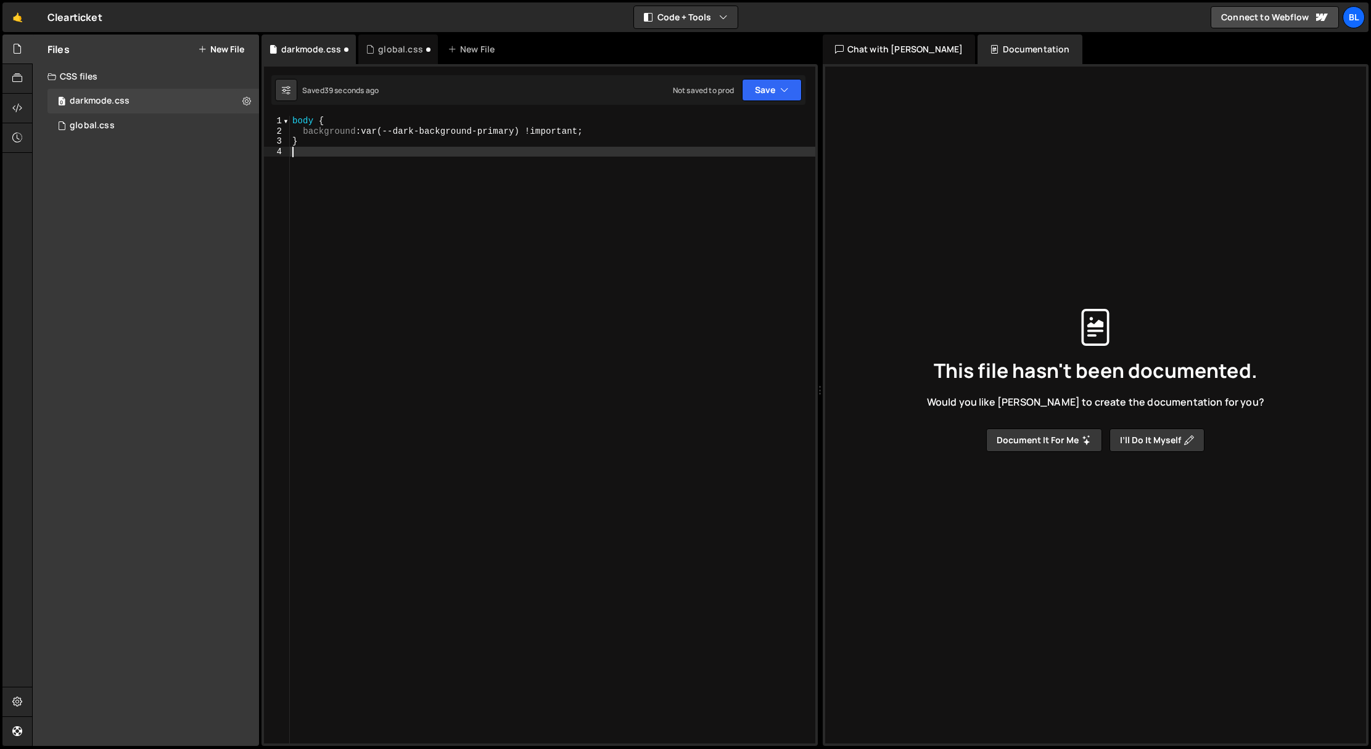
paste textarea "}"
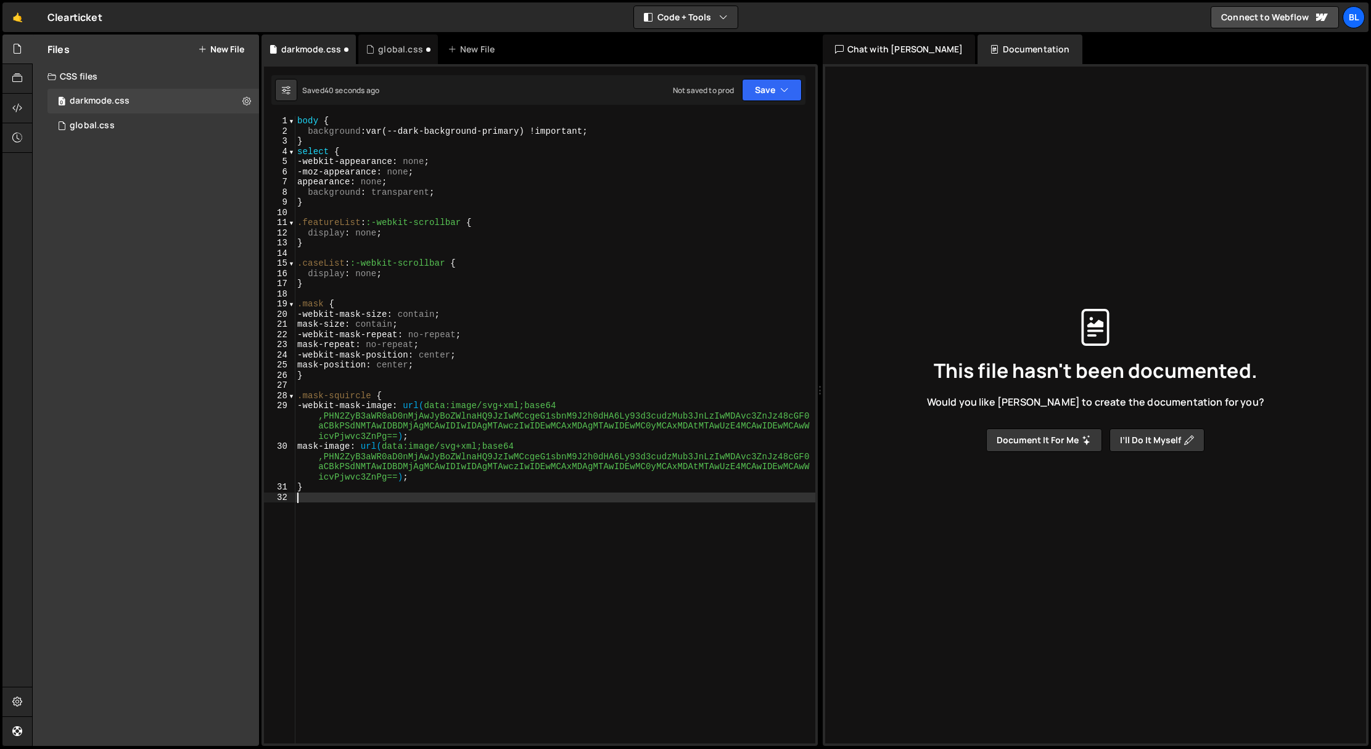
click at [329, 145] on div "body { background : var(--dark-background-primary) !important ; } select { -web…" at bounding box center [555, 440] width 520 height 648
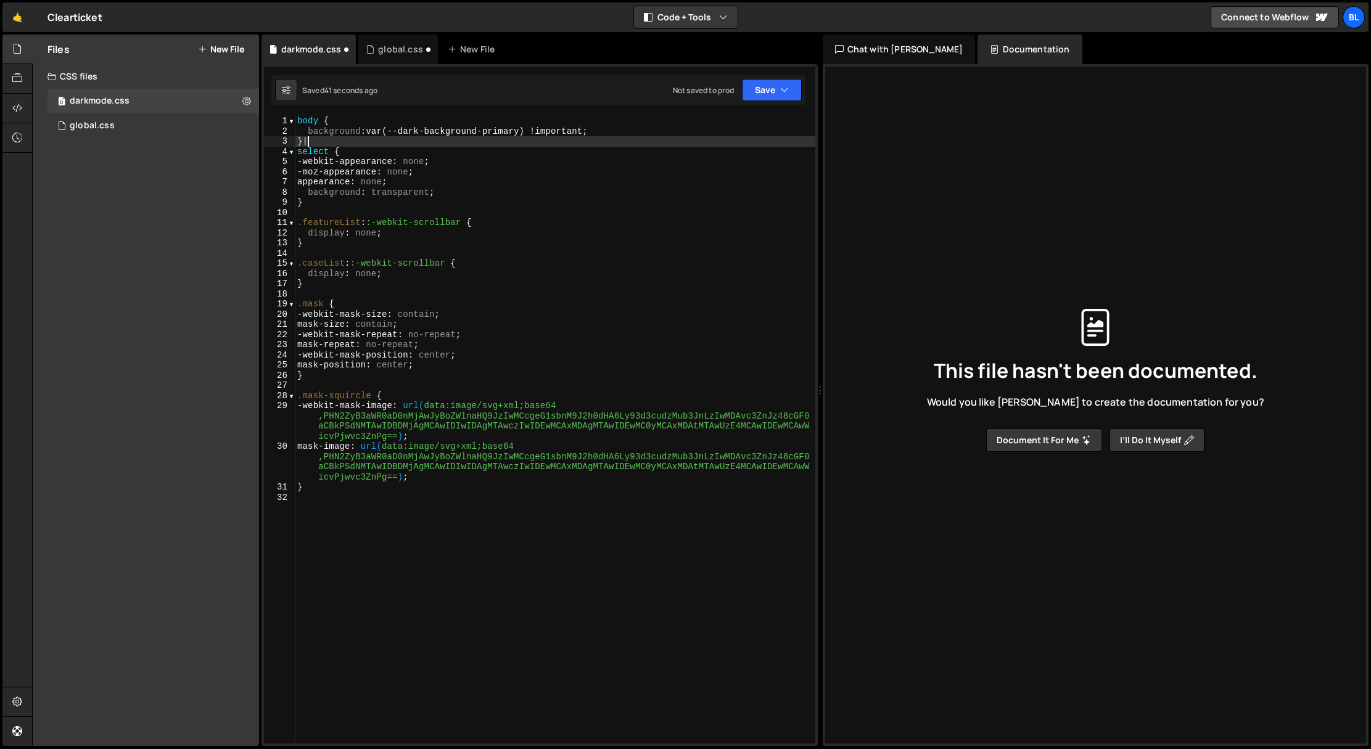
type textarea "}"
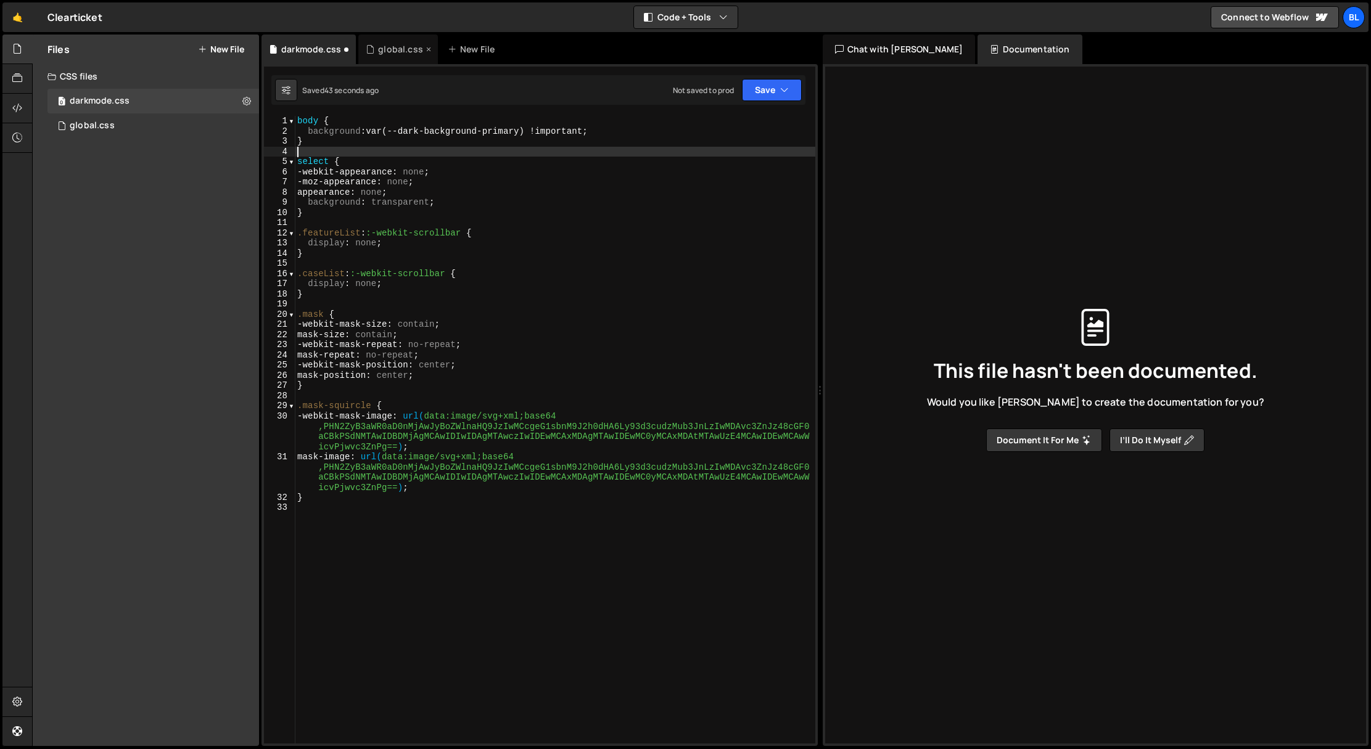
click at [390, 50] on div "global.css" at bounding box center [400, 49] width 45 height 12
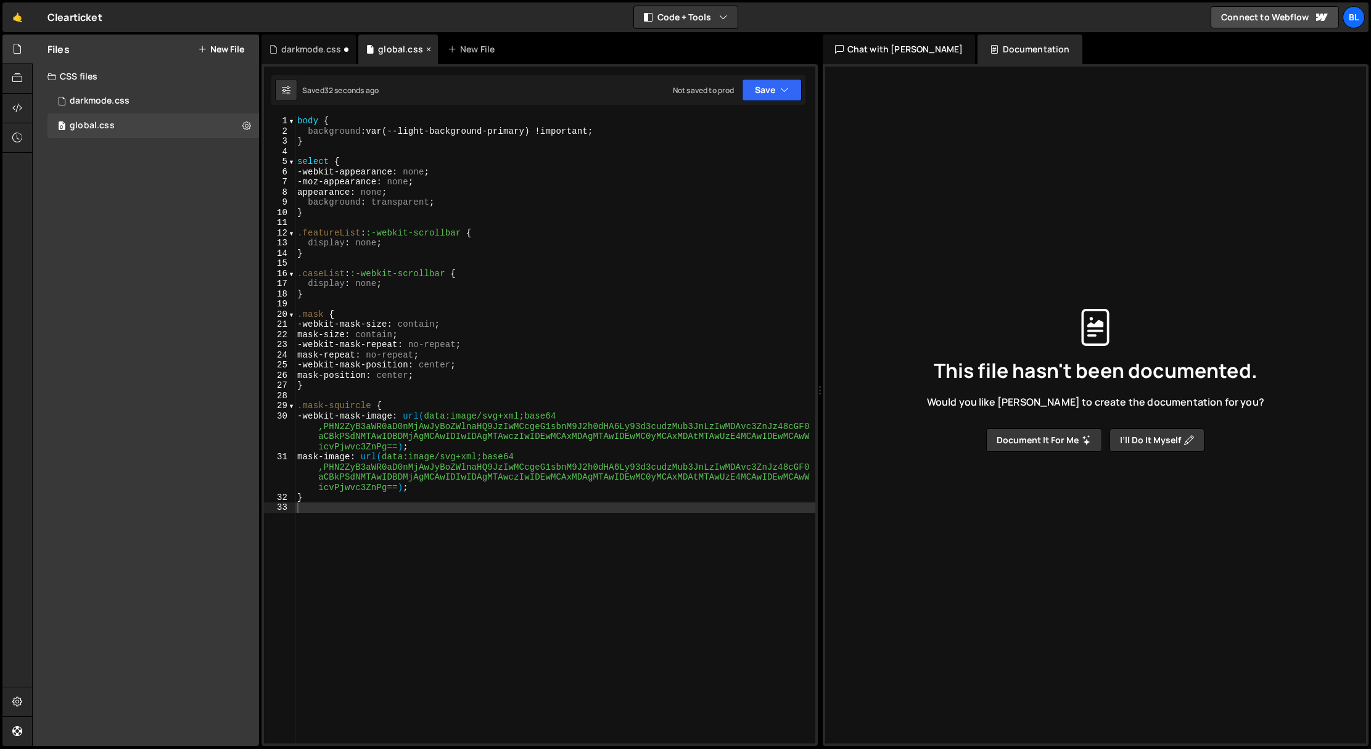
click at [390, 50] on div "global.css" at bounding box center [400, 49] width 45 height 12
click at [253, 124] on button at bounding box center [247, 126] width 22 height 22
click at [296, 154] on button "Edit File Settings" at bounding box center [321, 151] width 121 height 25
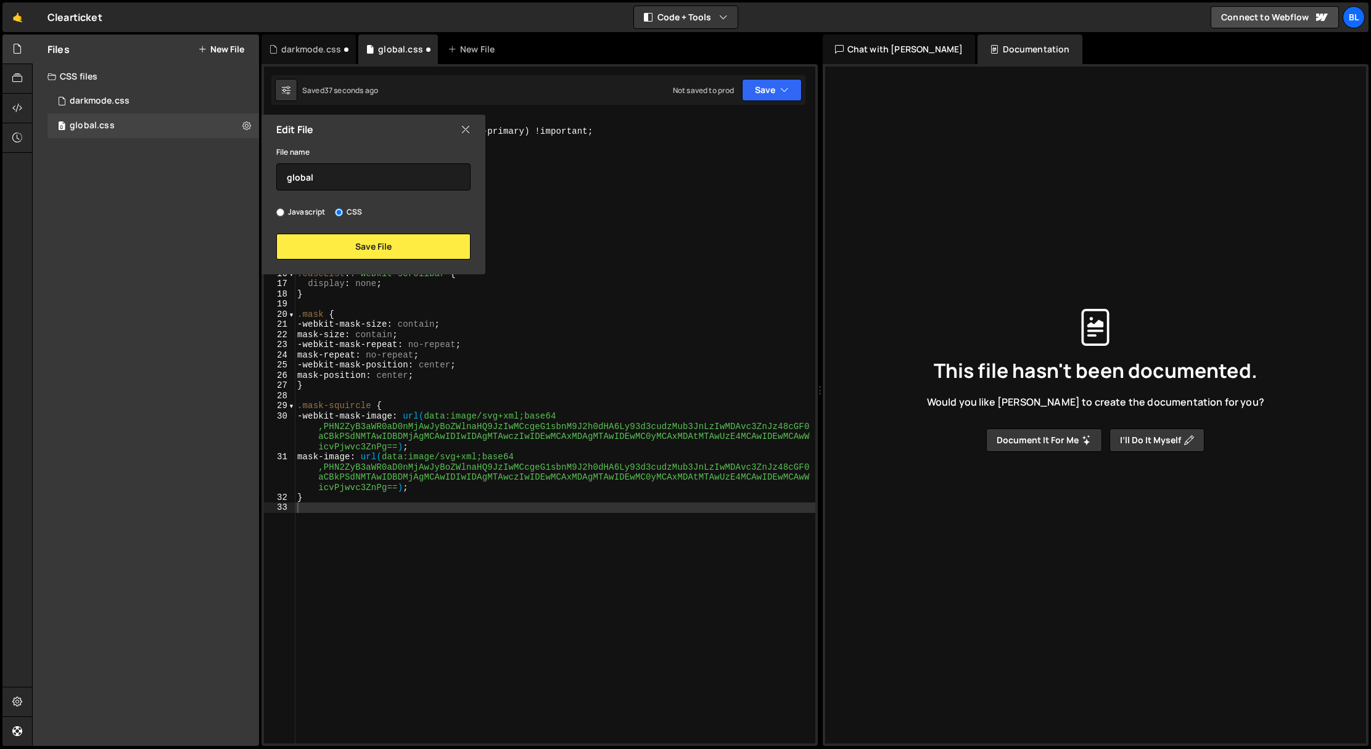
click at [298, 162] on div "File name global" at bounding box center [373, 167] width 194 height 46
click at [297, 169] on input "global" at bounding box center [373, 176] width 194 height 27
click at [337, 237] on button "Save File" at bounding box center [373, 247] width 194 height 26
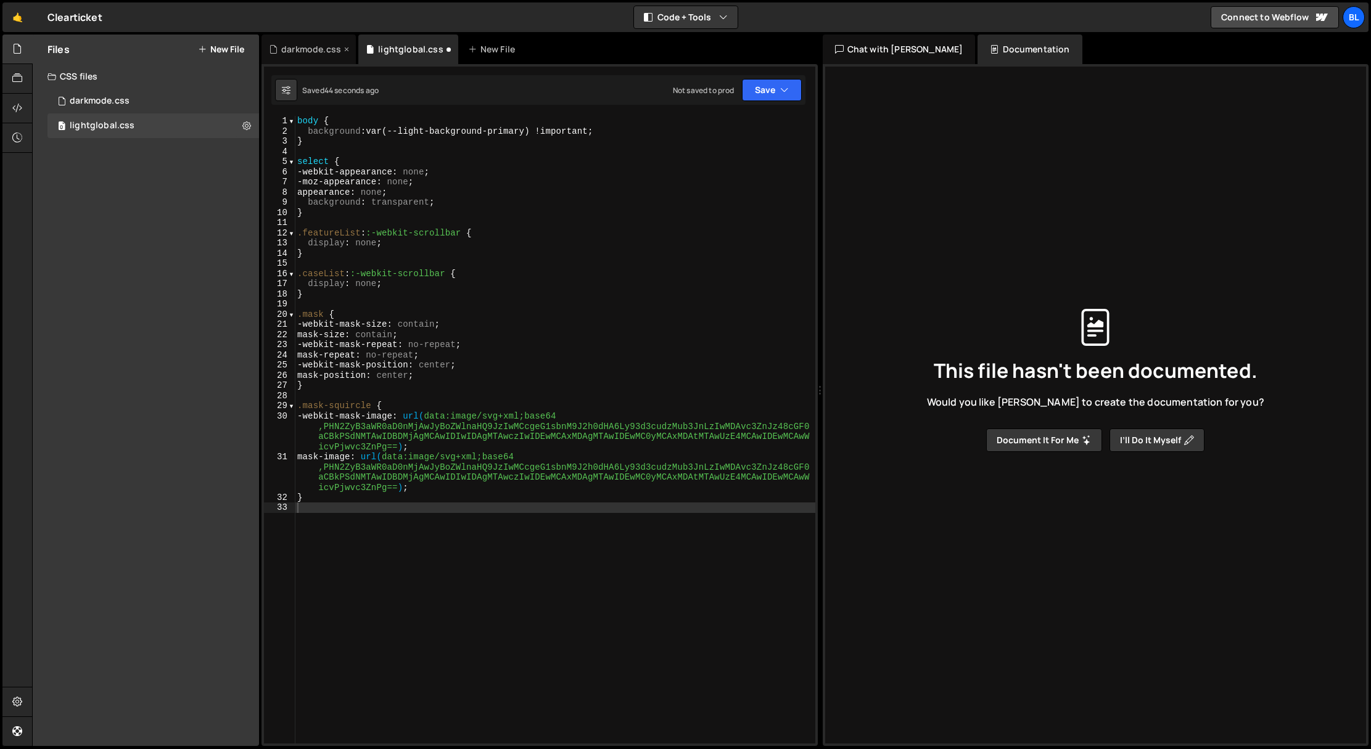
click at [303, 51] on div "darkmode.css" at bounding box center [311, 49] width 60 height 12
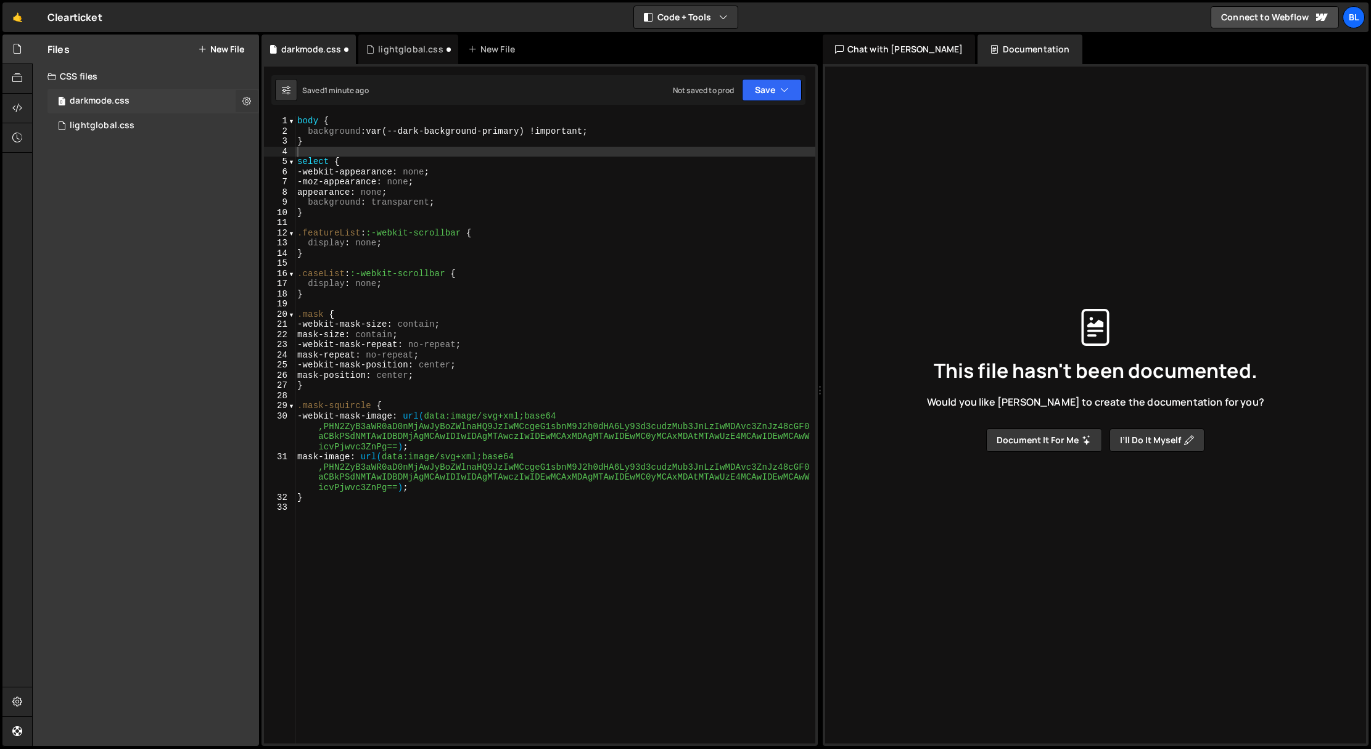
click at [242, 104] on button at bounding box center [247, 101] width 22 height 22
type input "darkmode"
radio input "false"
radio input "true"
click at [249, 100] on icon at bounding box center [246, 101] width 9 height 12
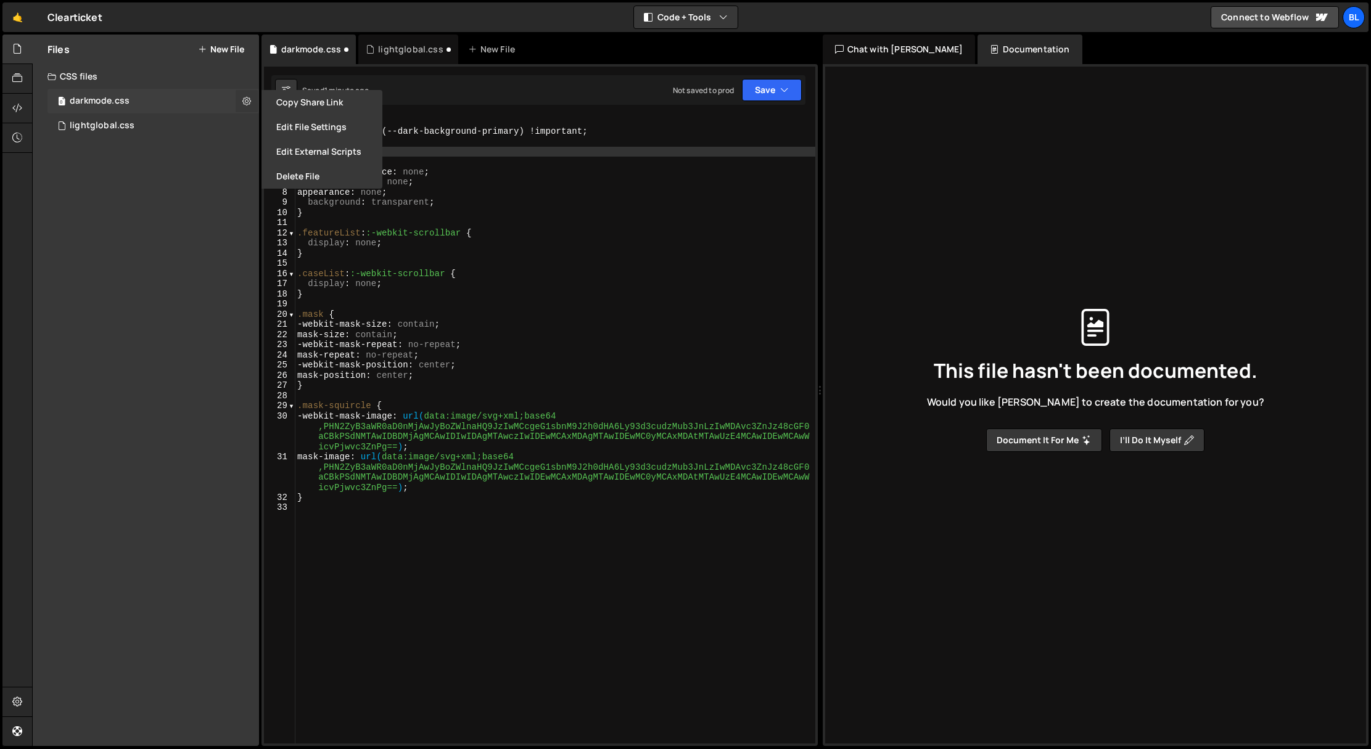
radio input "true"
type input "darkmode"
radio input "false"
radio input "true"
drag, startPoint x: 296, startPoint y: 129, endPoint x: 308, endPoint y: 133, distance: 12.3
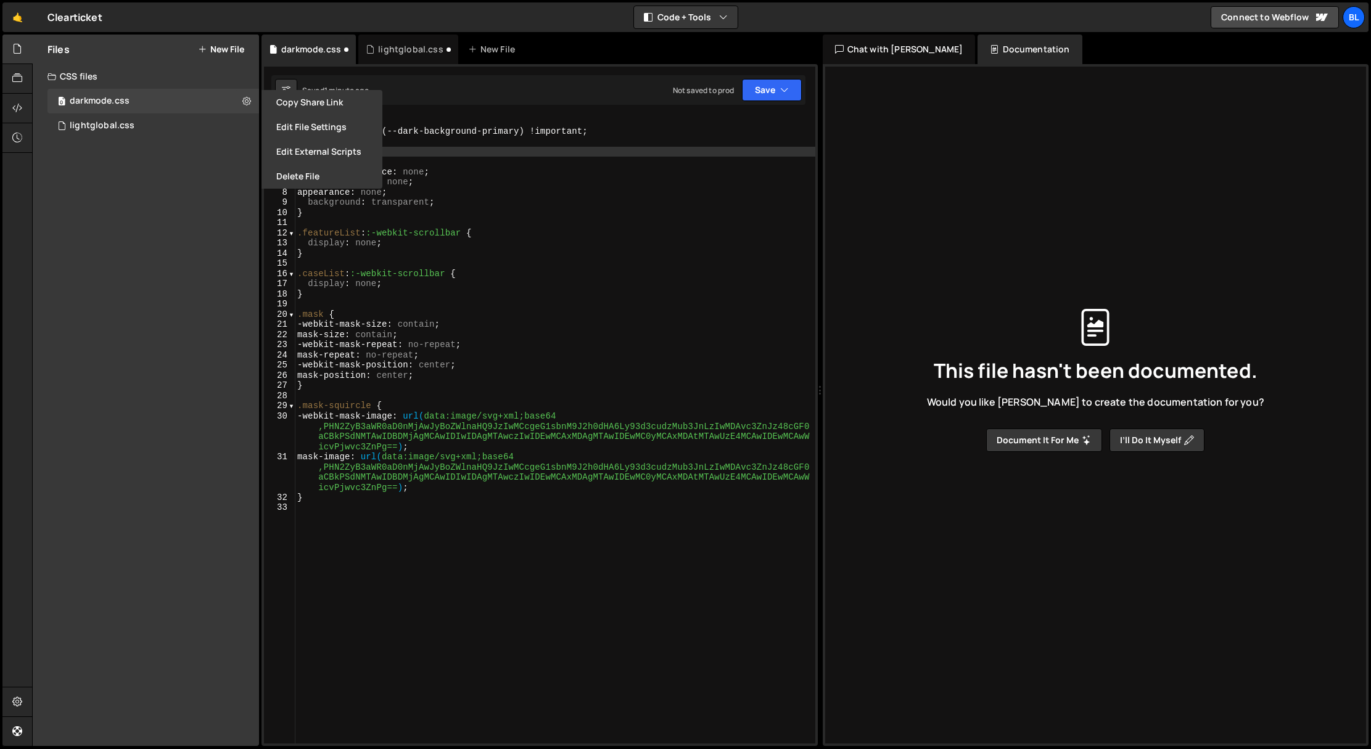
click at [296, 129] on button "Edit File Settings" at bounding box center [321, 127] width 121 height 25
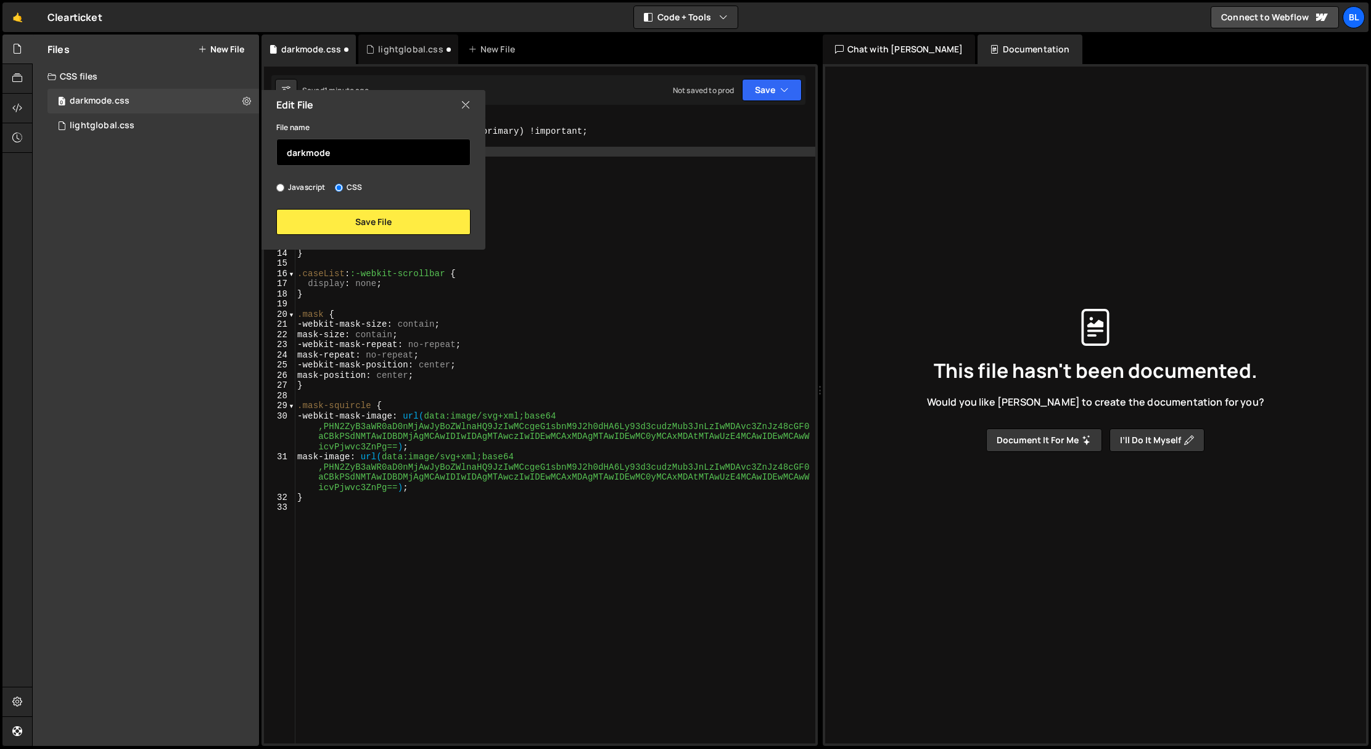
click at [319, 149] on input "darkmode" at bounding box center [373, 152] width 194 height 27
click at [342, 153] on input "darkmode" at bounding box center [373, 152] width 194 height 27
type input "darkglobal"
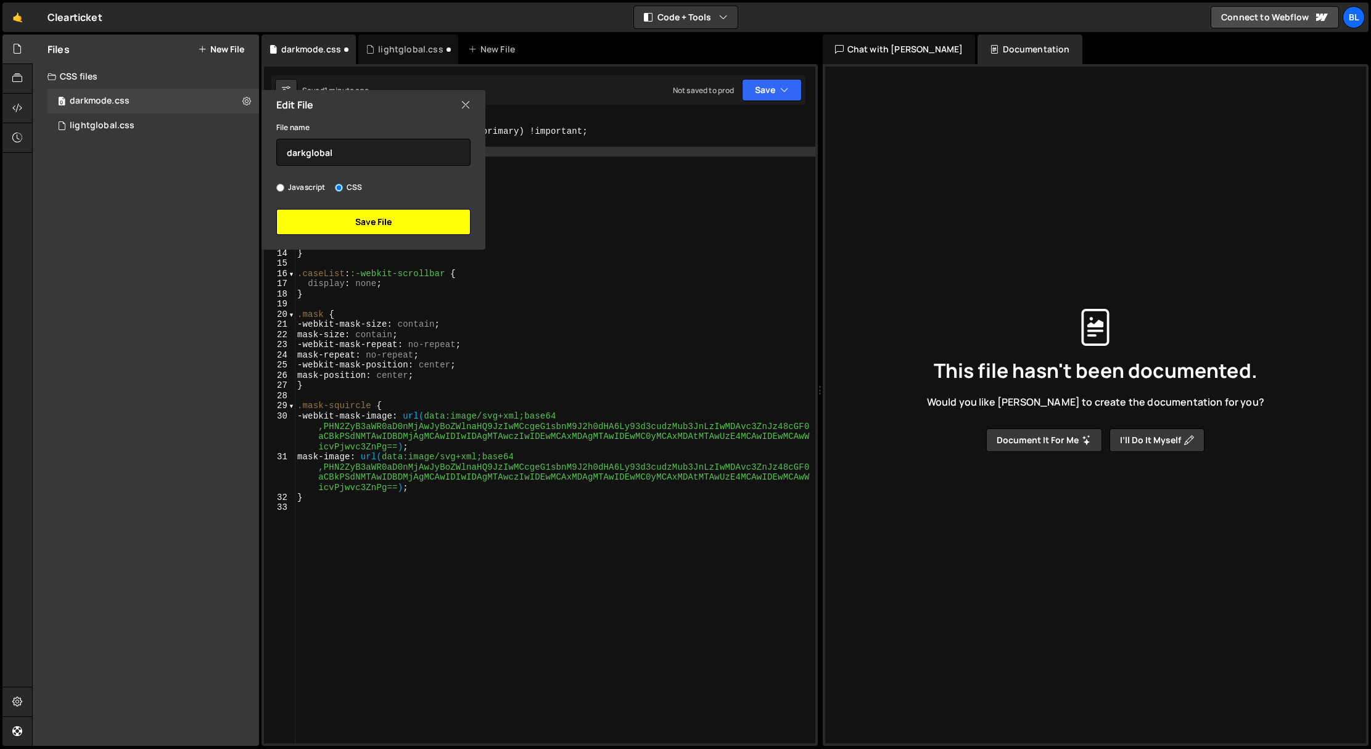
drag, startPoint x: 333, startPoint y: 219, endPoint x: 325, endPoint y: 217, distance: 8.2
click at [333, 220] on button "Save File" at bounding box center [373, 222] width 194 height 26
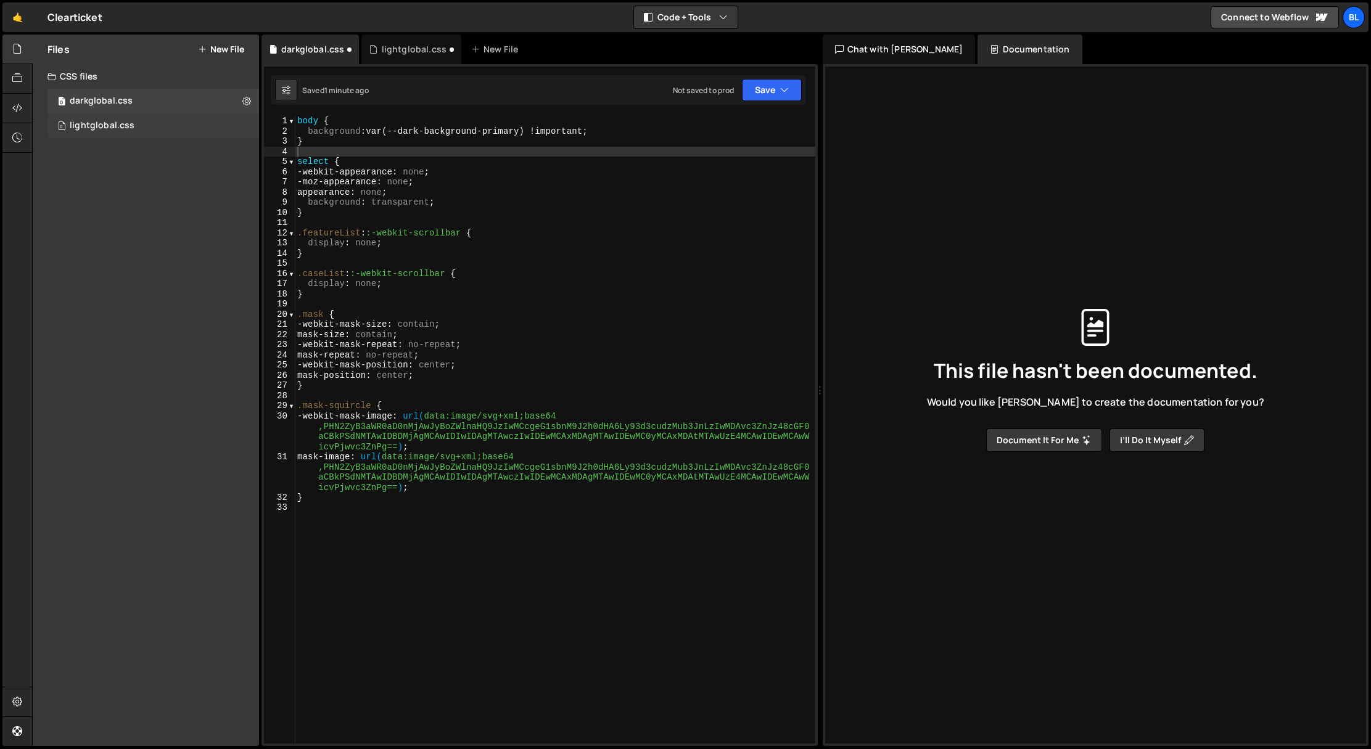
click at [142, 121] on div "0 lightglobal.css 0" at bounding box center [152, 125] width 211 height 25
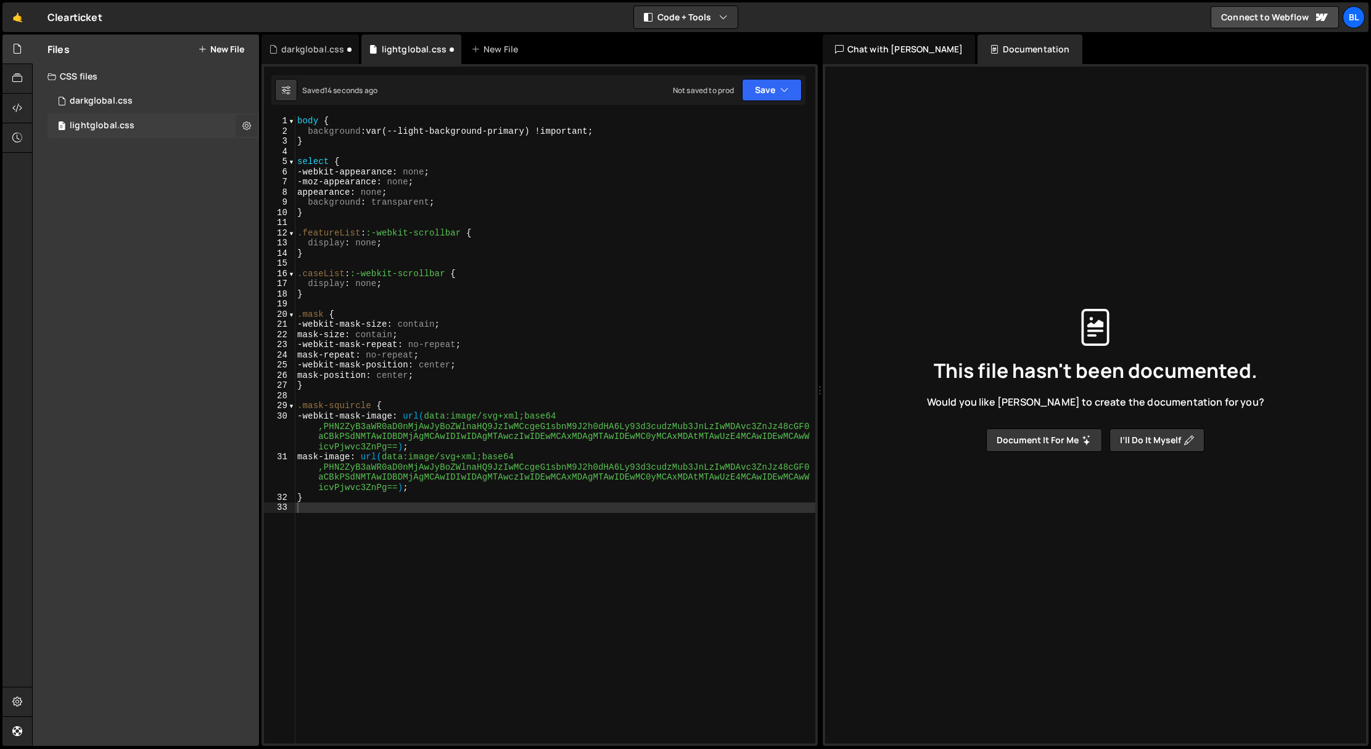
click at [251, 128] on button at bounding box center [247, 126] width 22 height 22
drag, startPoint x: 181, startPoint y: 173, endPoint x: 228, endPoint y: 168, distance: 47.7
click at [183, 173] on div "Files New File Create your first file Get started by starting a Javascript or C…" at bounding box center [146, 391] width 226 height 712
click at [766, 91] on button "Save" at bounding box center [772, 90] width 60 height 22
click at [708, 133] on div "18 seconds ago" at bounding box center [715, 133] width 54 height 10
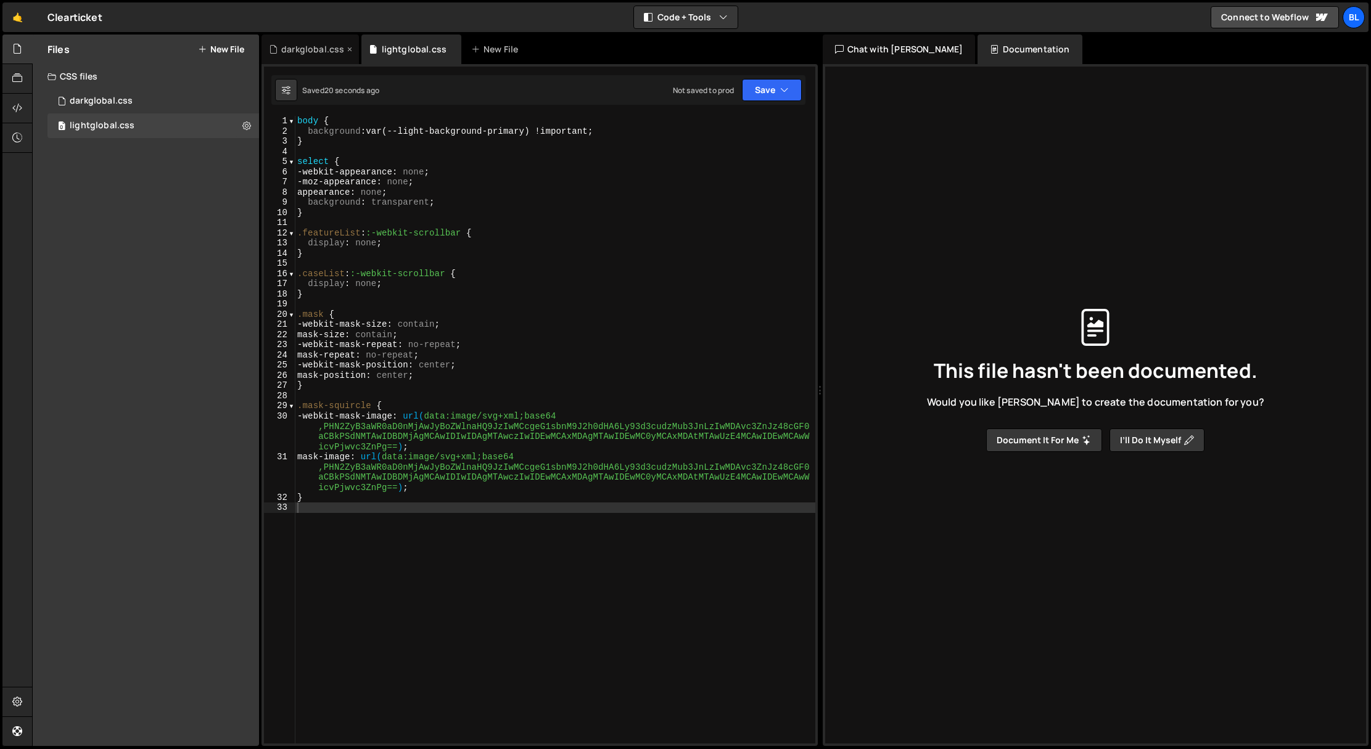
click at [318, 49] on div "darkglobal.css" at bounding box center [312, 49] width 63 height 12
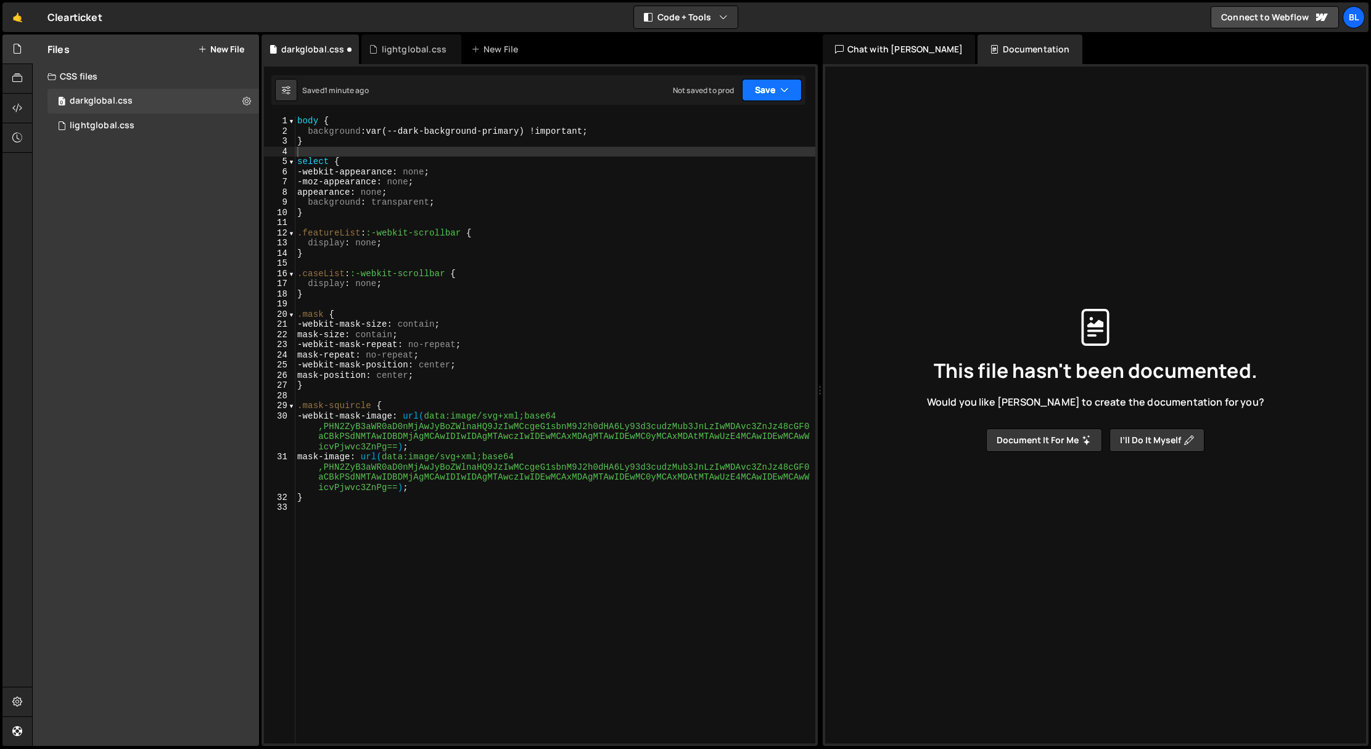
click at [758, 90] on button "Save" at bounding box center [772, 90] width 60 height 22
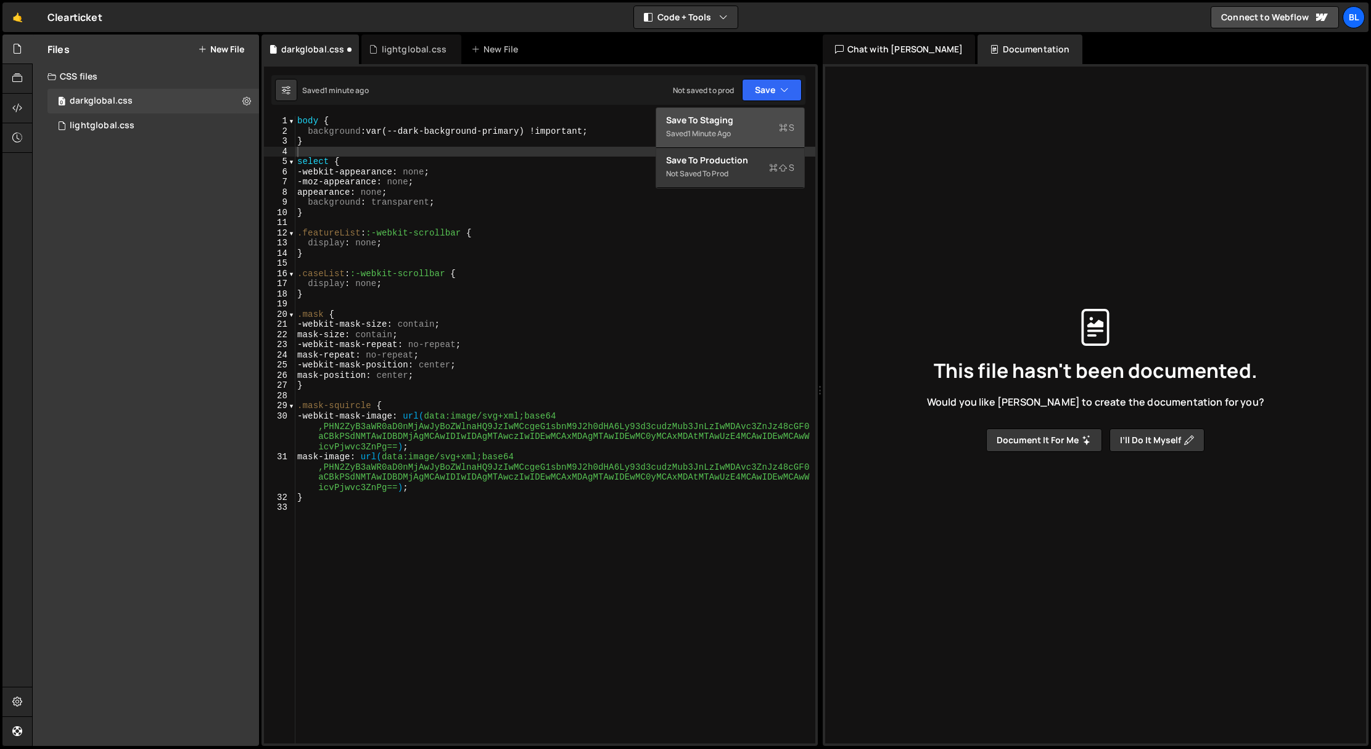
click at [703, 134] on div "1 minute ago" at bounding box center [709, 133] width 43 height 10
click at [142, 209] on div "Files New File Create your first file Get started by starting a Javascript or C…" at bounding box center [146, 391] width 226 height 712
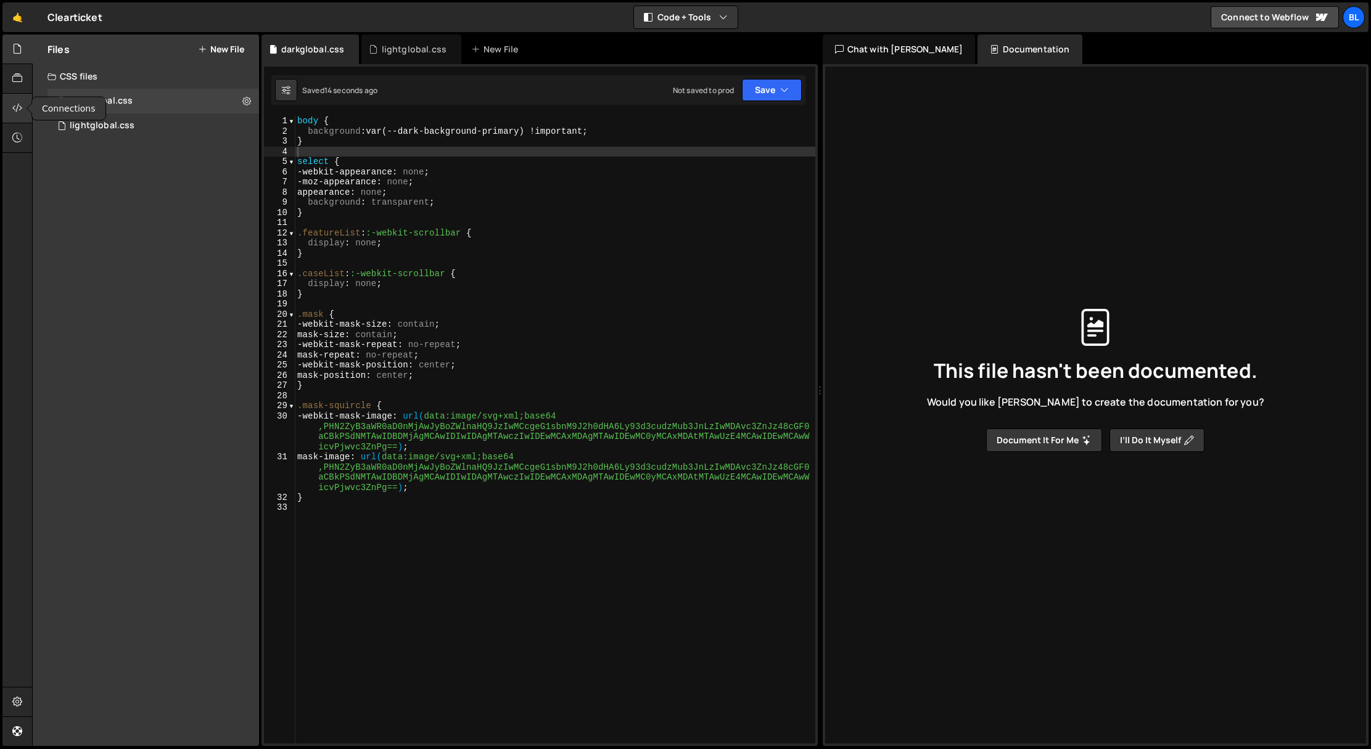
click at [23, 111] on div at bounding box center [17, 109] width 30 height 30
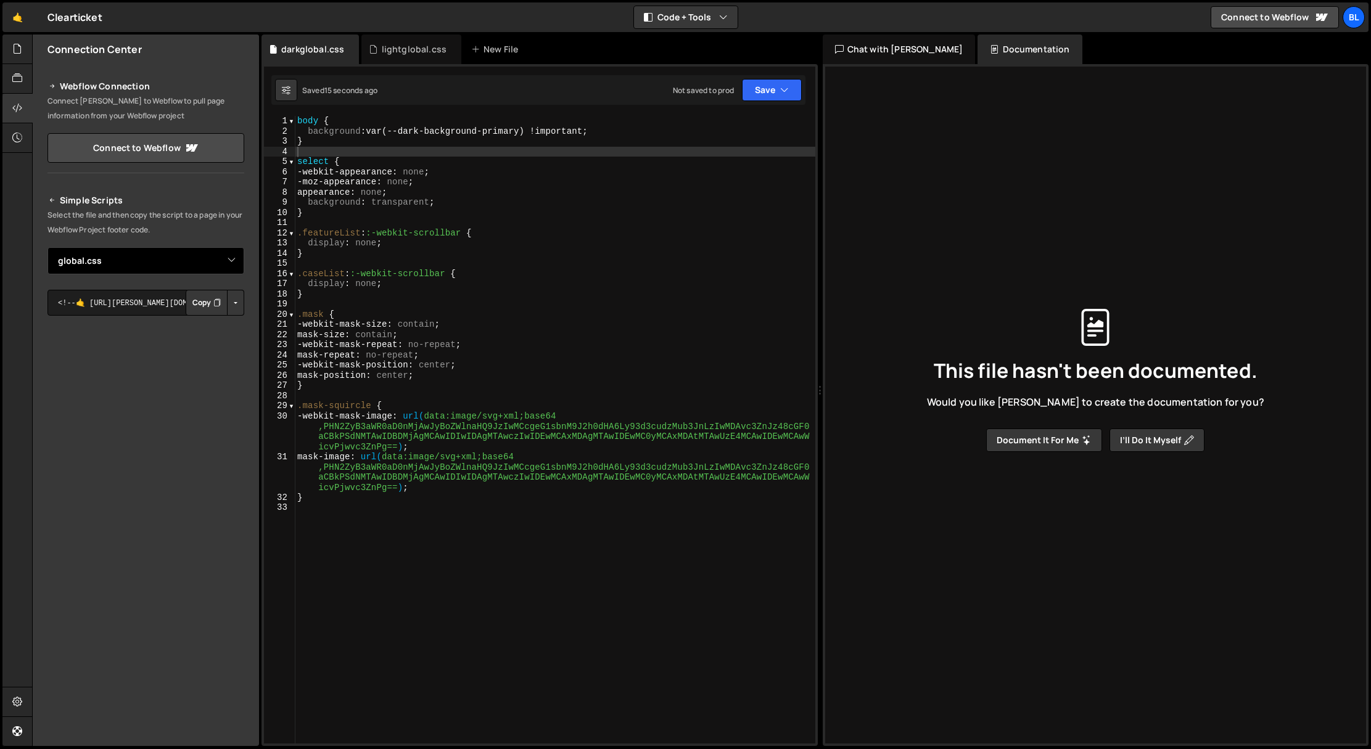
click at [144, 265] on select "Select File global.css darkmode.css" at bounding box center [145, 260] width 197 height 27
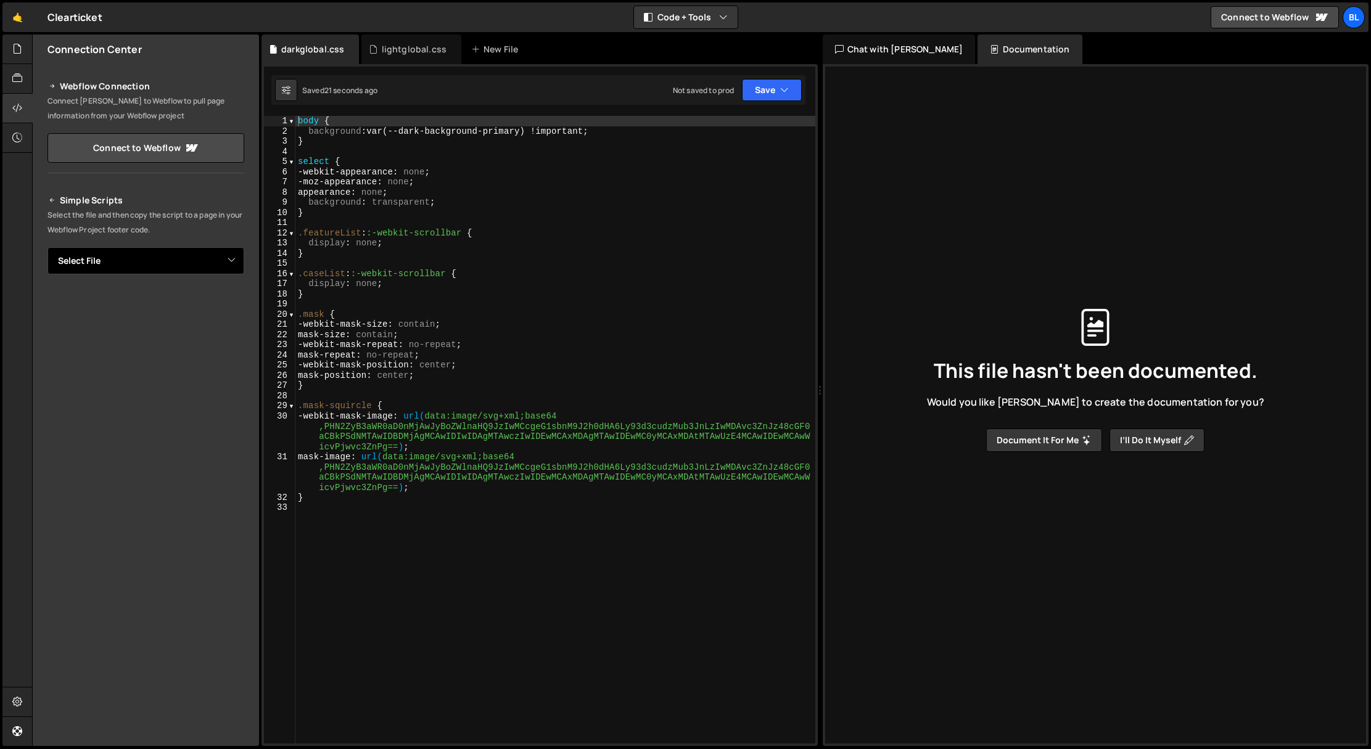
click at [146, 266] on select "Select File darkglobal.css lightglobal.css" at bounding box center [145, 260] width 197 height 27
click at [47, 247] on select "Select File darkglobal.css lightglobal.css" at bounding box center [145, 260] width 197 height 27
click at [203, 307] on button "Copy" at bounding box center [207, 303] width 42 height 26
click at [144, 263] on select "Select File darkglobal.css lightglobal.css" at bounding box center [145, 260] width 197 height 27
select select "46309"
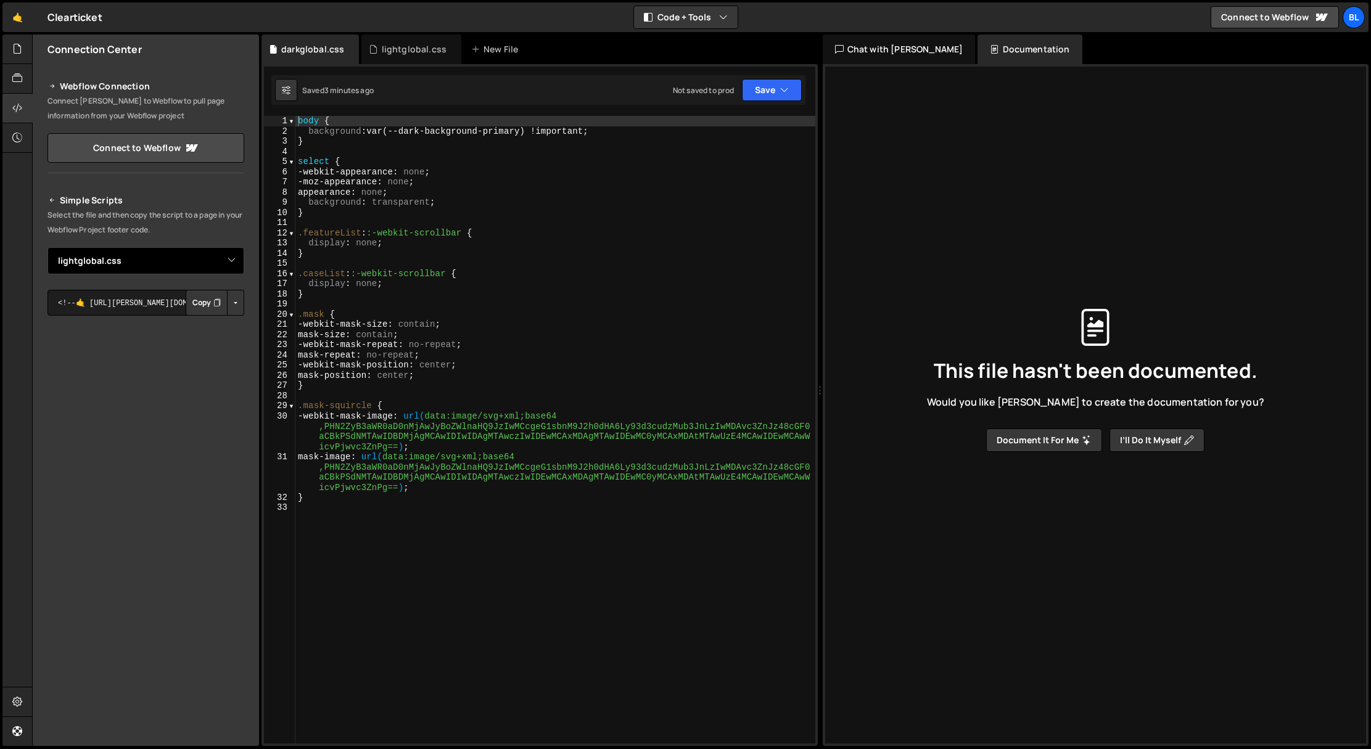
click at [47, 247] on select "Select File darkglobal.css lightglobal.css" at bounding box center [145, 260] width 197 height 27
click at [200, 308] on button "Copy" at bounding box center [207, 303] width 42 height 26
click at [23, 53] on div at bounding box center [17, 50] width 30 height 30
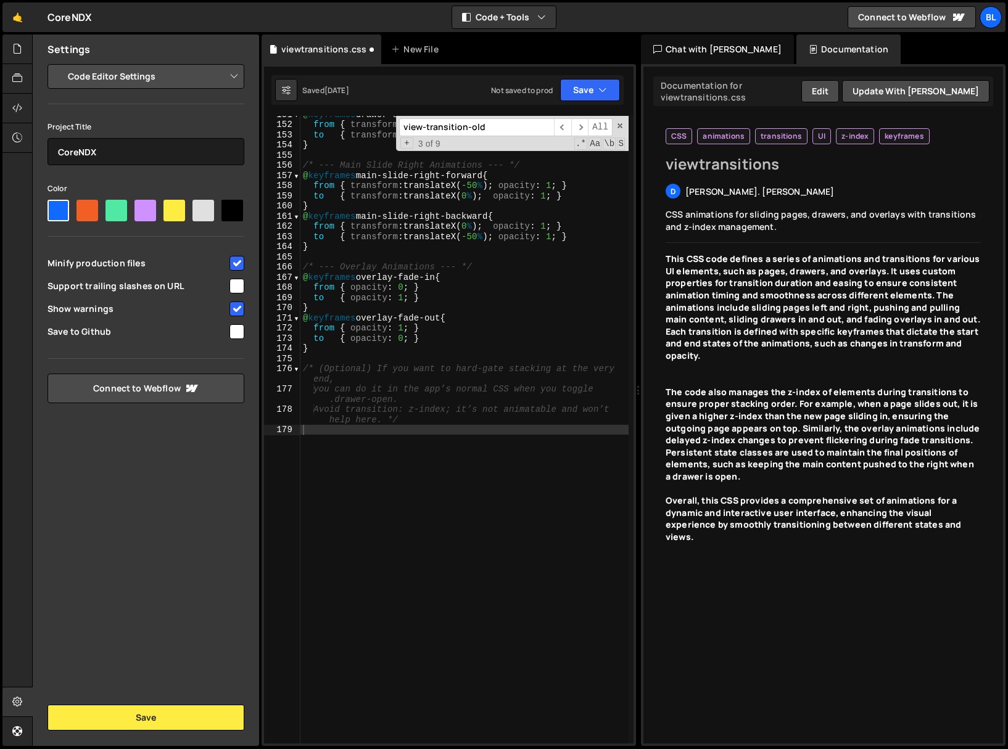
select select "editor"
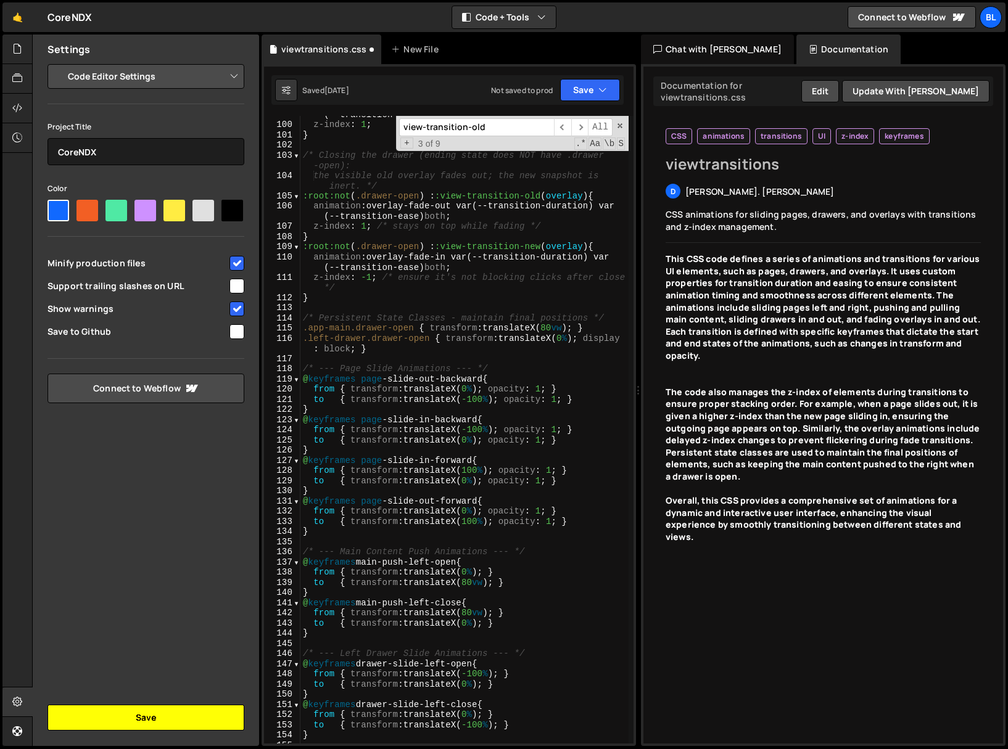
scroll to position [1194, 0]
